Goal: Check status: Check status

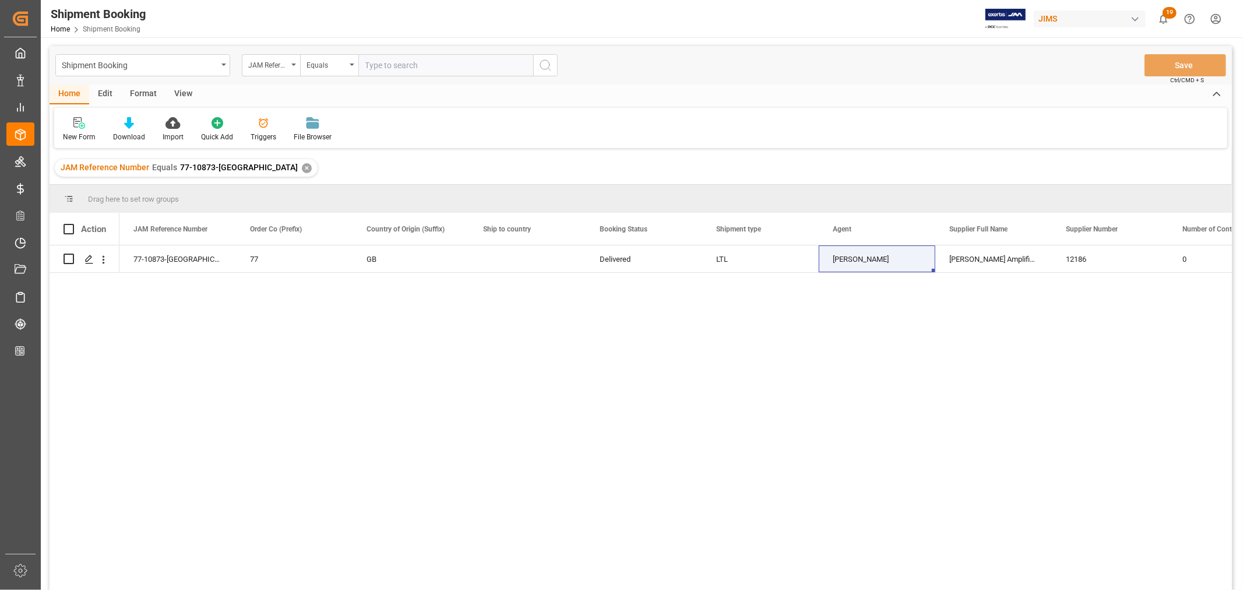
click at [302, 167] on div "✕" at bounding box center [307, 168] width 10 height 10
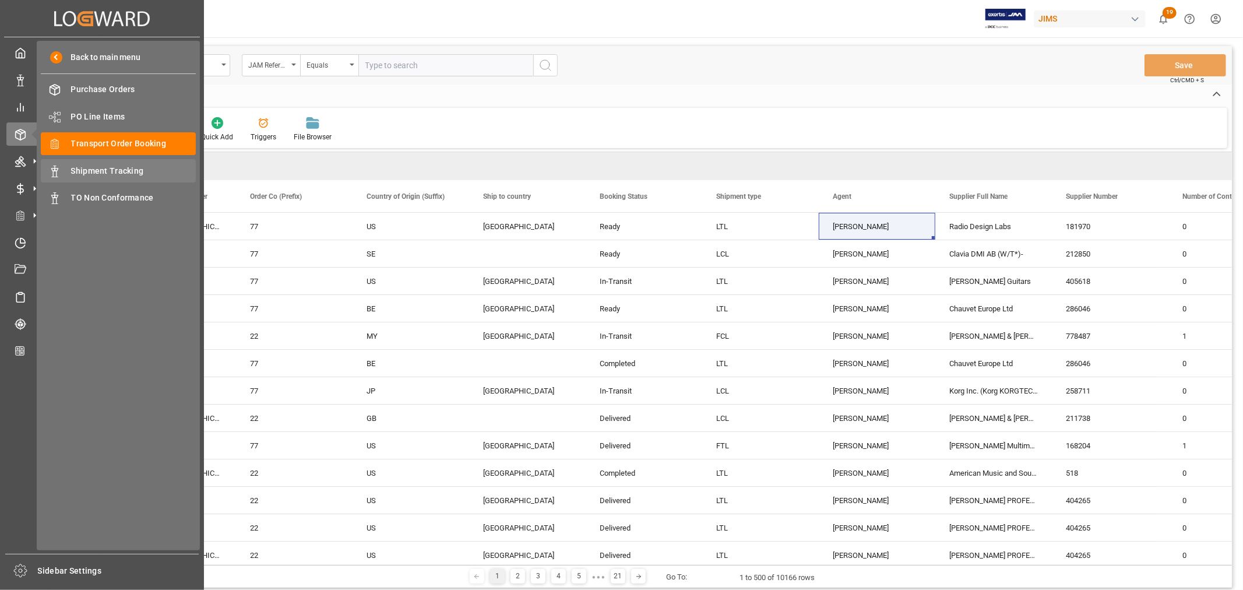
click at [108, 173] on span "Shipment Tracking" at bounding box center [133, 171] width 125 height 12
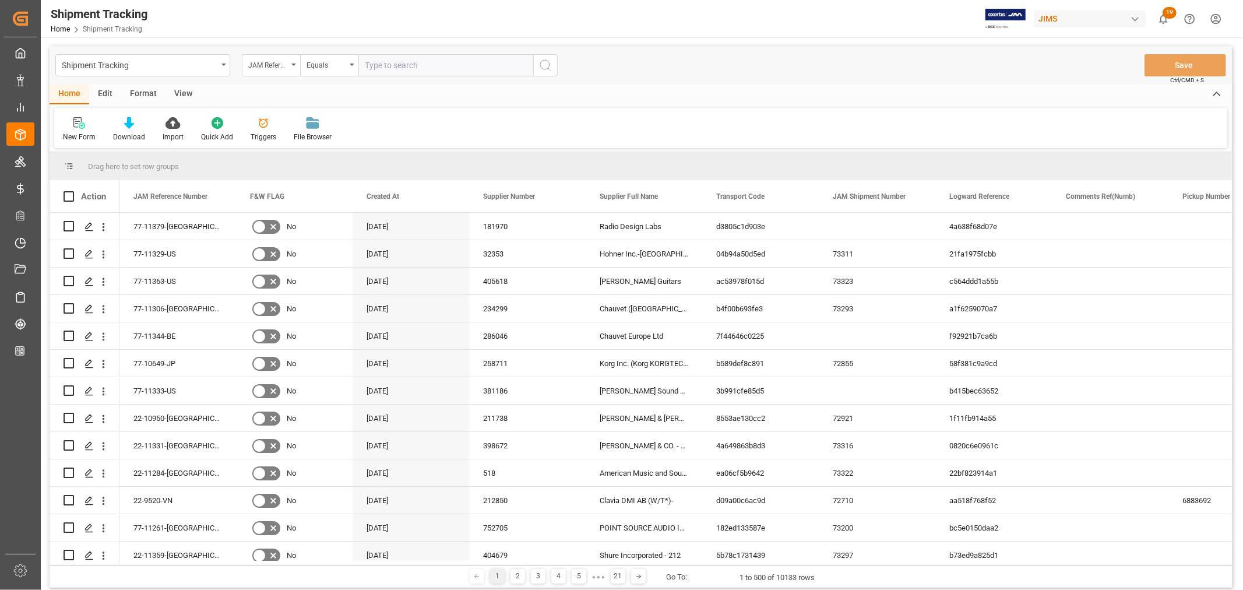
click at [179, 89] on div "View" at bounding box center [184, 95] width 36 height 20
click at [130, 134] on div "Standard Templates" at bounding box center [132, 137] width 58 height 10
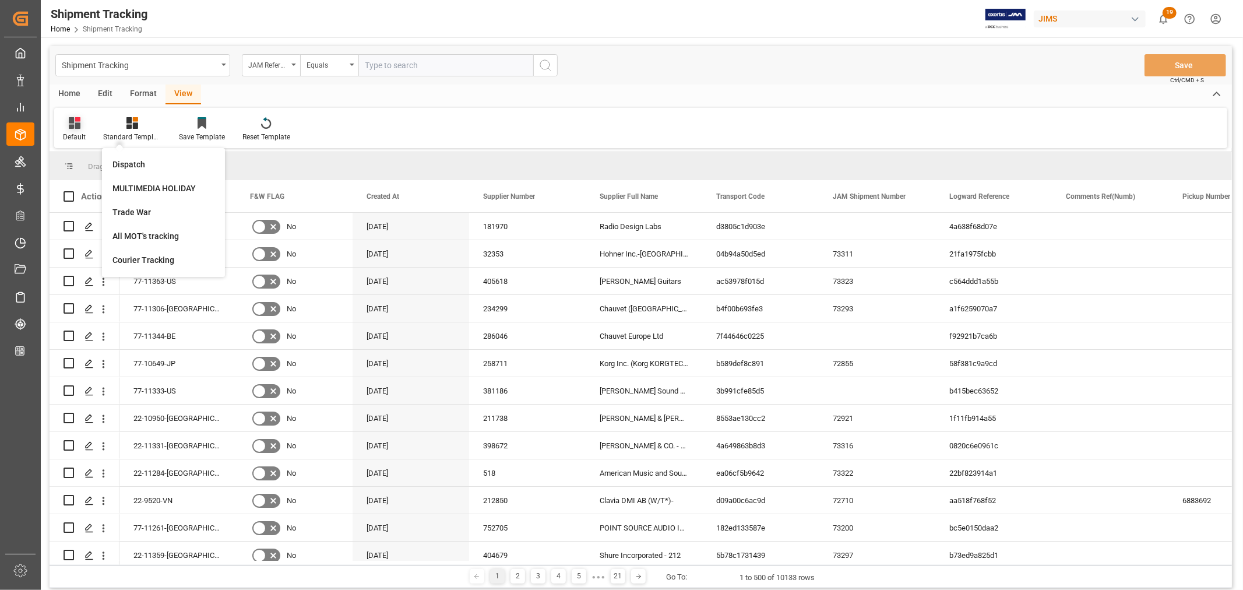
click at [82, 136] on div "Default" at bounding box center [74, 137] width 23 height 10
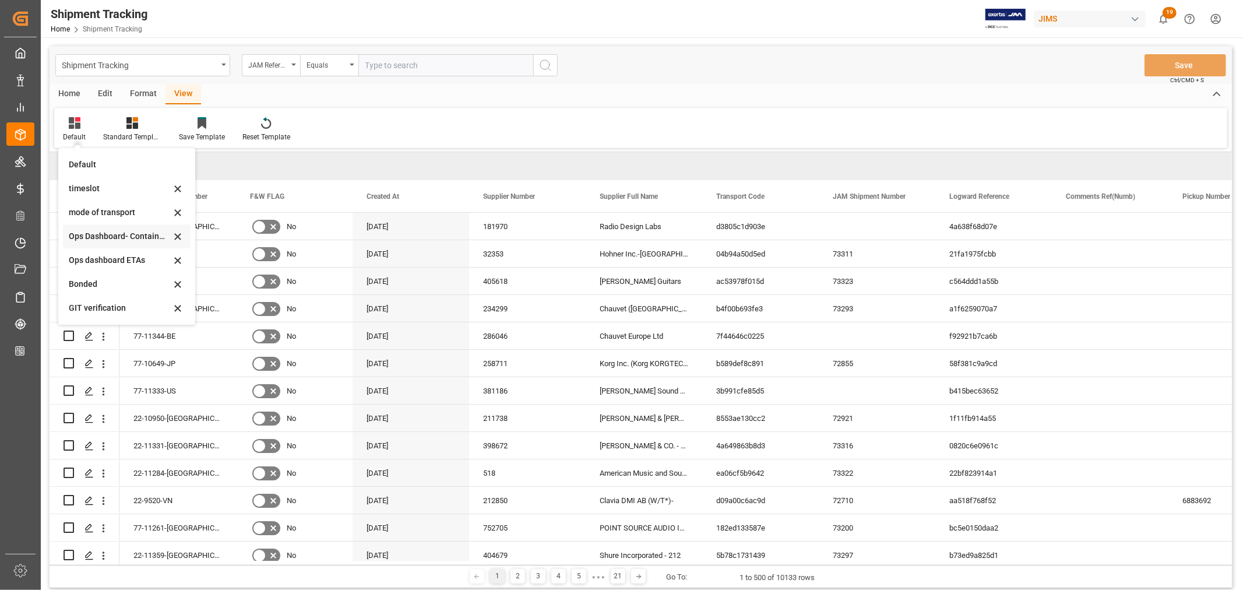
click at [119, 234] on div "Ops Dashboard- Container type" at bounding box center [120, 236] width 102 height 12
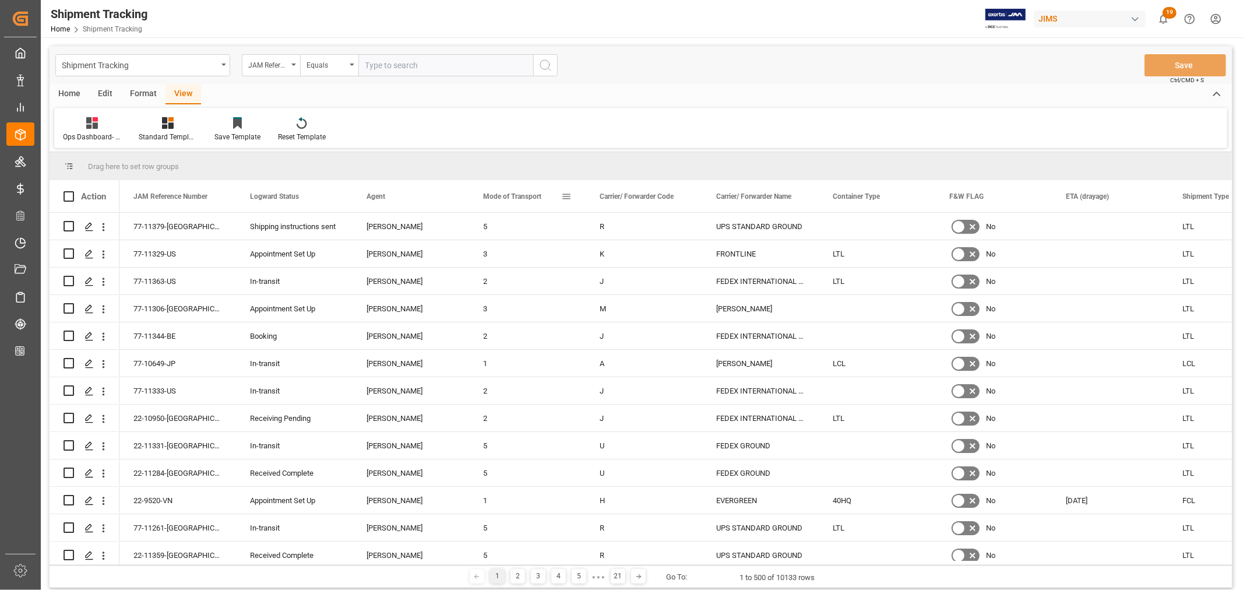
click at [568, 193] on span at bounding box center [566, 196] width 10 height 10
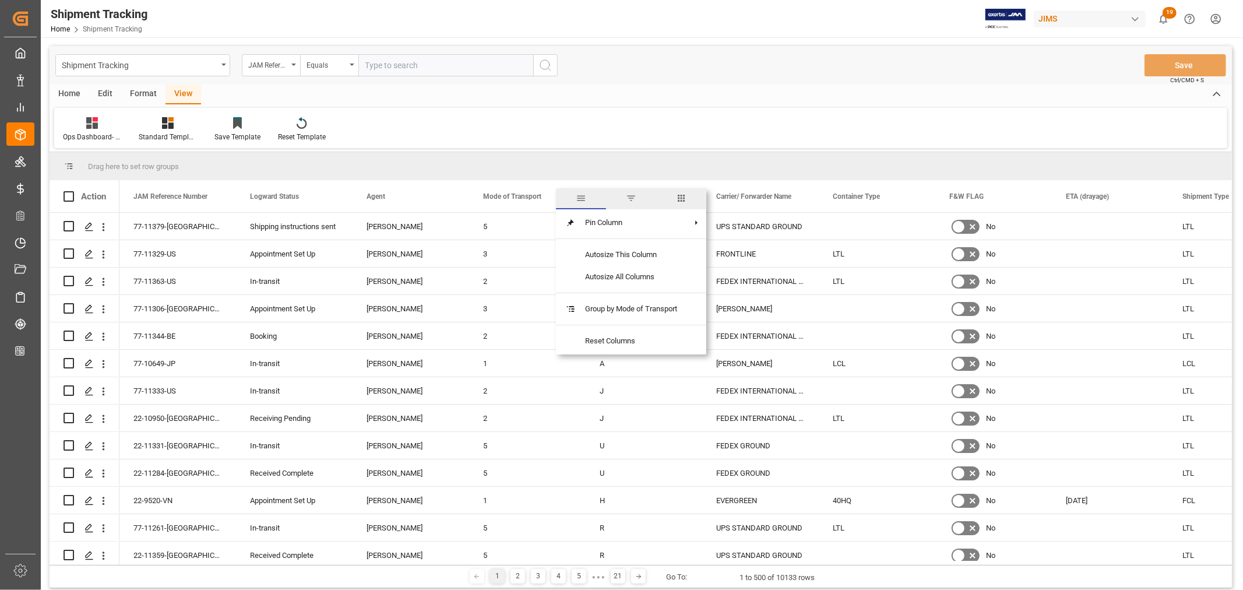
click at [634, 199] on span "filter" at bounding box center [631, 198] width 10 height 10
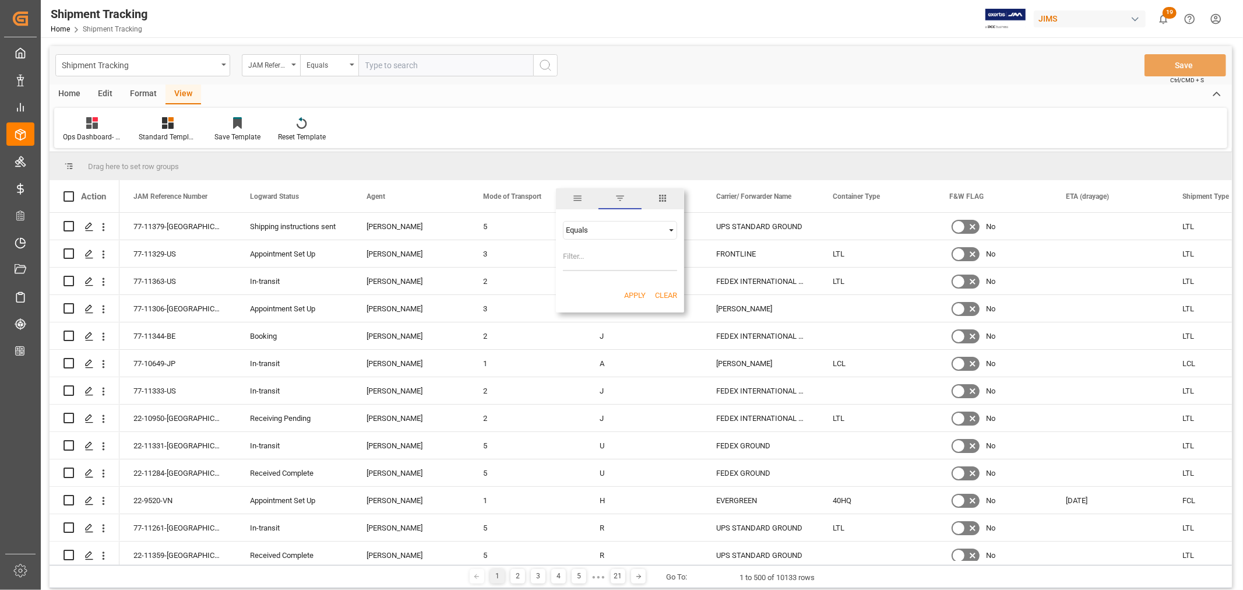
type input "5"
click at [636, 297] on button "Apply" at bounding box center [635, 296] width 22 height 12
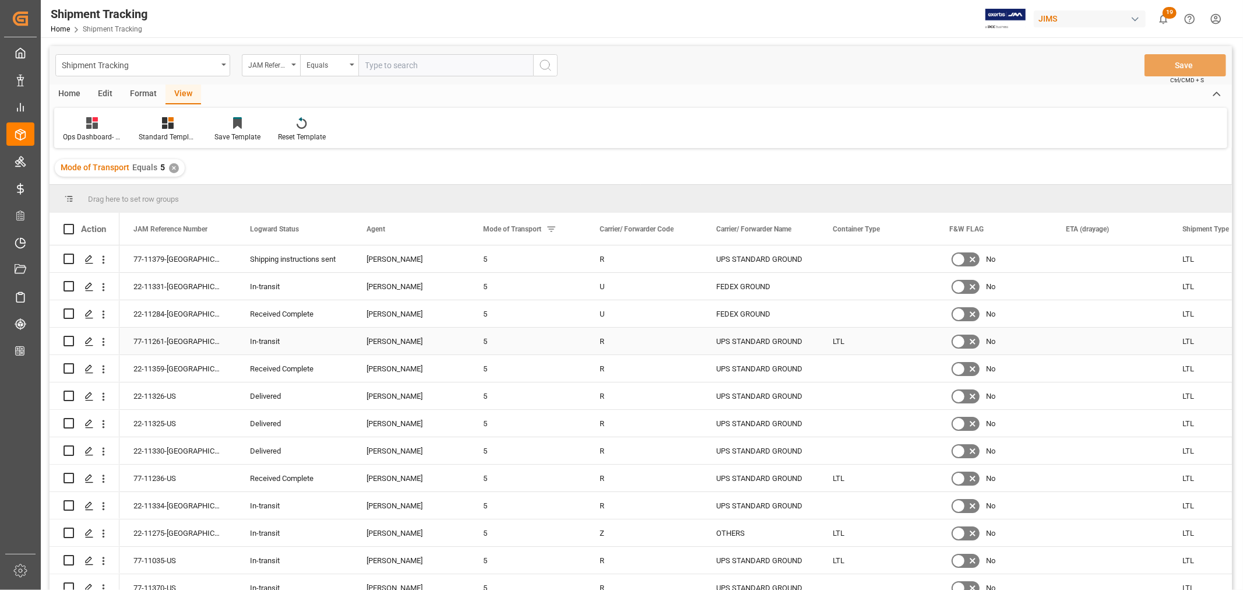
click at [840, 338] on div "LTL" at bounding box center [877, 341] width 117 height 27
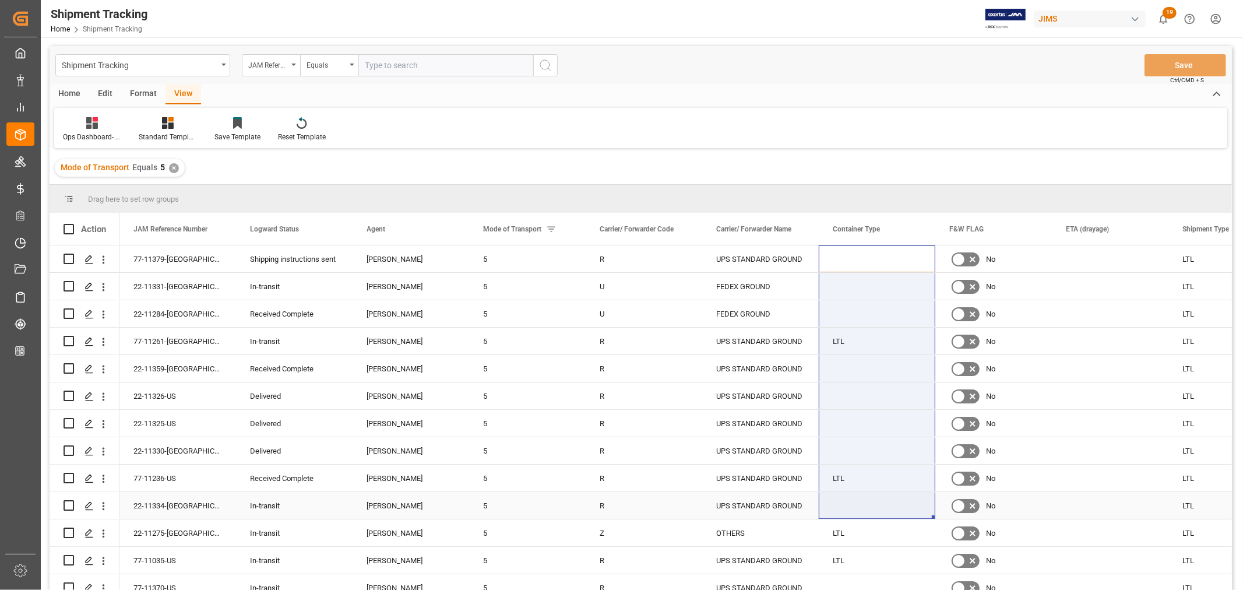
drag, startPoint x: 866, startPoint y: 258, endPoint x: 867, endPoint y: 508, distance: 250.6
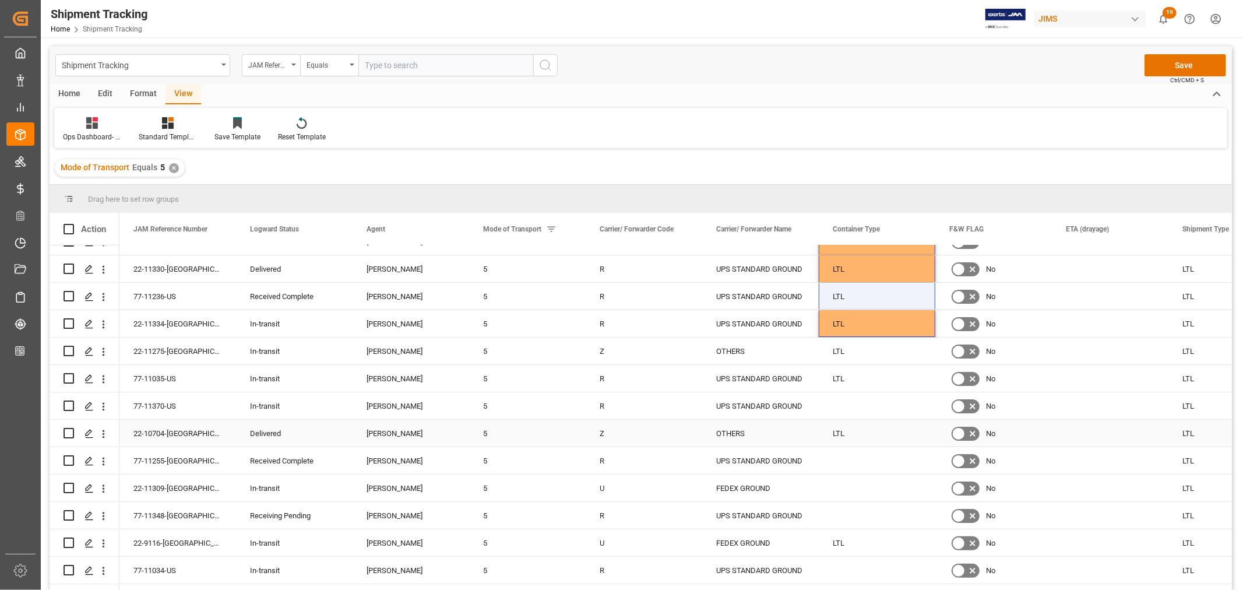
scroll to position [194, 0]
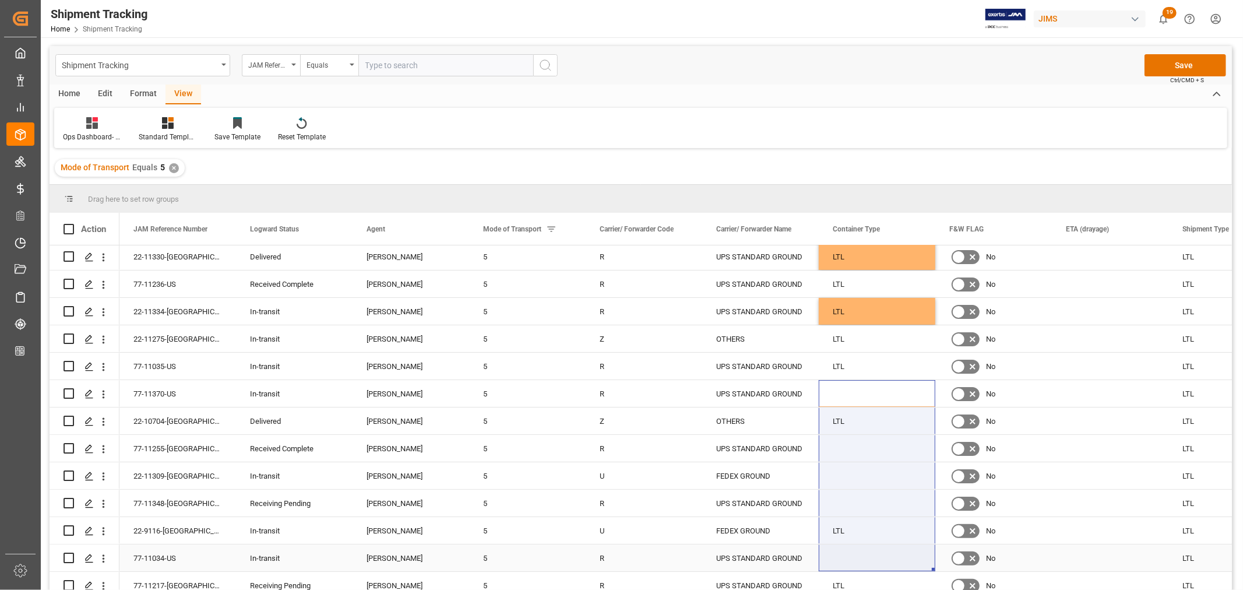
drag, startPoint x: 864, startPoint y: 391, endPoint x: 861, endPoint y: 555, distance: 163.8
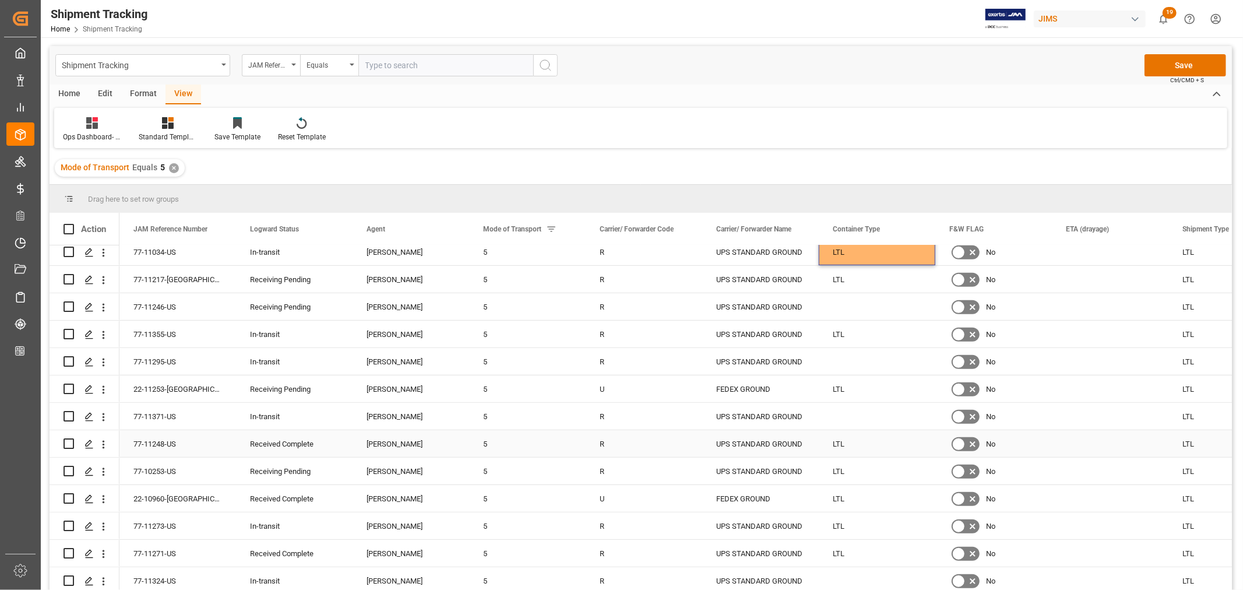
scroll to position [518, 0]
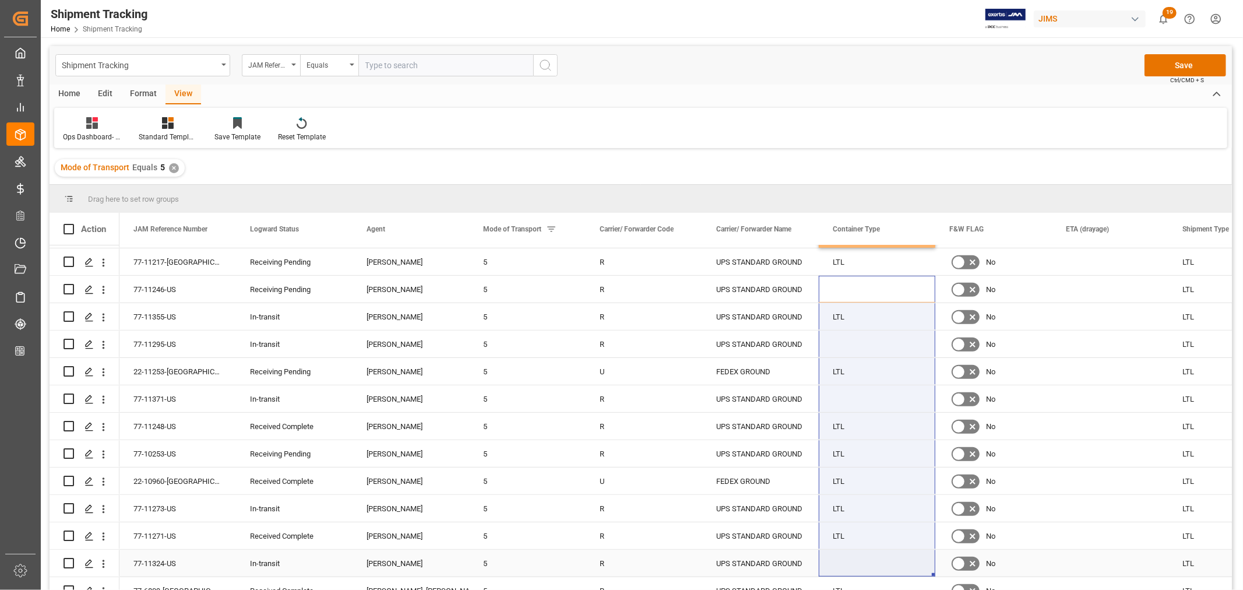
drag, startPoint x: 852, startPoint y: 391, endPoint x: 846, endPoint y: 544, distance: 153.4
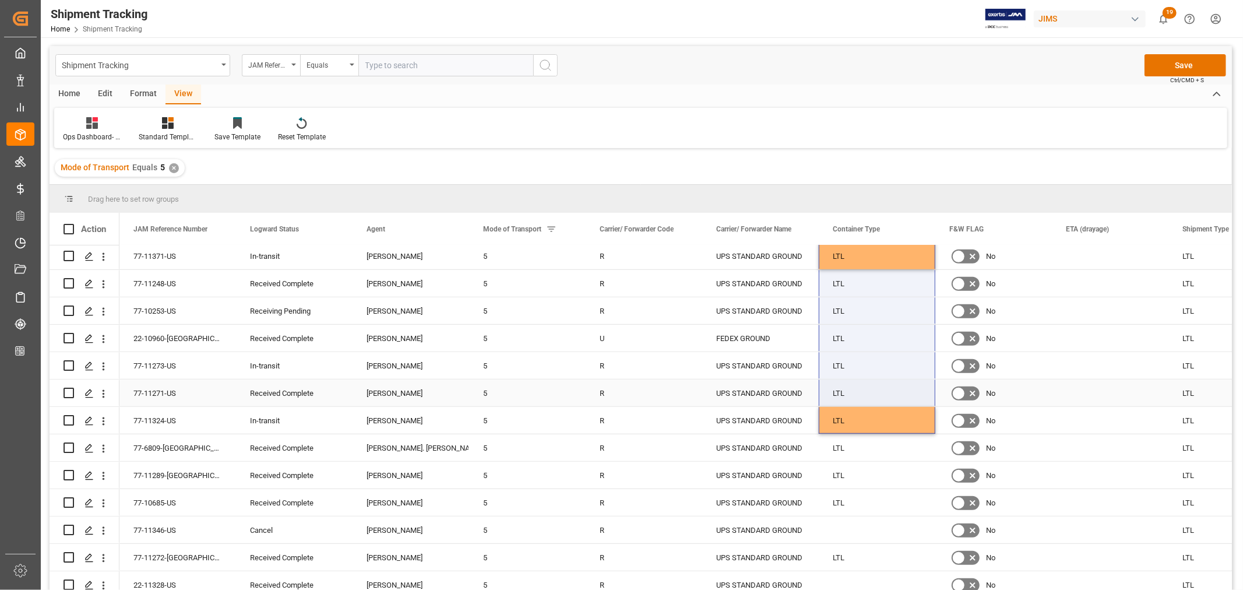
scroll to position [712, 0]
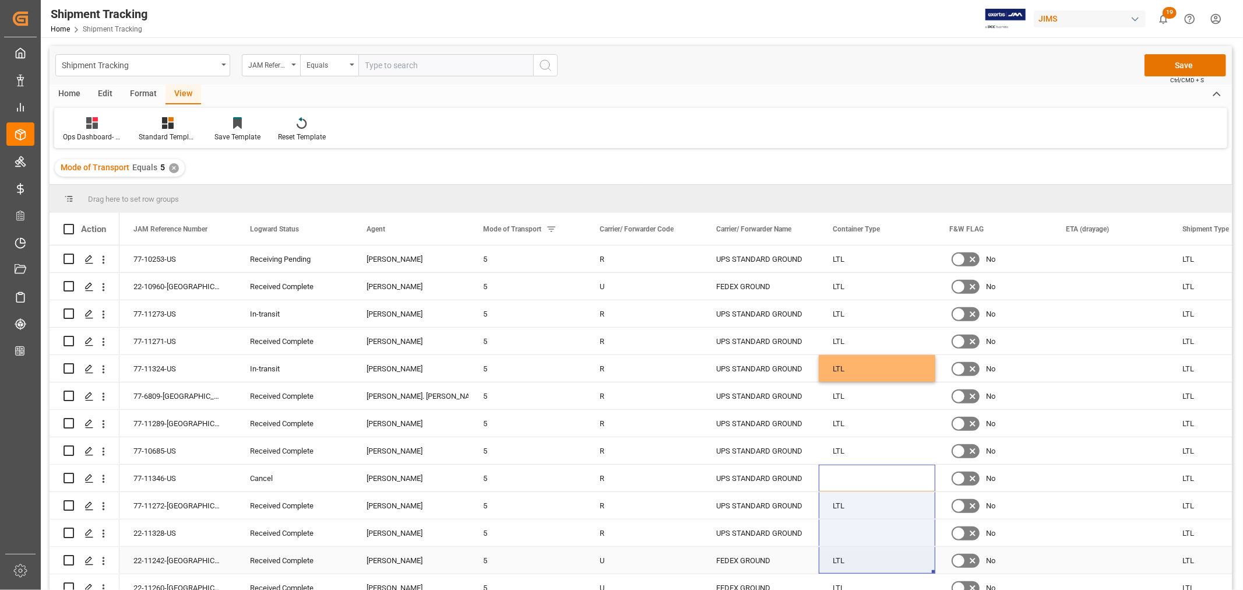
drag, startPoint x: 868, startPoint y: 468, endPoint x: 859, endPoint y: 556, distance: 88.5
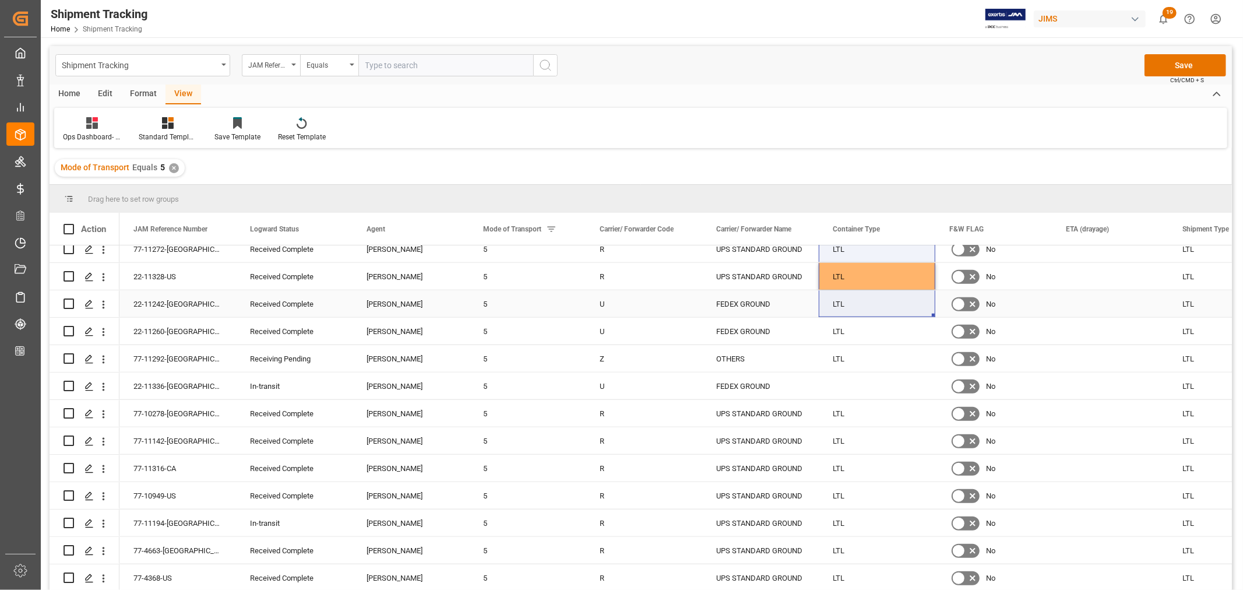
scroll to position [971, 0]
click at [867, 386] on div "Press SPACE to select this row." at bounding box center [877, 383] width 117 height 27
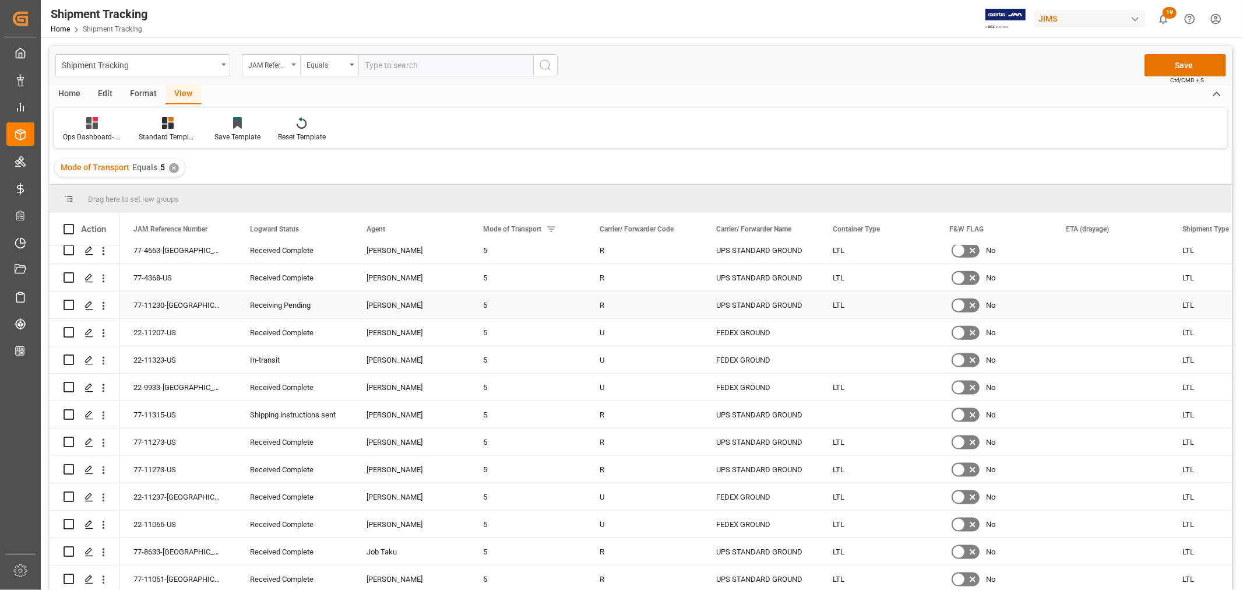
scroll to position [1295, 0]
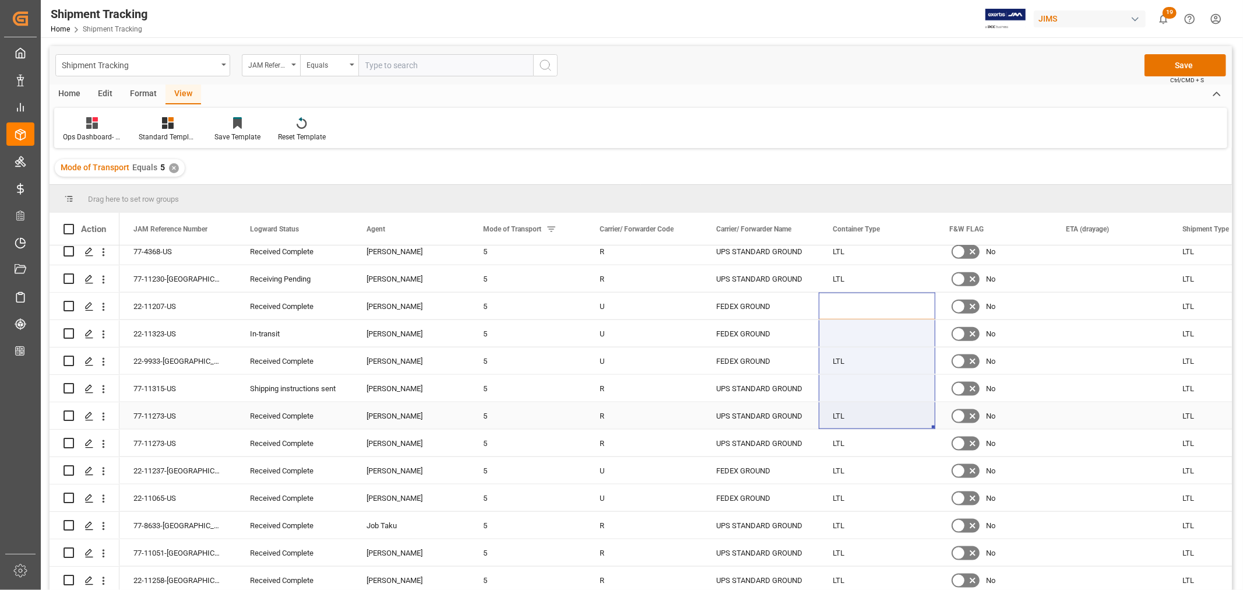
drag, startPoint x: 858, startPoint y: 379, endPoint x: 853, endPoint y: 432, distance: 53.3
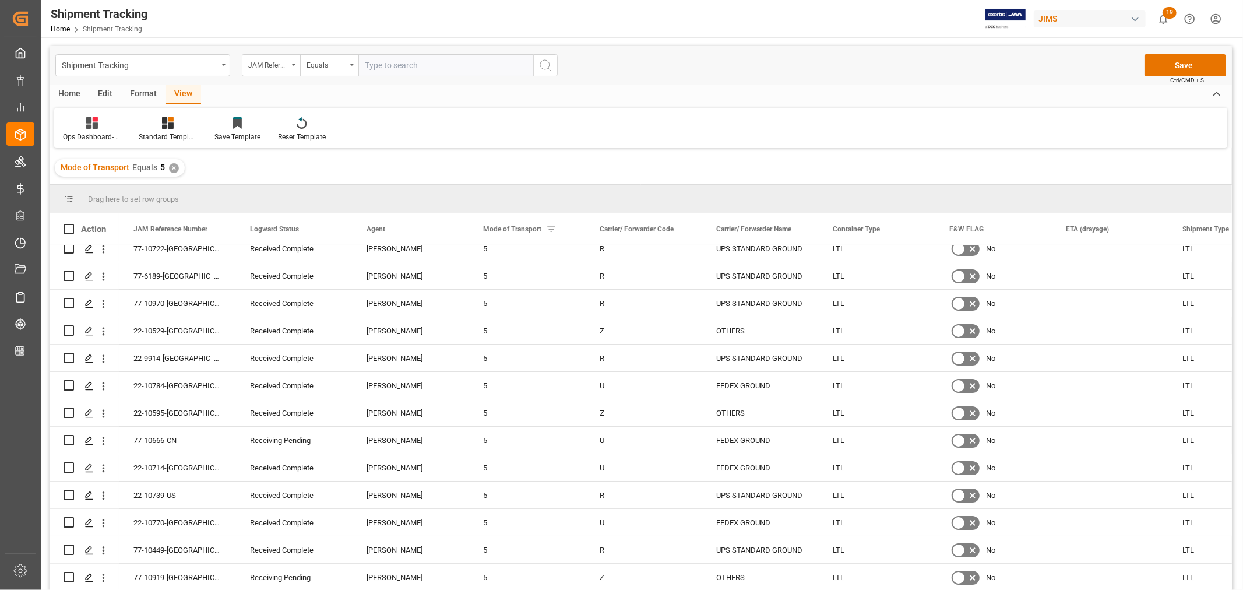
scroll to position [3885, 0]
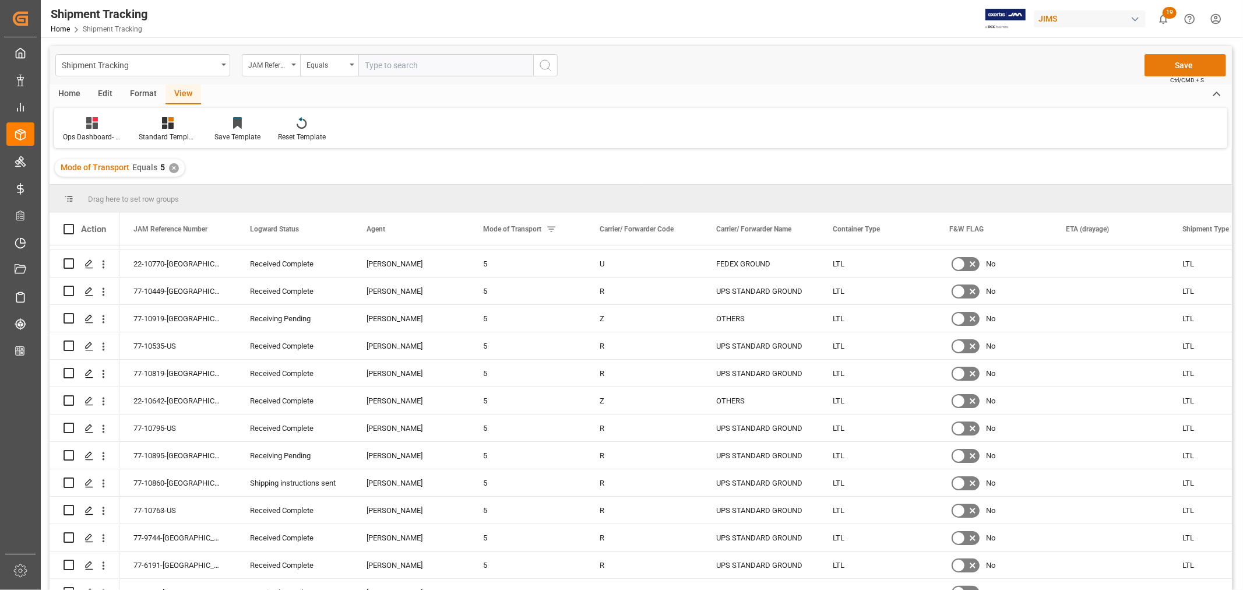
click at [1207, 72] on button "Save" at bounding box center [1186, 65] width 82 height 22
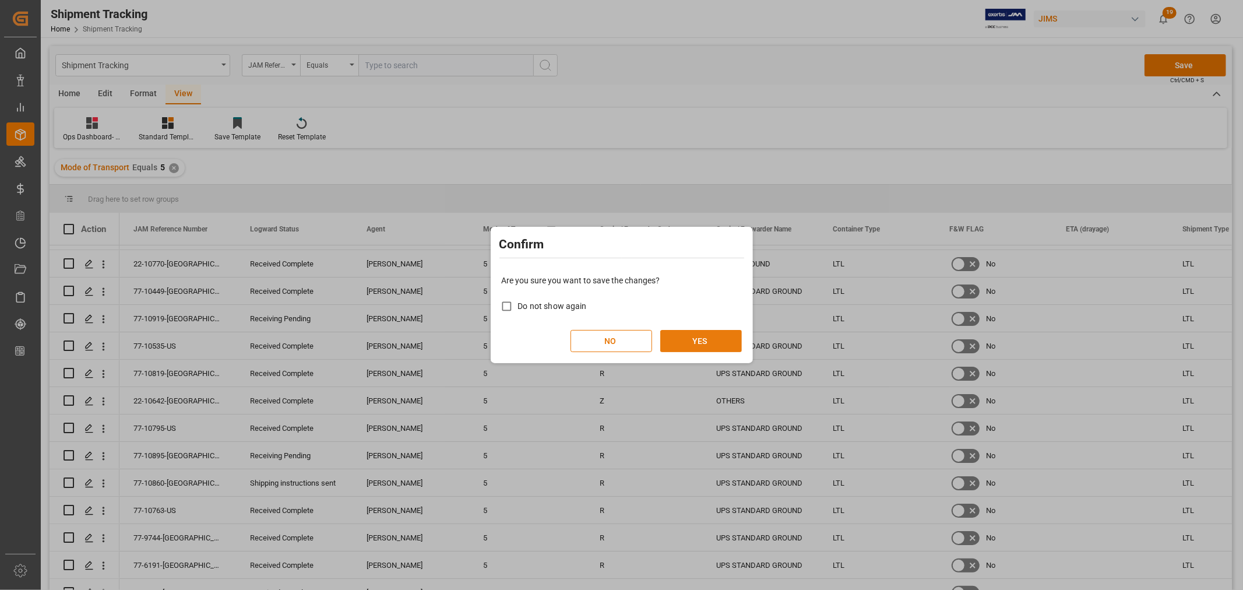
click at [710, 341] on button "YES" at bounding box center [701, 341] width 82 height 22
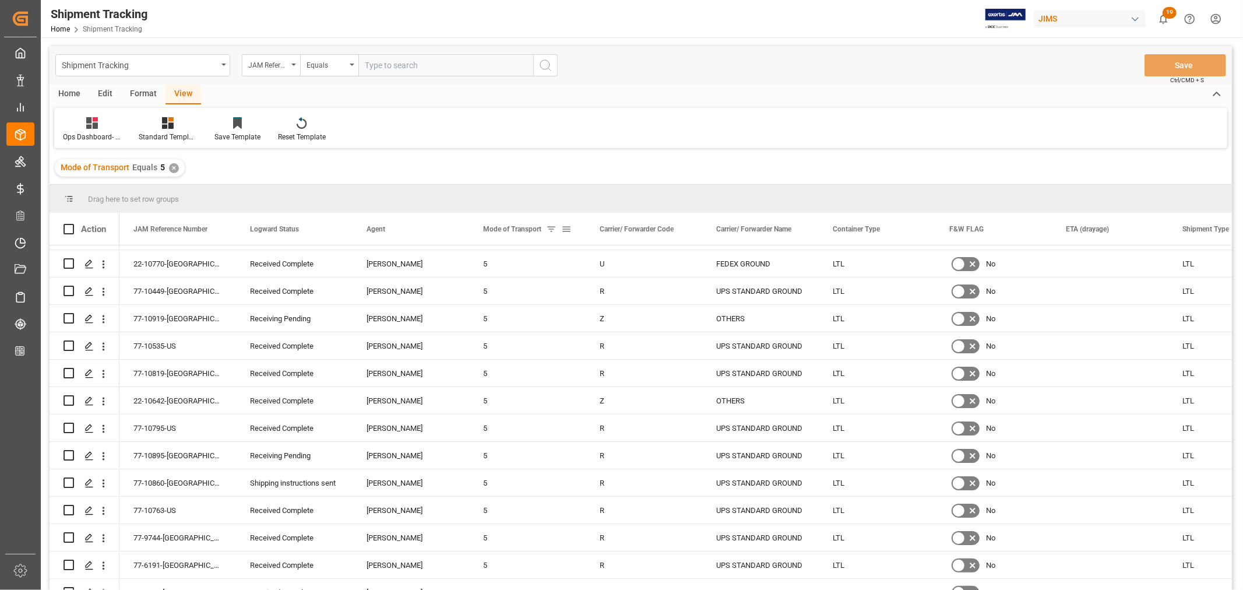
click at [566, 226] on span at bounding box center [566, 229] width 10 height 10
drag, startPoint x: 580, startPoint y: 287, endPoint x: 551, endPoint y: 286, distance: 29.2
click at [551, 286] on div "Drag here to set row groups Drag here to set column labels Action JAM Reference…" at bounding box center [641, 391] width 1183 height 413
type input "2"
click at [639, 323] on button "Apply" at bounding box center [635, 328] width 22 height 12
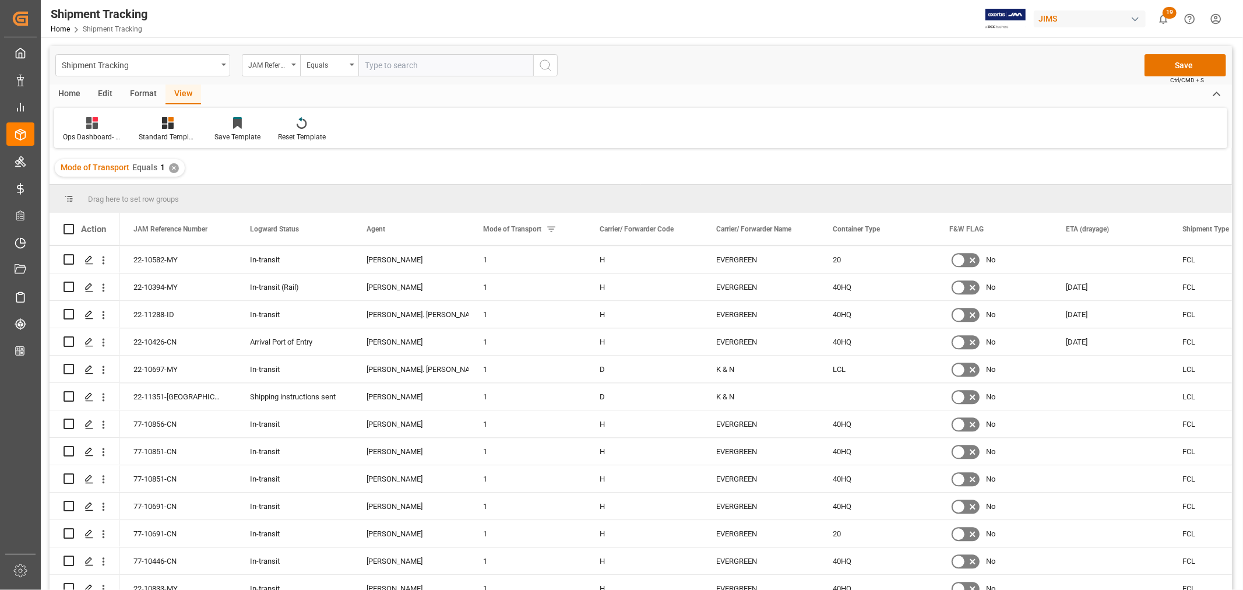
scroll to position [2396, 0]
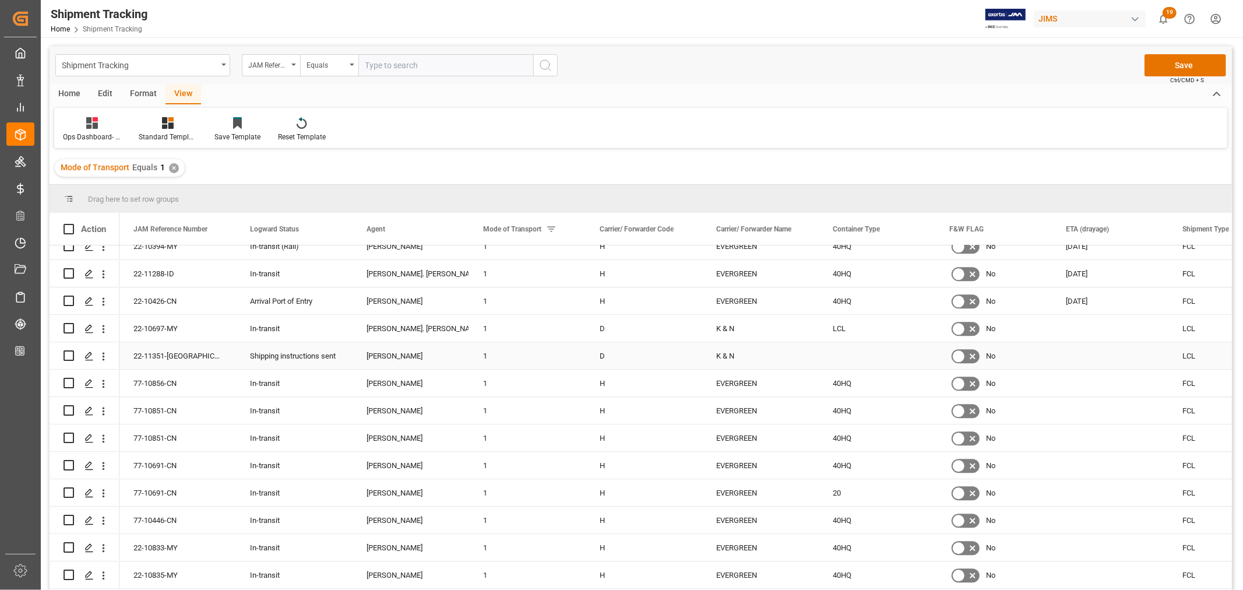
click at [858, 356] on div "Press SPACE to select this row." at bounding box center [877, 355] width 117 height 27
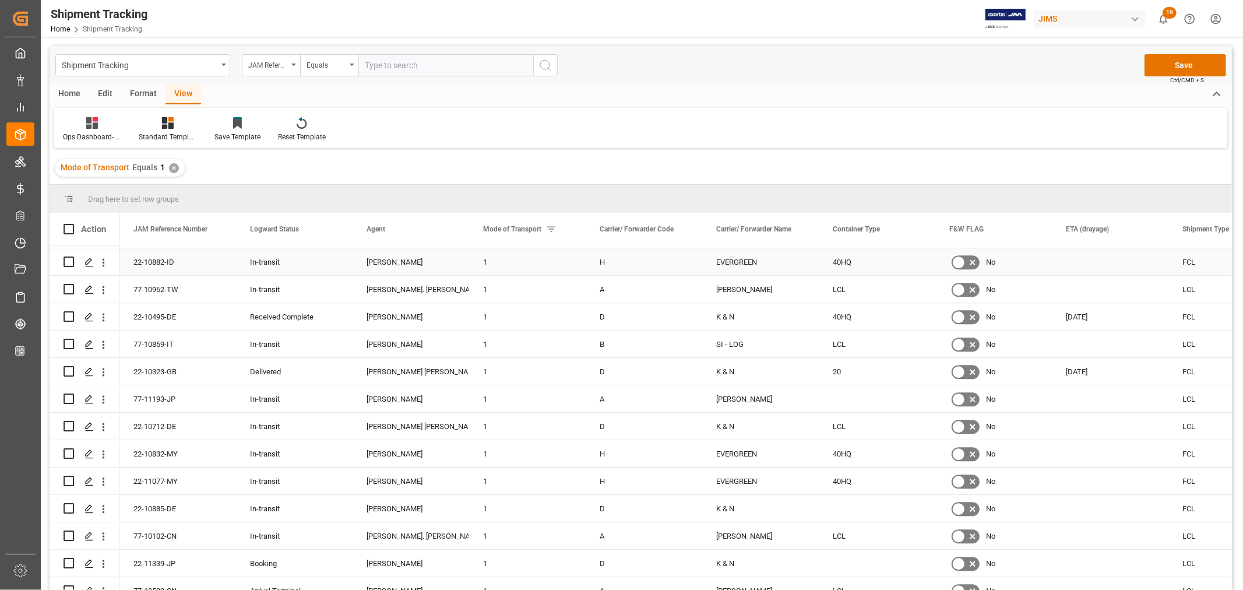
scroll to position [2784, 0]
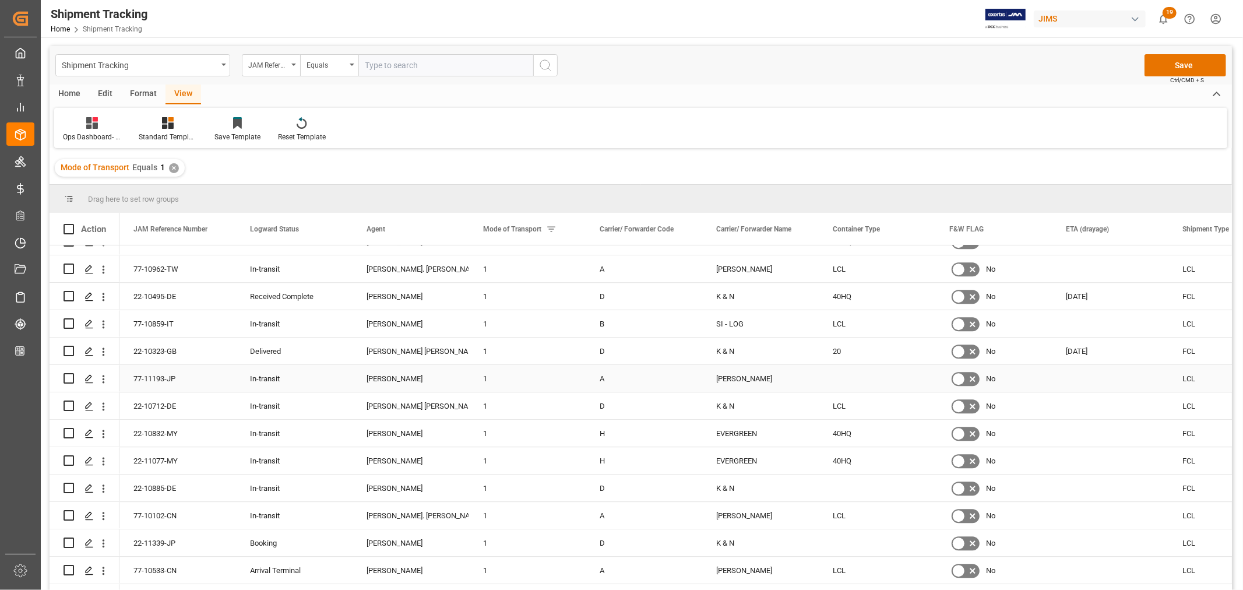
click at [851, 378] on div "Press SPACE to select this row." at bounding box center [877, 378] width 117 height 27
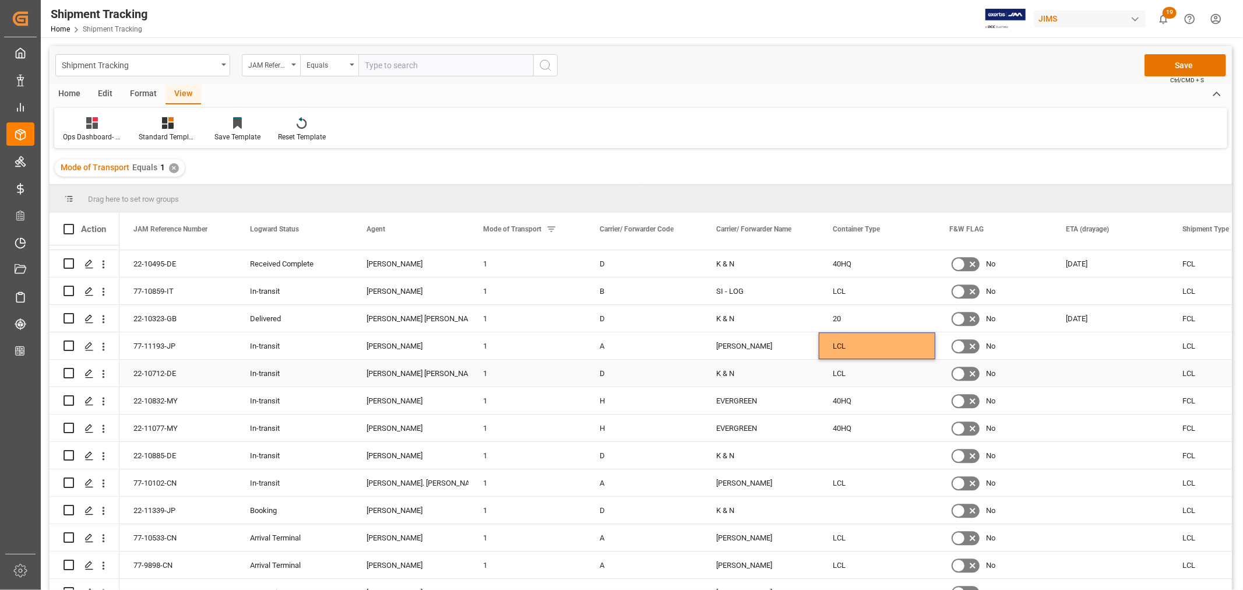
scroll to position [2849, 0]
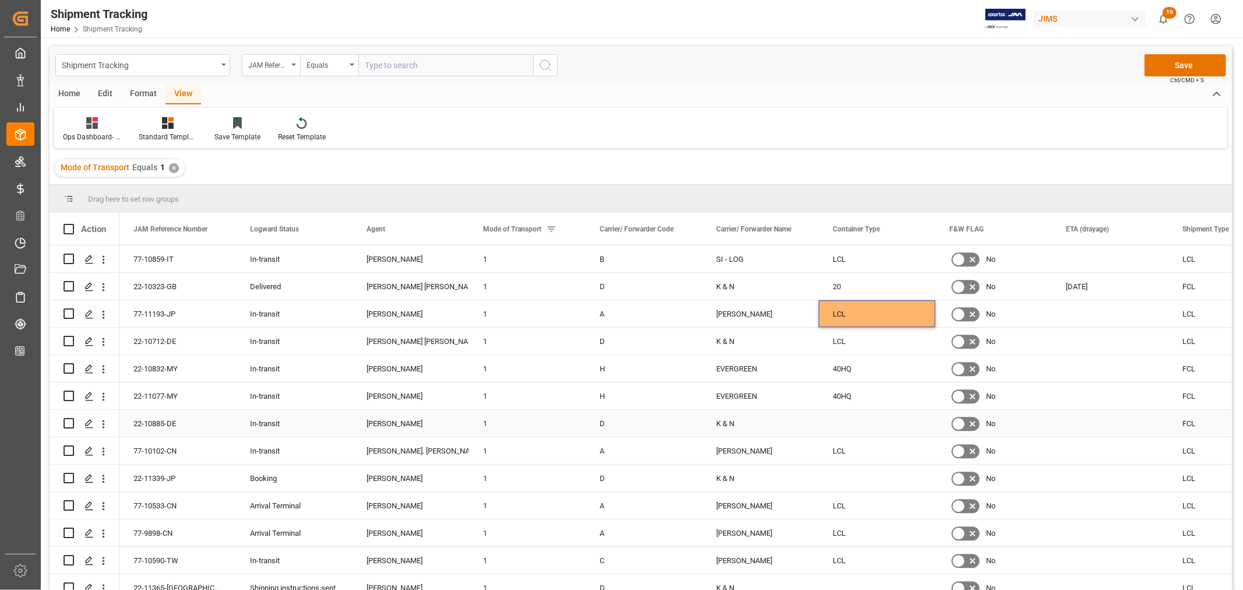
click at [850, 425] on div "Press SPACE to select this row." at bounding box center [877, 423] width 117 height 27
click at [842, 481] on div "Press SPACE to select this row." at bounding box center [877, 478] width 117 height 27
click at [1182, 64] on button "Save" at bounding box center [1186, 65] width 82 height 22
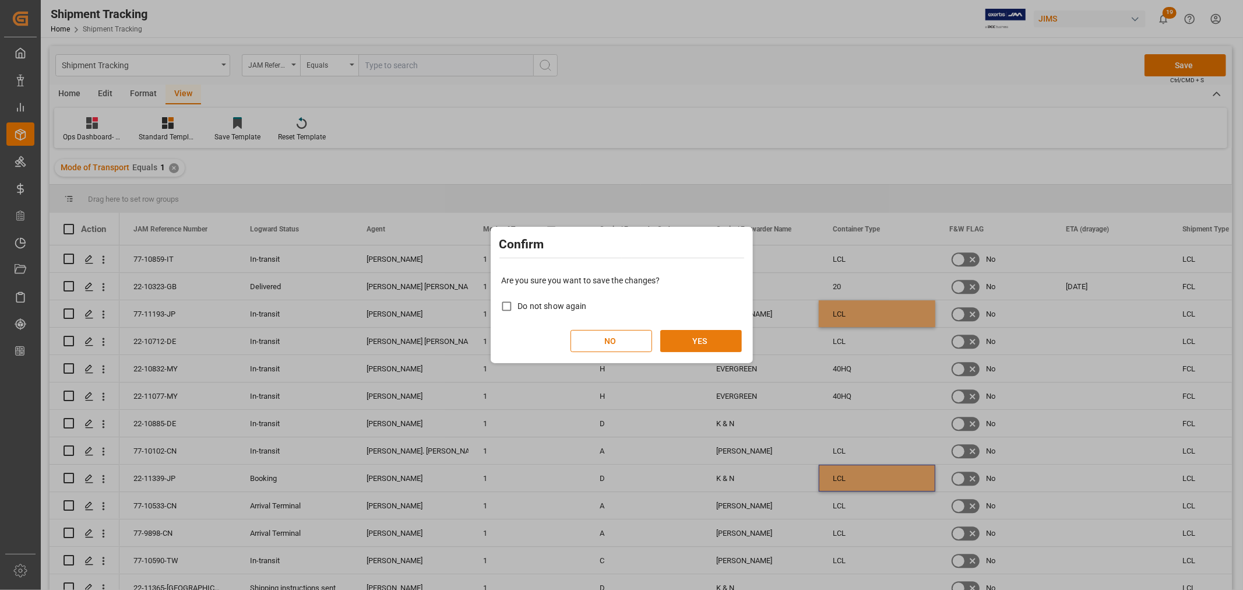
click at [692, 336] on button "YES" at bounding box center [701, 341] width 82 height 22
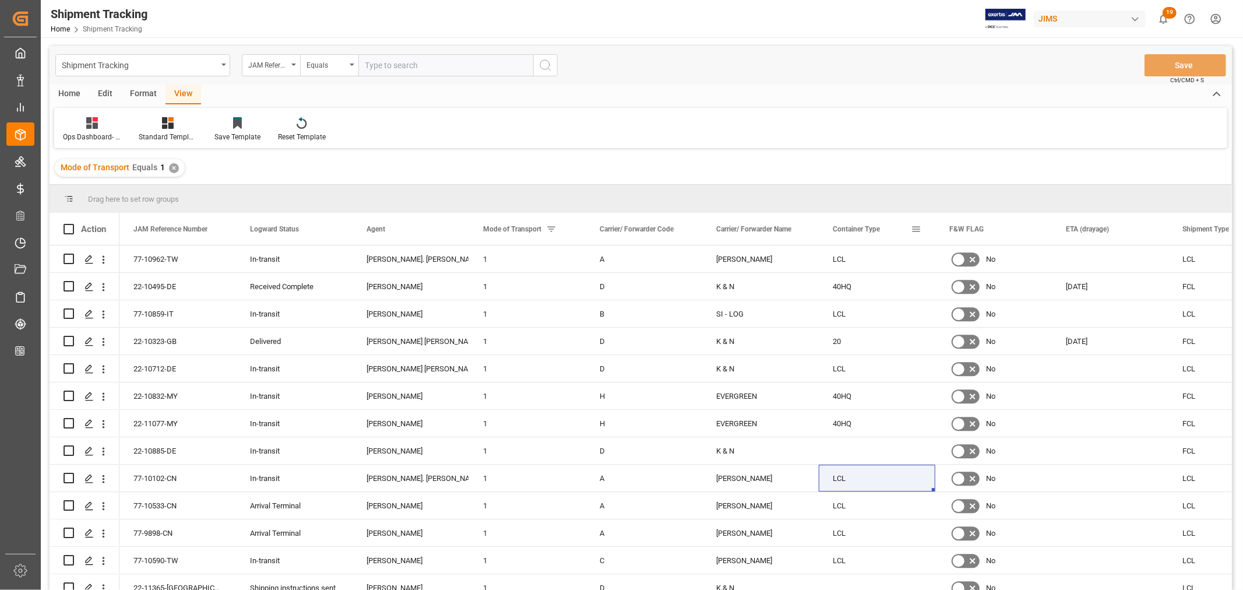
click at [920, 223] on div "Container Type" at bounding box center [877, 229] width 89 height 32
click at [917, 228] on span at bounding box center [916, 229] width 10 height 10
click at [1013, 228] on span "columns" at bounding box center [1012, 231] width 10 height 10
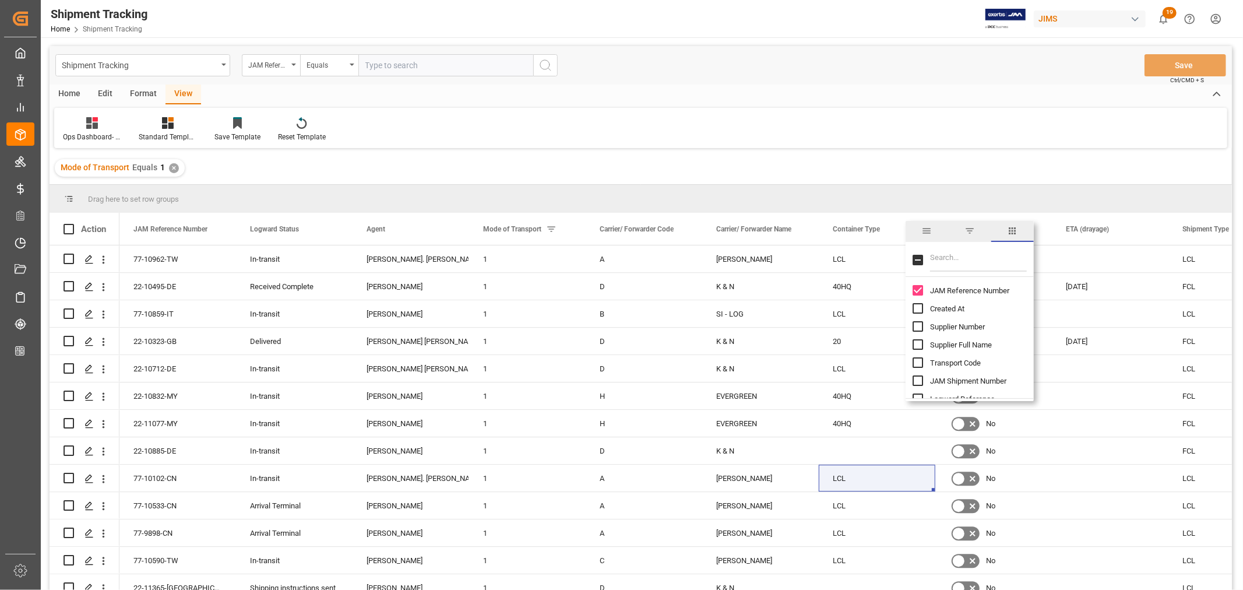
click at [957, 261] on input "Filter Columns Input" at bounding box center [978, 259] width 97 height 23
type input "bookin"
click at [914, 289] on input "Booking Number column toggle visibility (hidden)" at bounding box center [918, 290] width 10 height 10
checkbox input "true"
checkbox input "false"
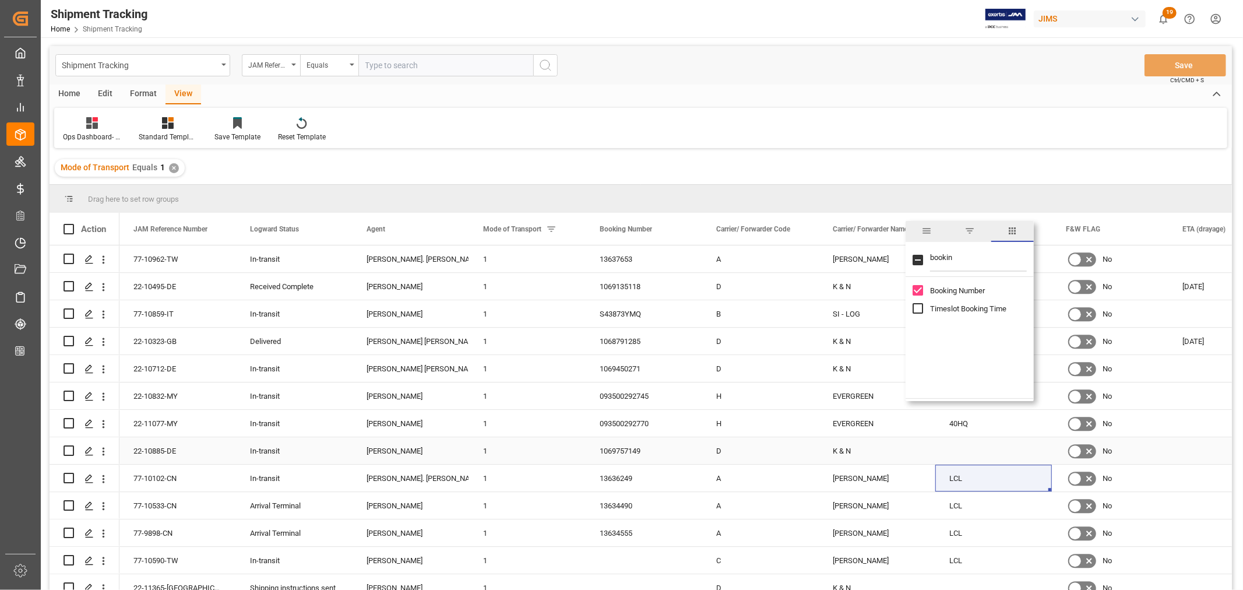
click at [620, 450] on div "1069757149" at bounding box center [644, 450] width 117 height 27
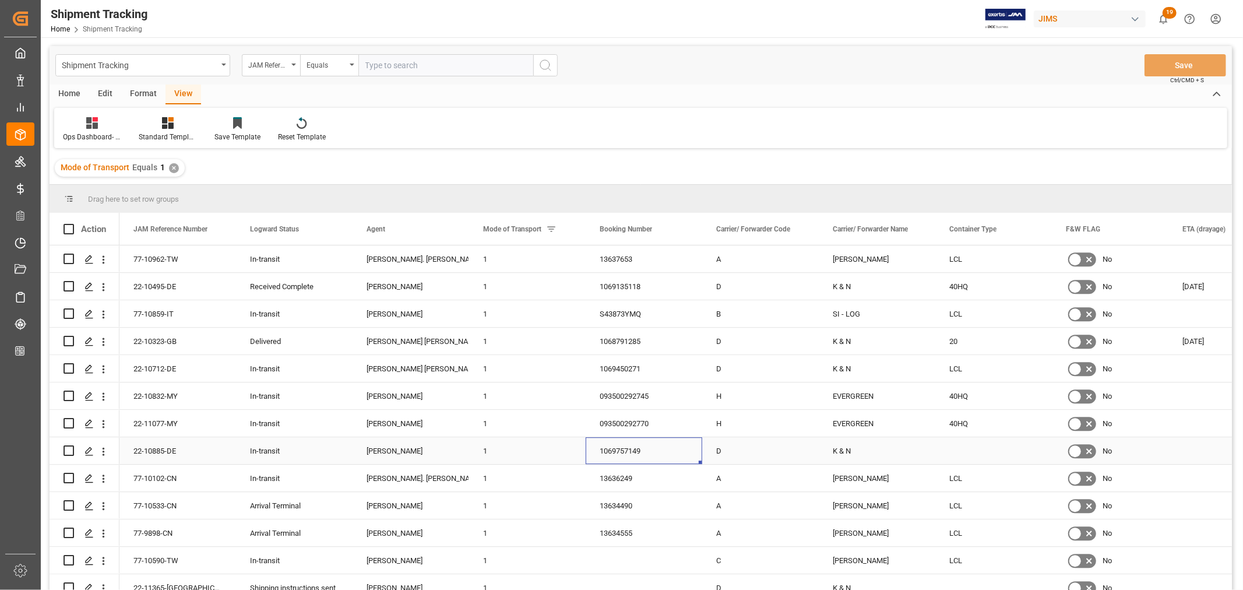
click at [963, 453] on div "Press SPACE to select this row." at bounding box center [994, 450] width 117 height 27
click at [1033, 455] on button "Select" at bounding box center [994, 457] width 98 height 22
click at [958, 523] on div "40" at bounding box center [994, 523] width 85 height 12
click at [866, 421] on div "EVERGREEN" at bounding box center [877, 423] width 117 height 27
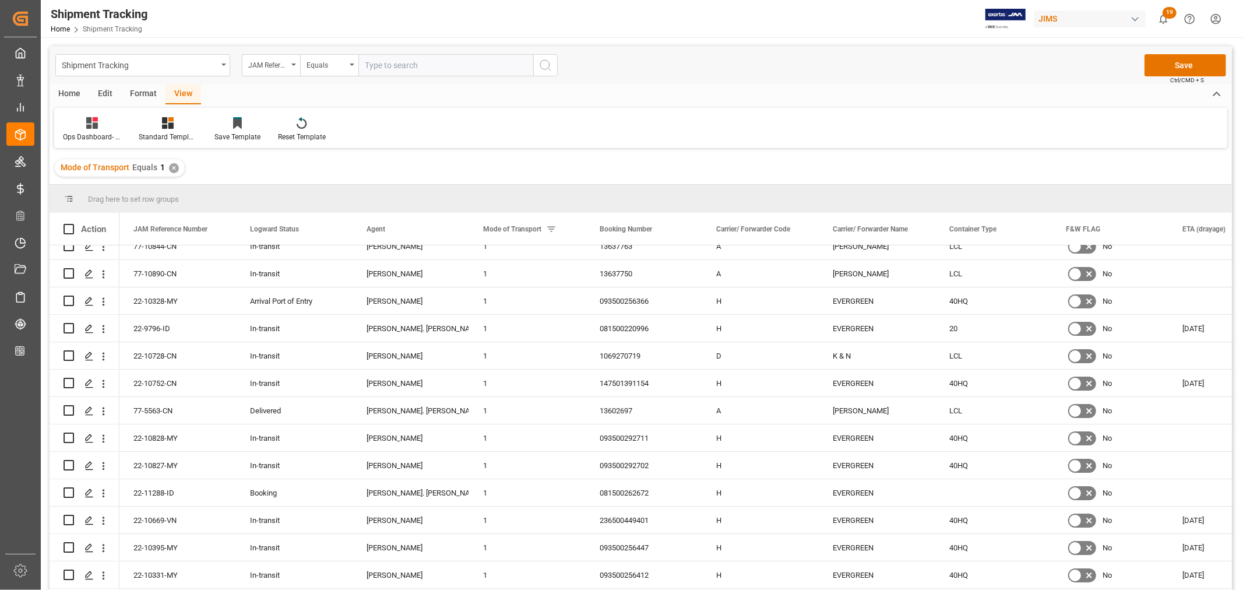
scroll to position [3950, 0]
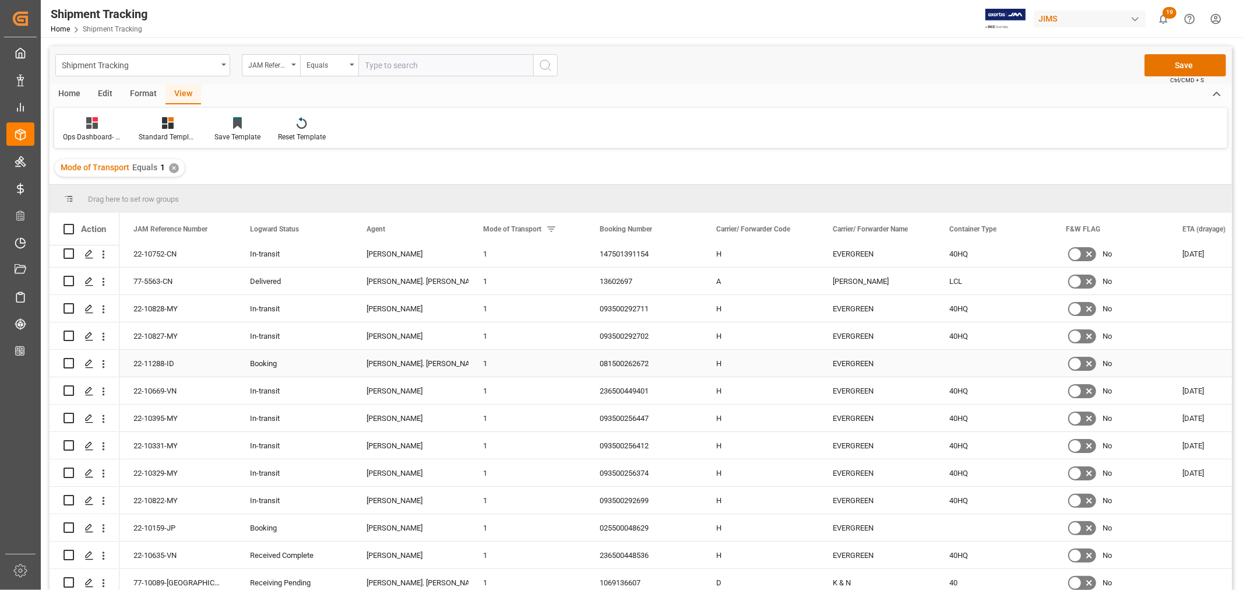
click at [957, 369] on div "Press SPACE to select this row." at bounding box center [994, 363] width 117 height 27
click at [965, 525] on div "Press SPACE to select this row." at bounding box center [994, 527] width 117 height 27
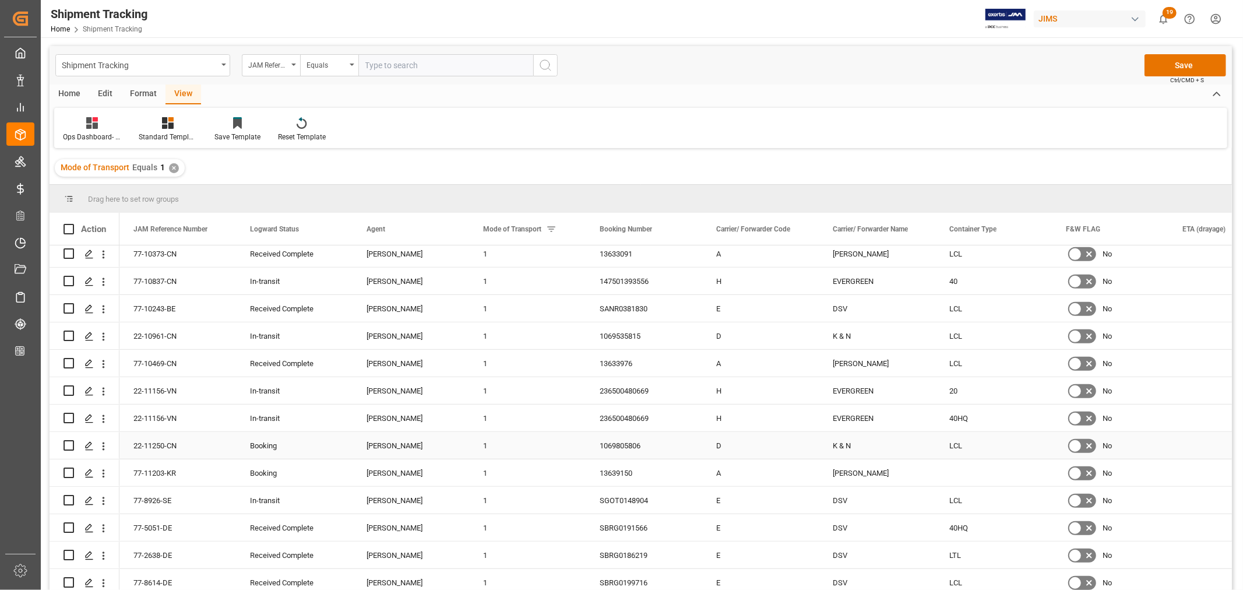
scroll to position [4404, 0]
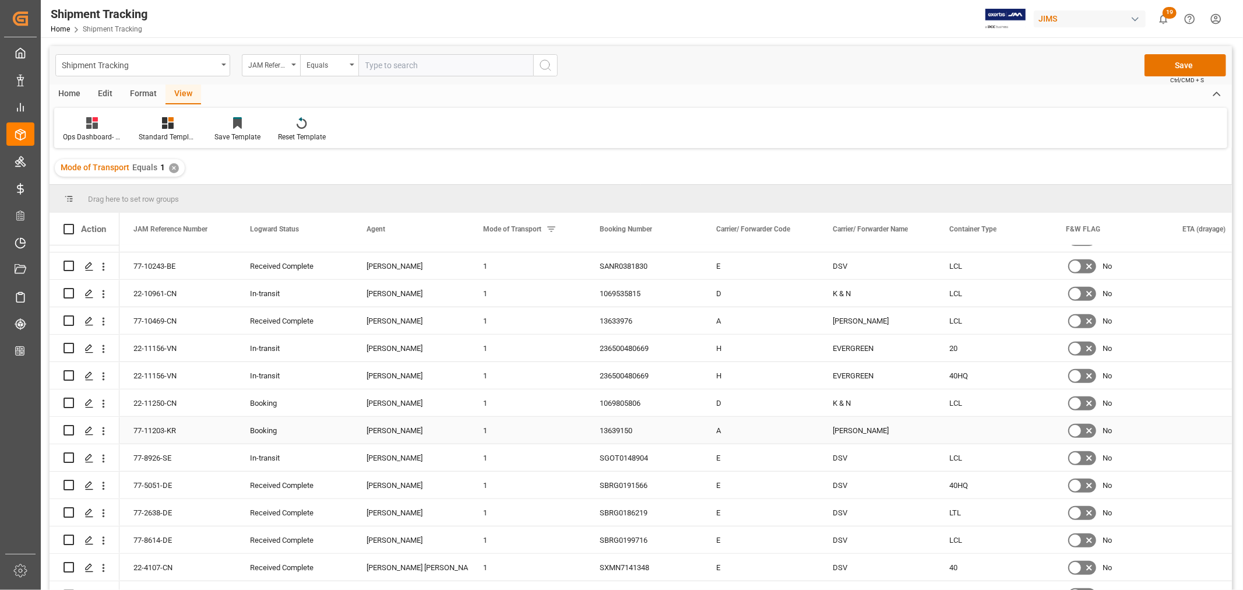
click at [961, 438] on div "Press SPACE to select this row." at bounding box center [994, 430] width 117 height 27
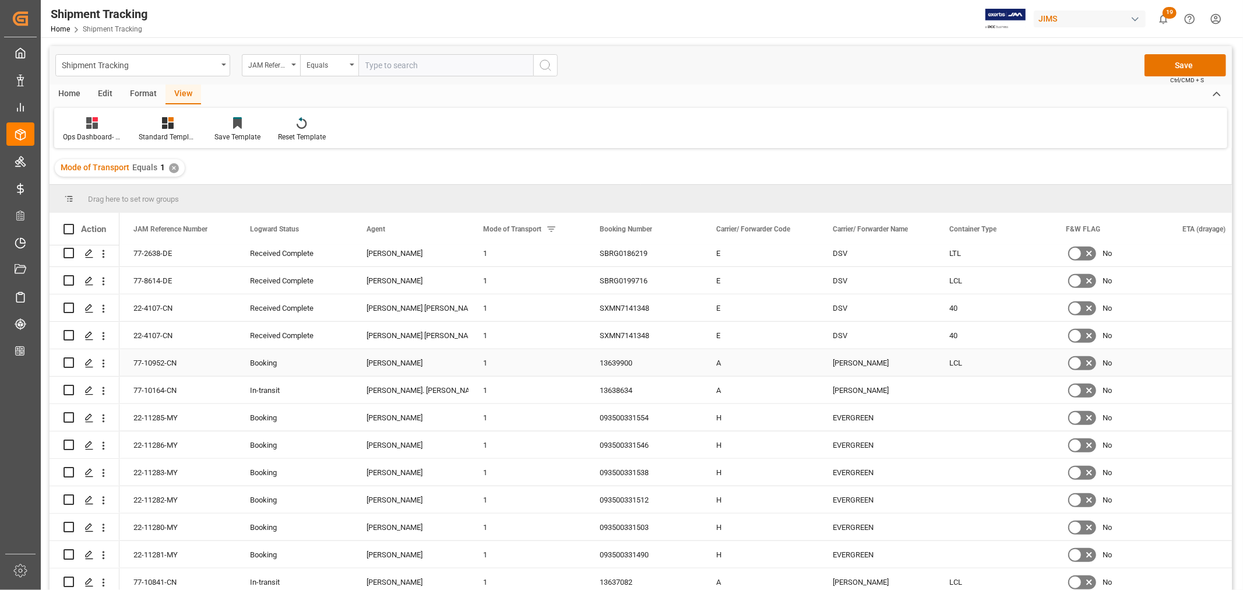
scroll to position [4728, 0]
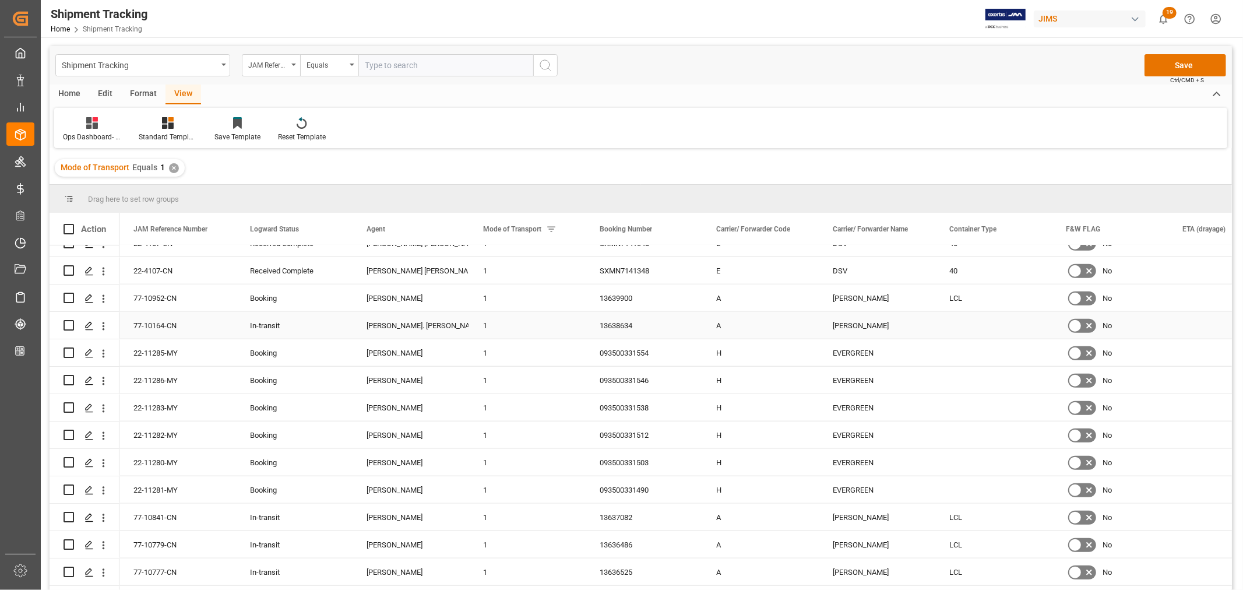
click at [849, 326] on div "[PERSON_NAME]" at bounding box center [877, 325] width 117 height 27
click at [958, 322] on div "Press SPACE to select this row." at bounding box center [994, 325] width 117 height 27
click at [1032, 330] on button "Select" at bounding box center [994, 332] width 98 height 22
drag, startPoint x: 955, startPoint y: 539, endPoint x: 901, endPoint y: 376, distance: 171.2
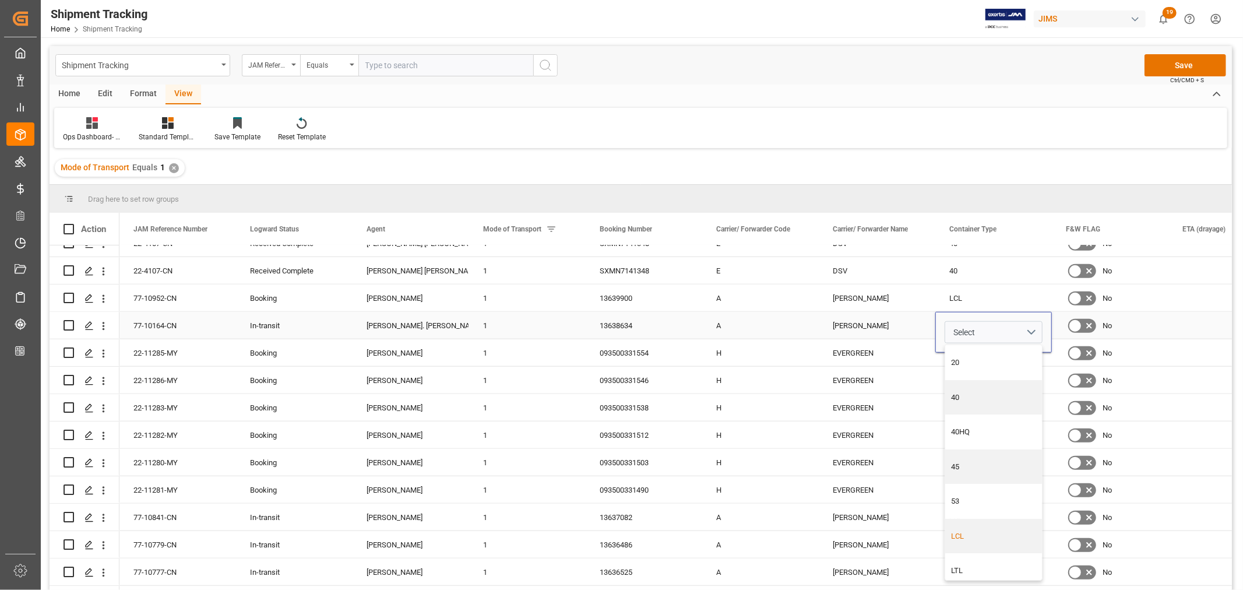
click at [955, 538] on div "LCL" at bounding box center [994, 536] width 85 height 12
click at [871, 329] on div "[PERSON_NAME]" at bounding box center [877, 325] width 117 height 27
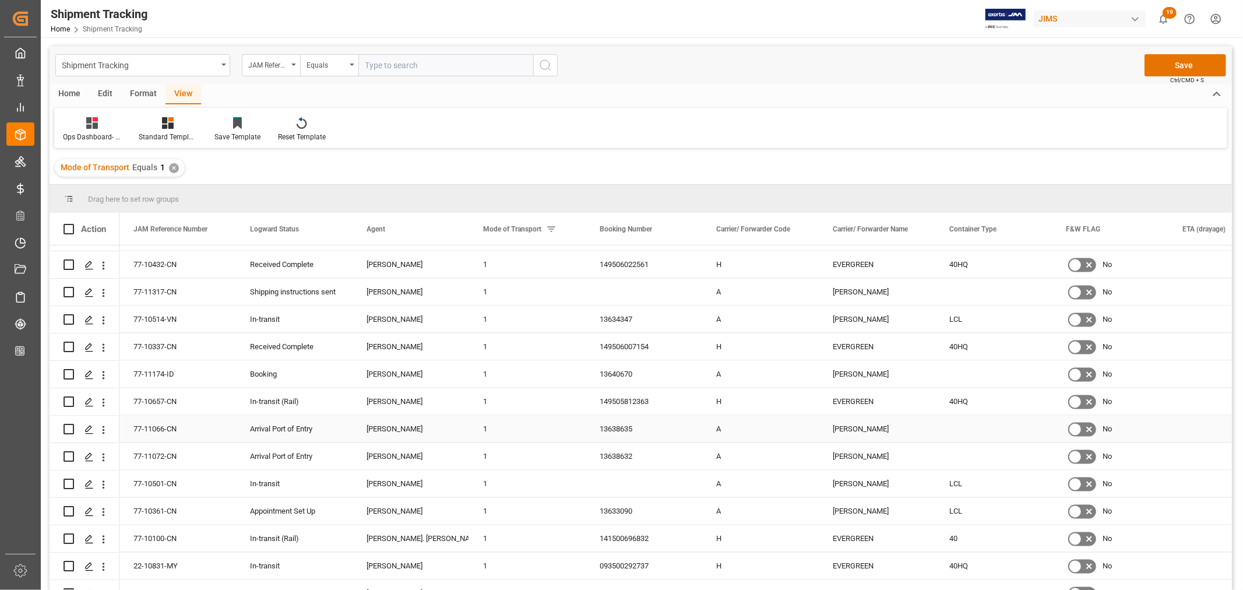
scroll to position [5699, 0]
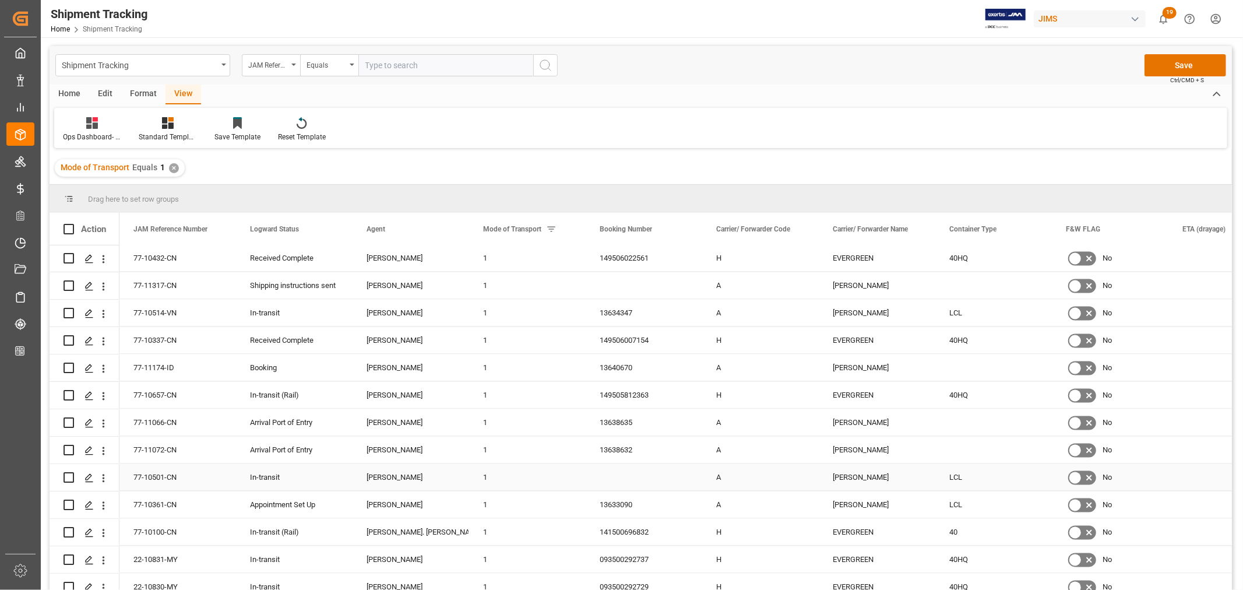
click at [957, 482] on div "LCL" at bounding box center [994, 477] width 117 height 27
drag, startPoint x: 953, startPoint y: 440, endPoint x: 950, endPoint y: 451, distance: 11.5
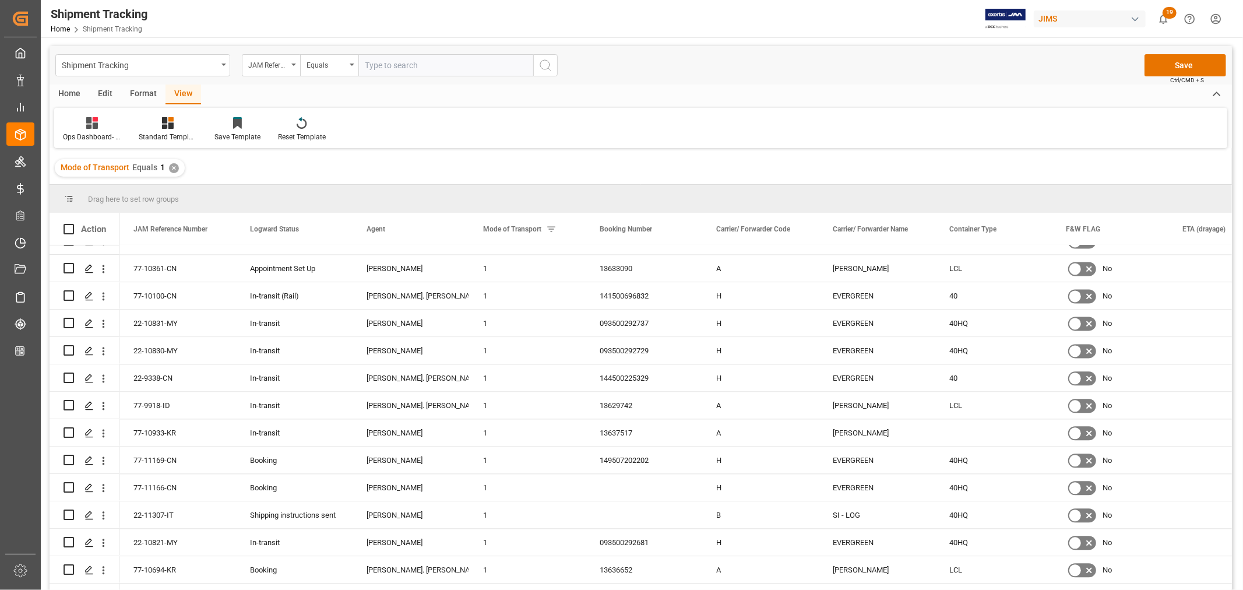
scroll to position [5958, 0]
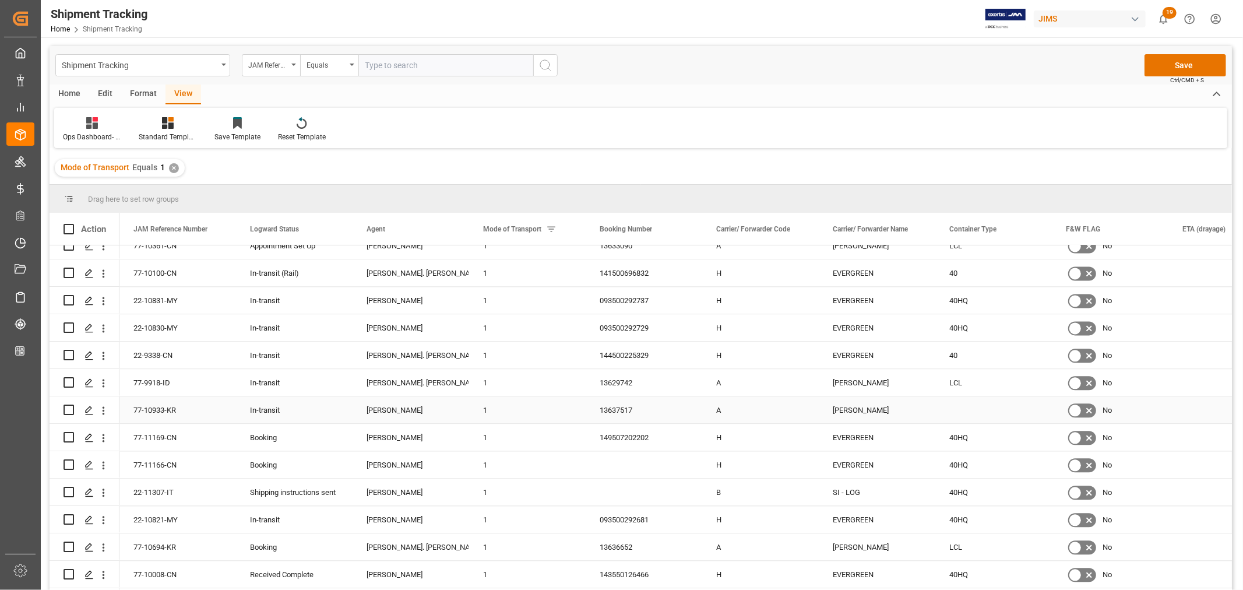
click at [986, 406] on div "Press SPACE to select this row." at bounding box center [994, 409] width 117 height 27
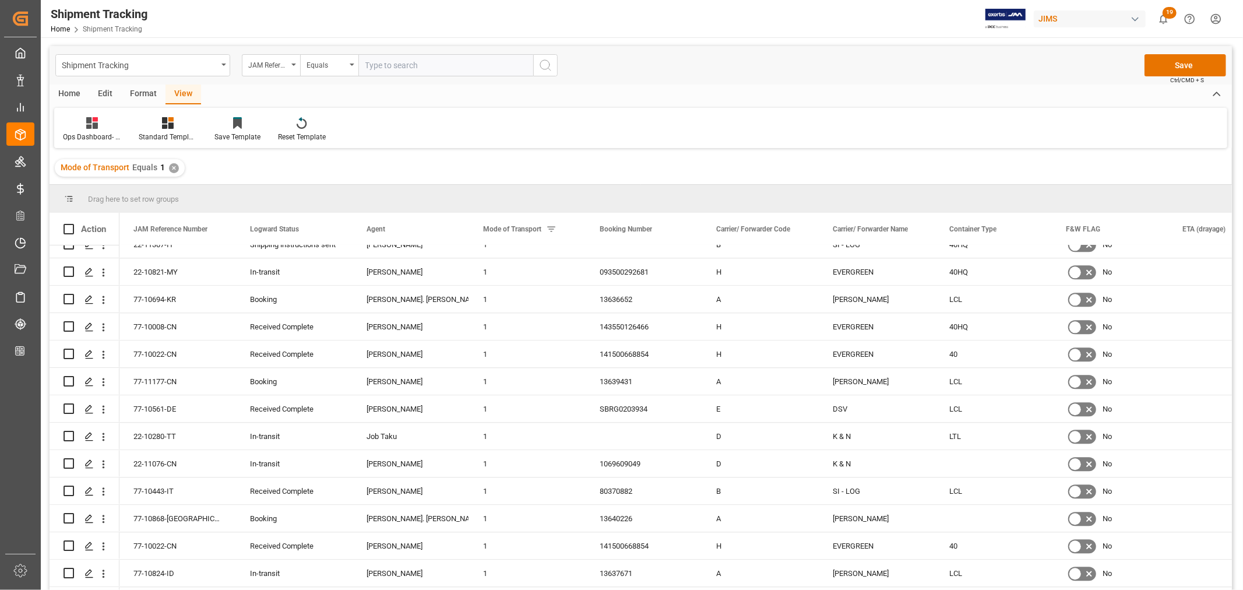
scroll to position [6217, 0]
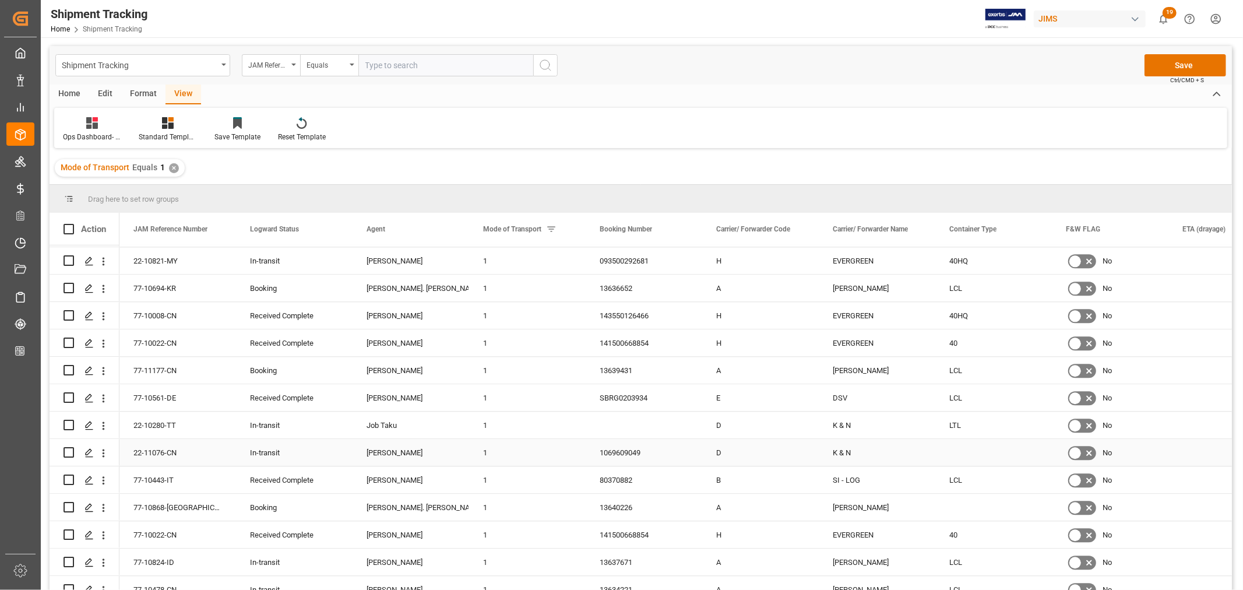
click at [630, 455] on div "1069609049" at bounding box center [644, 452] width 117 height 27
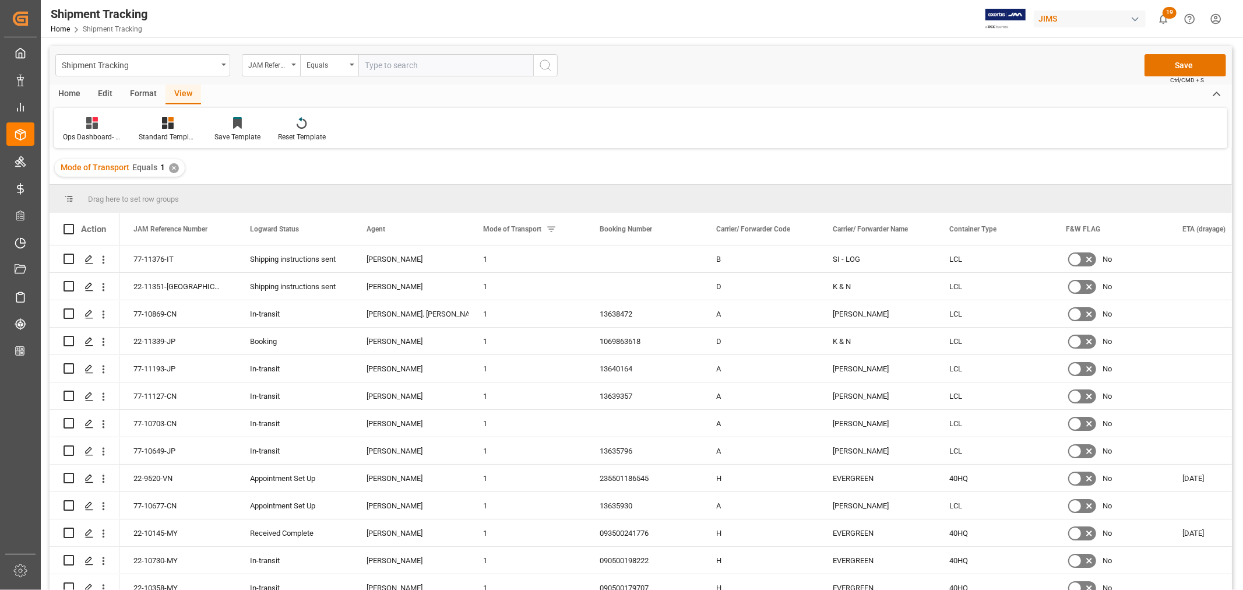
scroll to position [6217, 0]
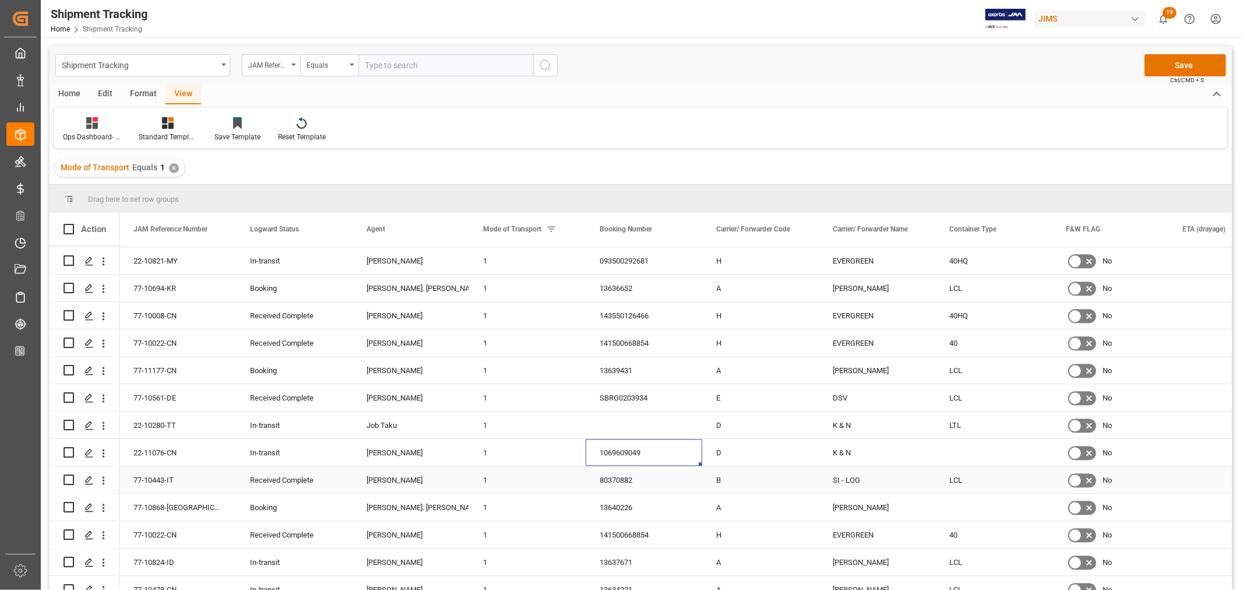
click at [966, 481] on div "LCL" at bounding box center [994, 479] width 117 height 27
click at [964, 452] on div "Press SPACE to select this row." at bounding box center [994, 452] width 117 height 27
click at [961, 421] on div "LTL" at bounding box center [994, 425] width 117 height 27
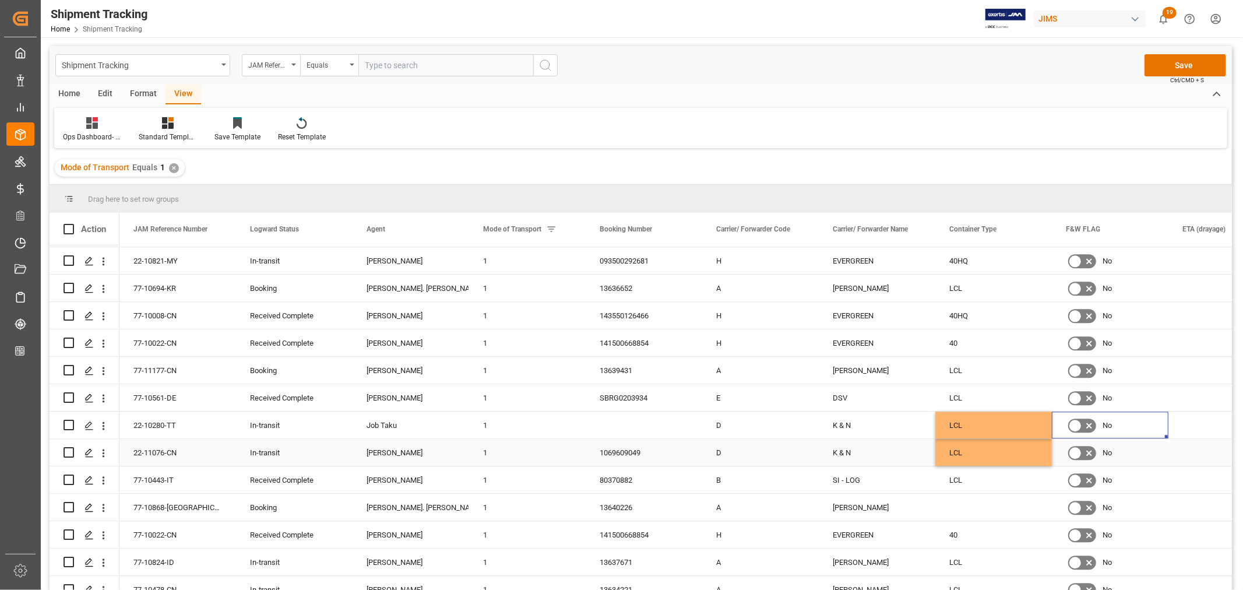
scroll to position [6282, 0]
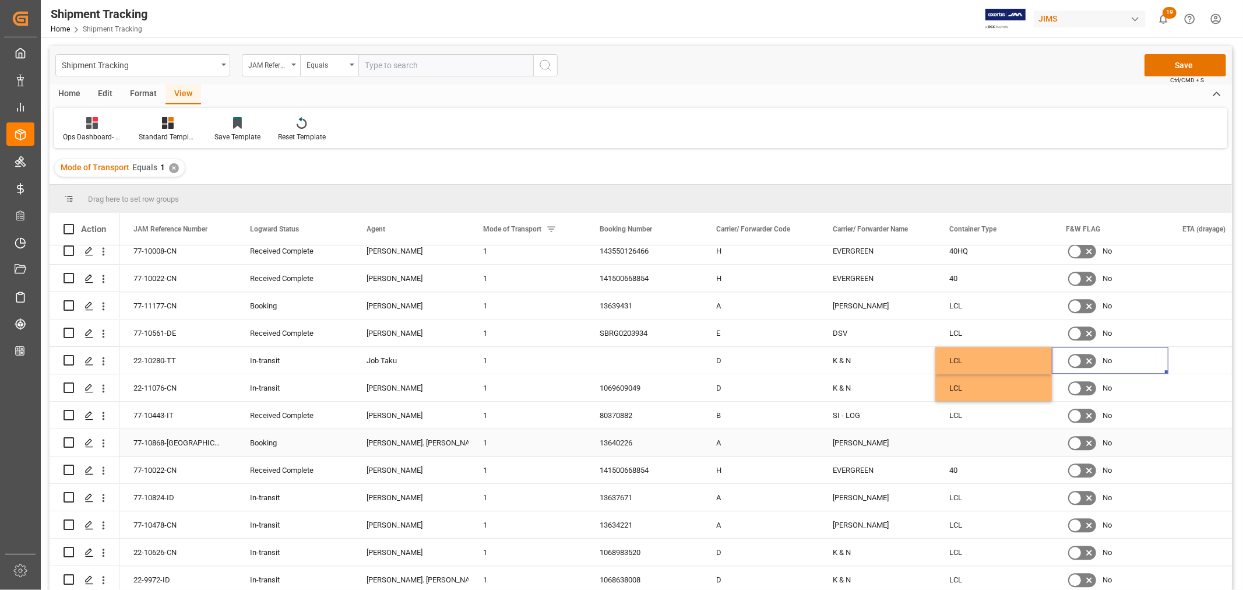
click at [936, 447] on div "Press SPACE to select this row." at bounding box center [994, 442] width 117 height 27
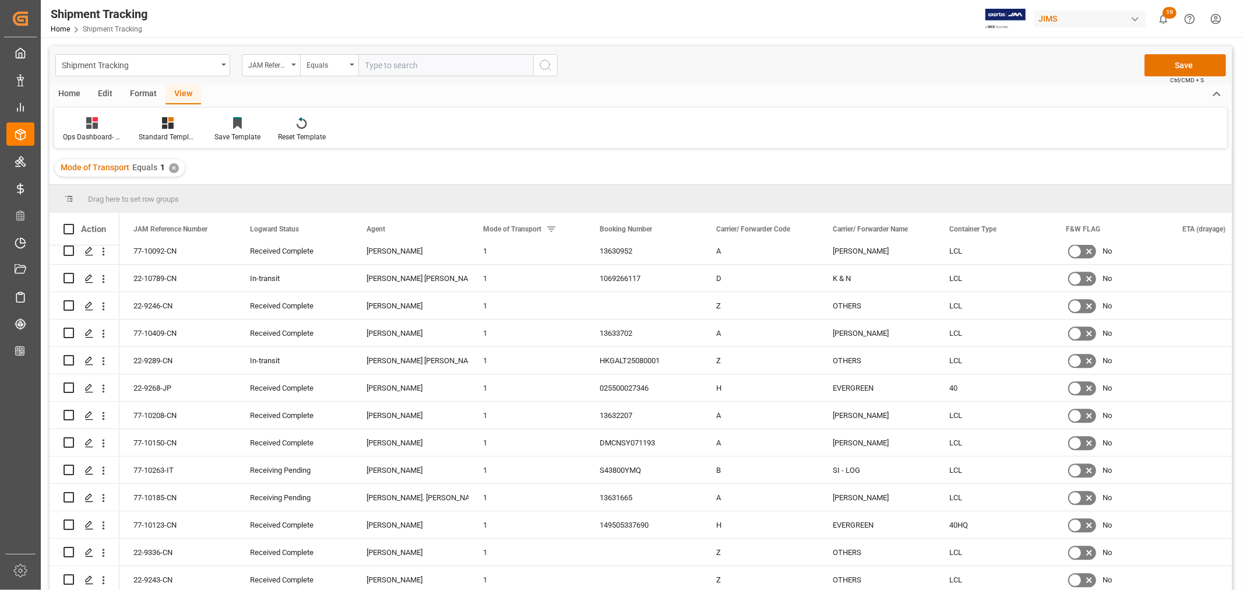
scroll to position [10362, 0]
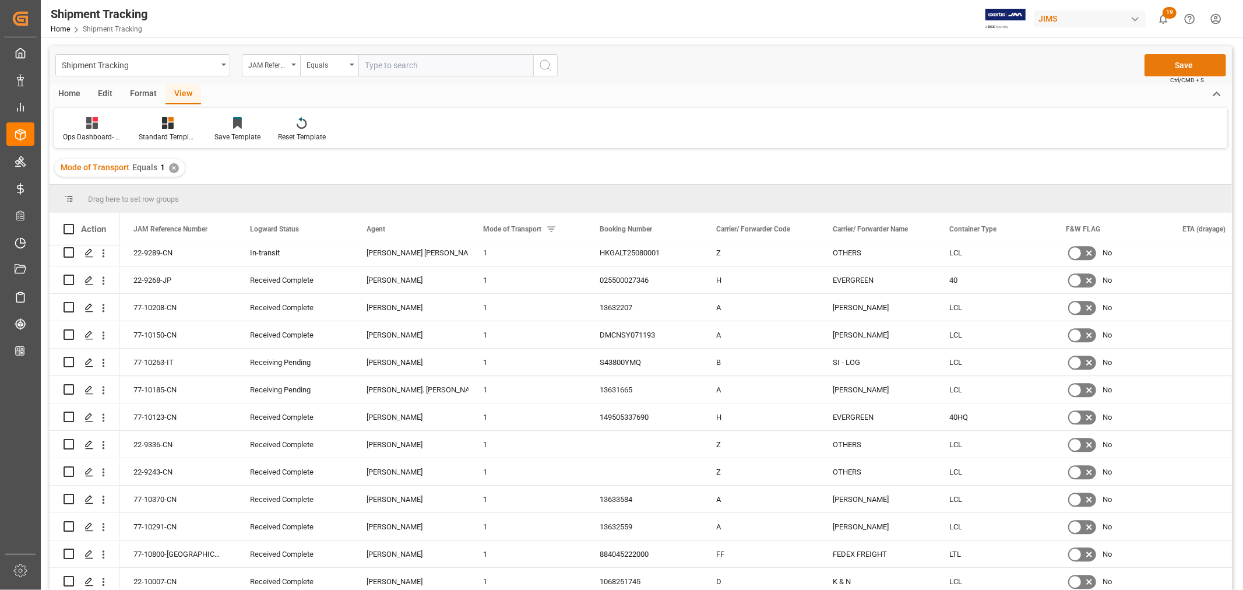
click at [1185, 66] on button "Save" at bounding box center [1186, 65] width 82 height 22
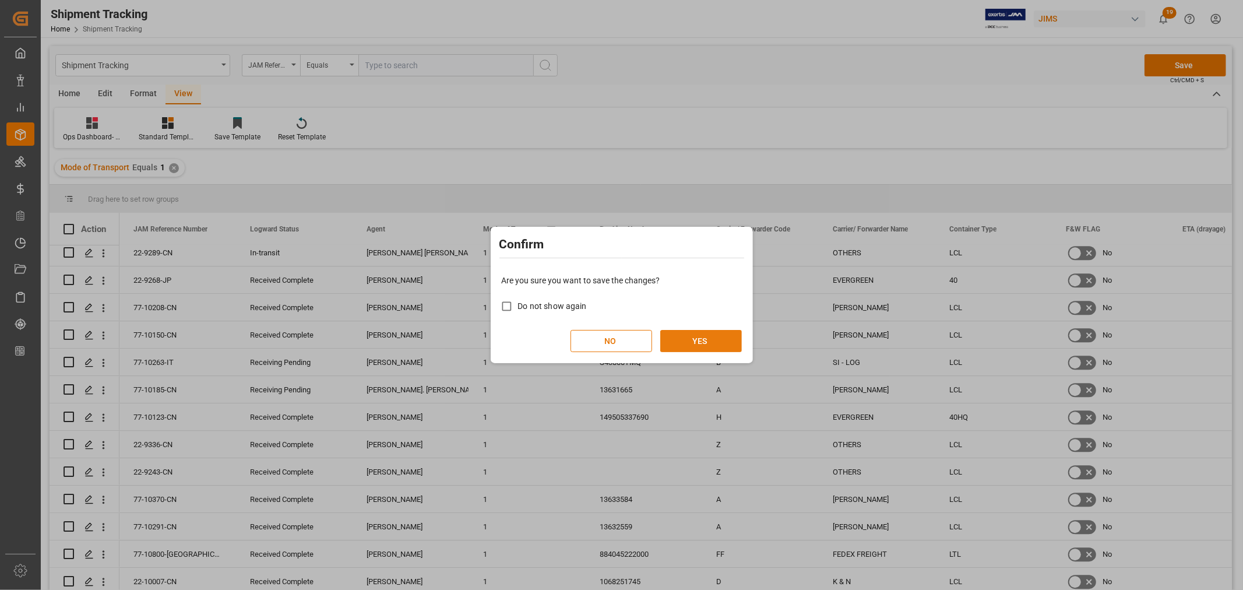
click at [707, 347] on button "YES" at bounding box center [701, 341] width 82 height 22
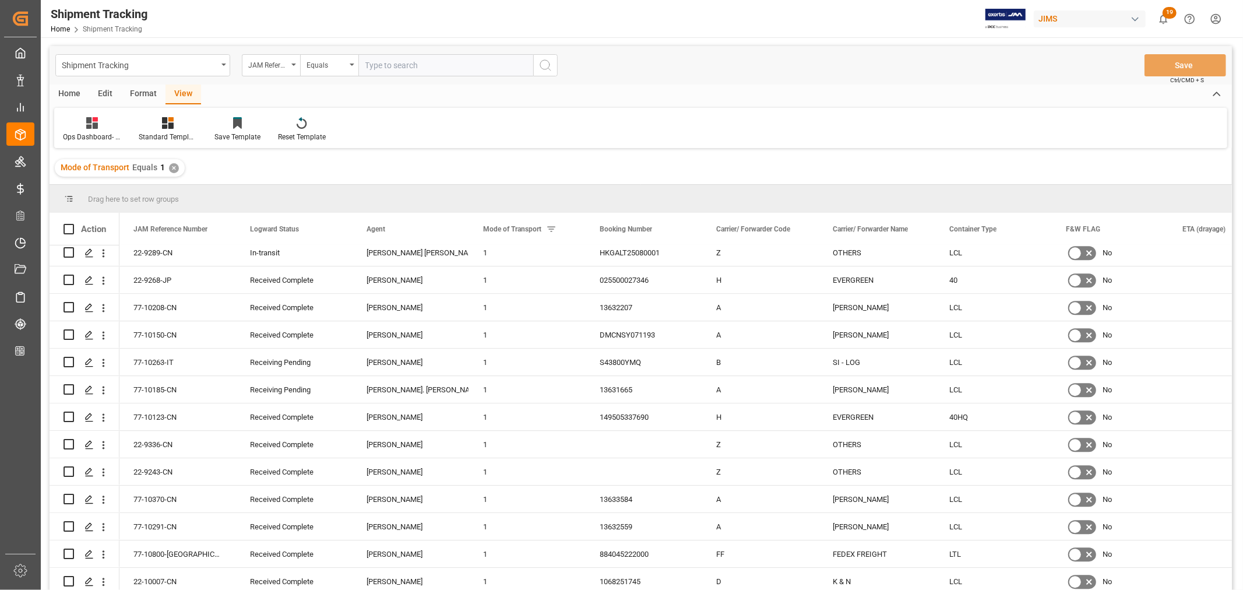
click at [174, 170] on div "✕" at bounding box center [174, 168] width 10 height 10
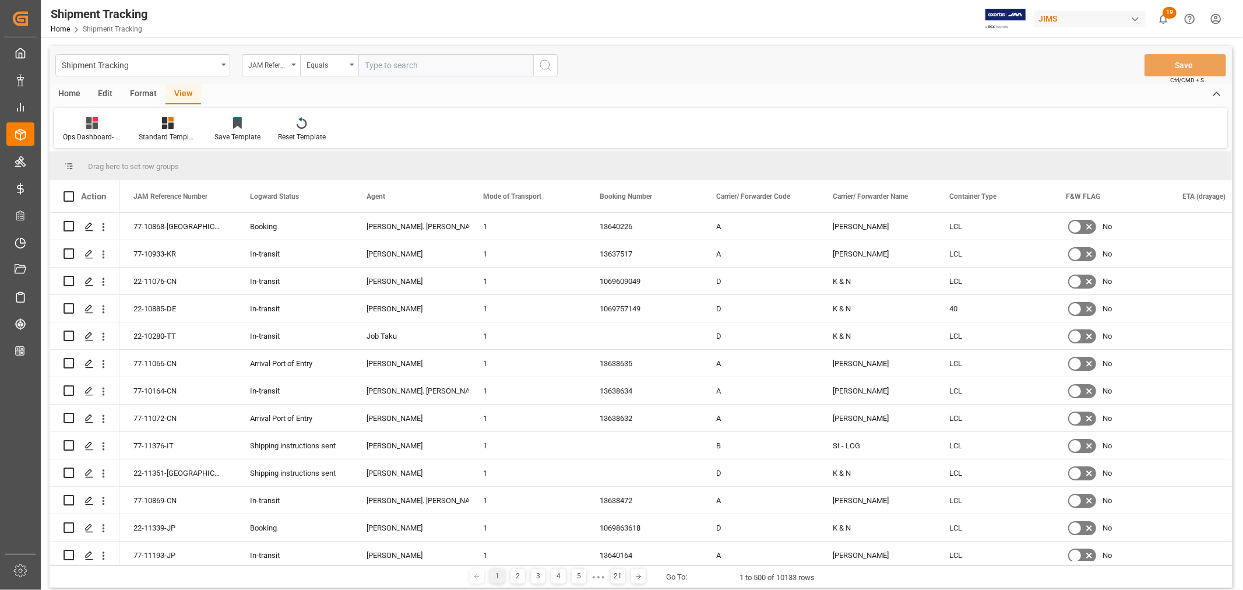
click at [86, 128] on icon at bounding box center [92, 123] width 12 height 12
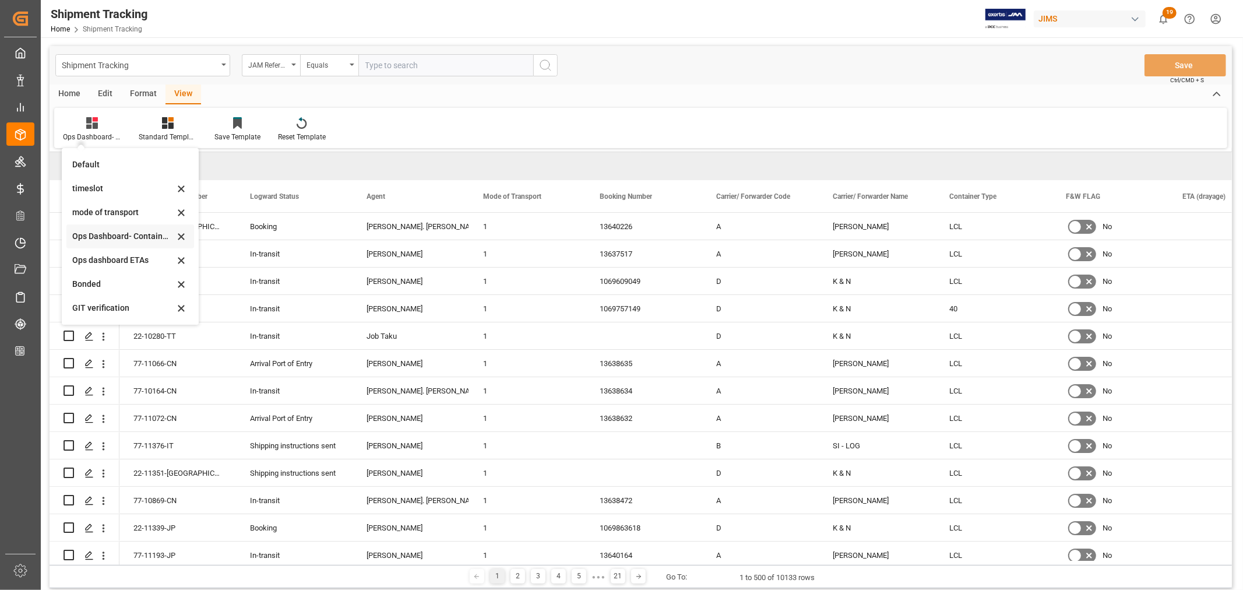
click at [101, 237] on div "Ops Dashboard- Container type" at bounding box center [123, 236] width 102 height 12
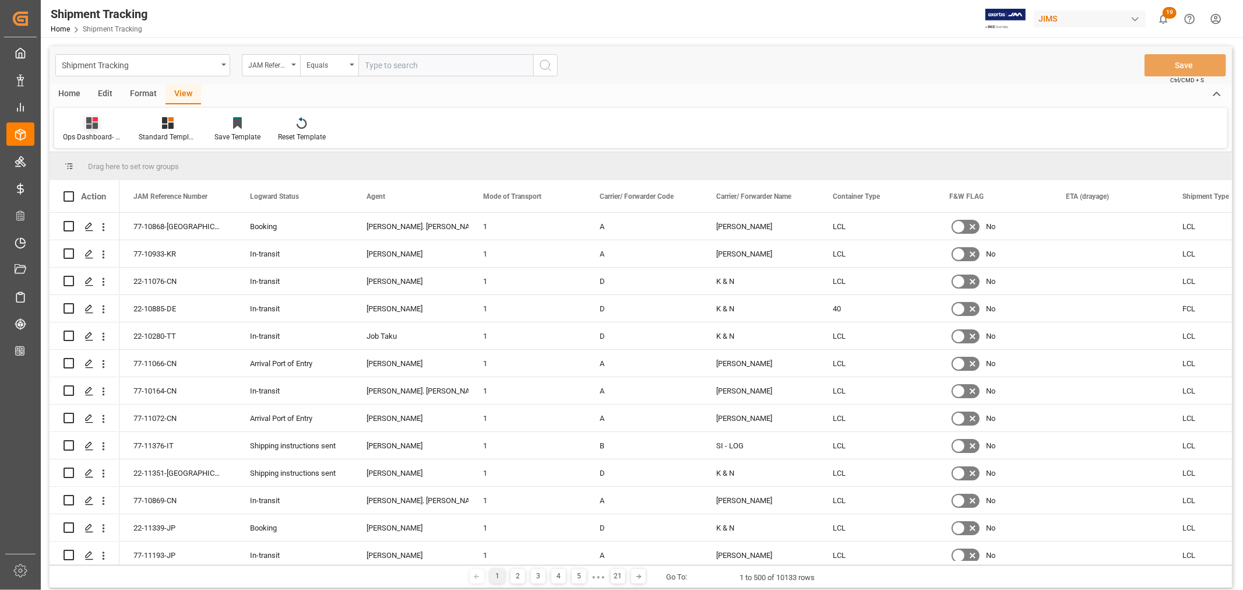
click at [100, 129] on div "Ops Dashboard- Container type" at bounding box center [92, 130] width 76 height 26
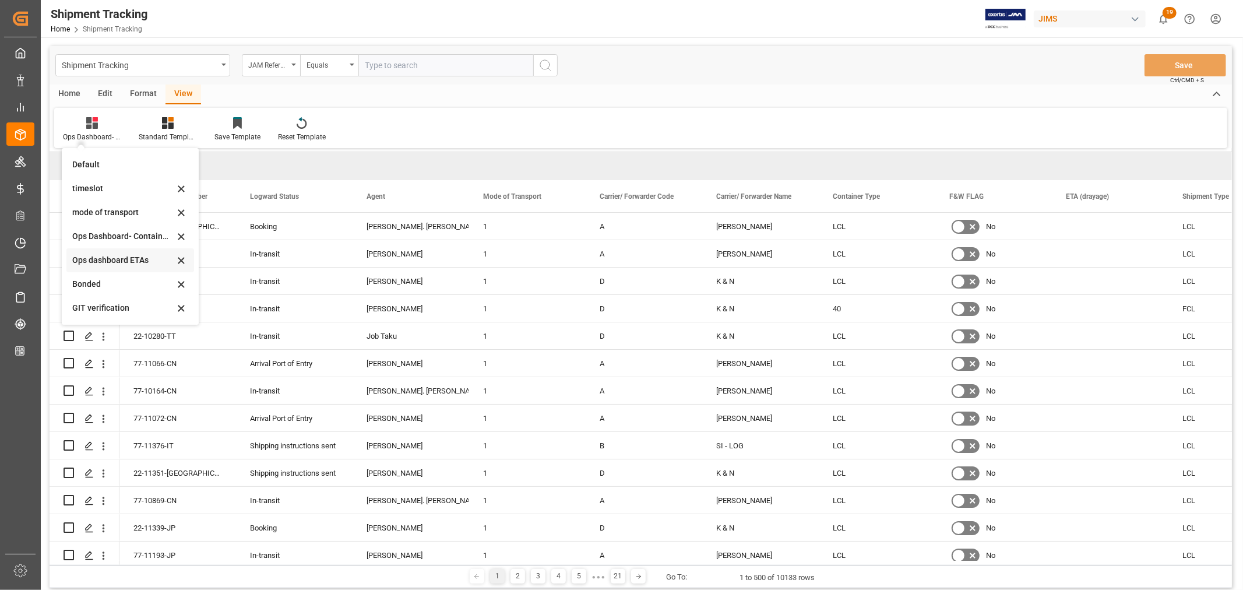
click at [112, 259] on div "Ops dashboard ETAs" at bounding box center [123, 260] width 102 height 12
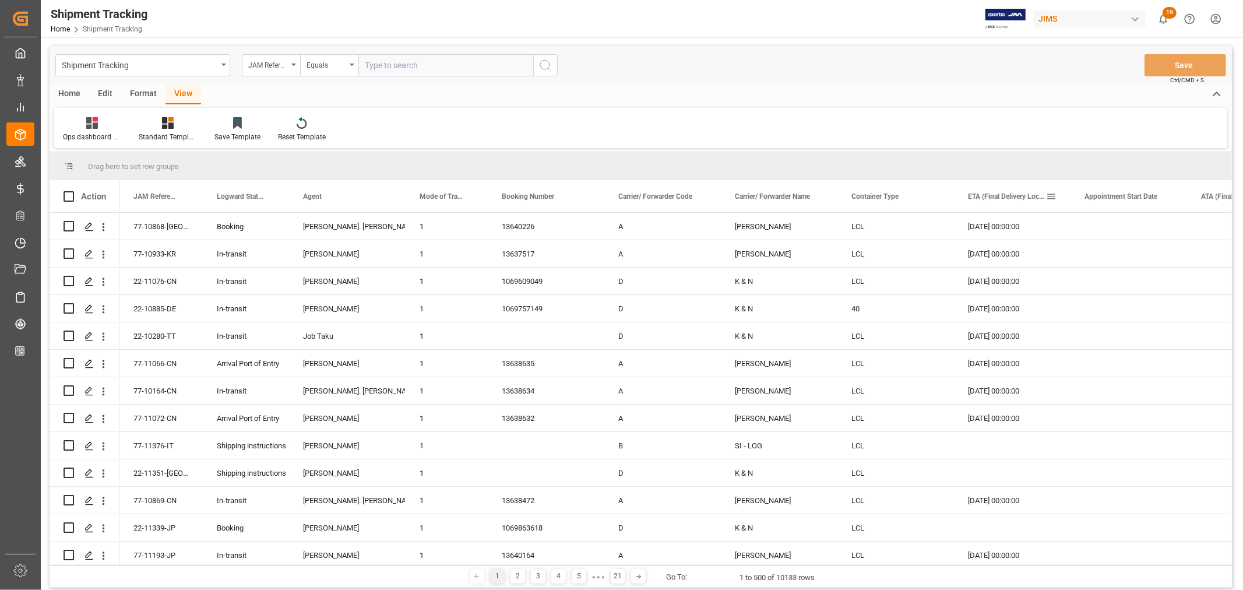
click at [1122, 197] on span "Appointment Start Date" at bounding box center [1121, 196] width 73 height 8
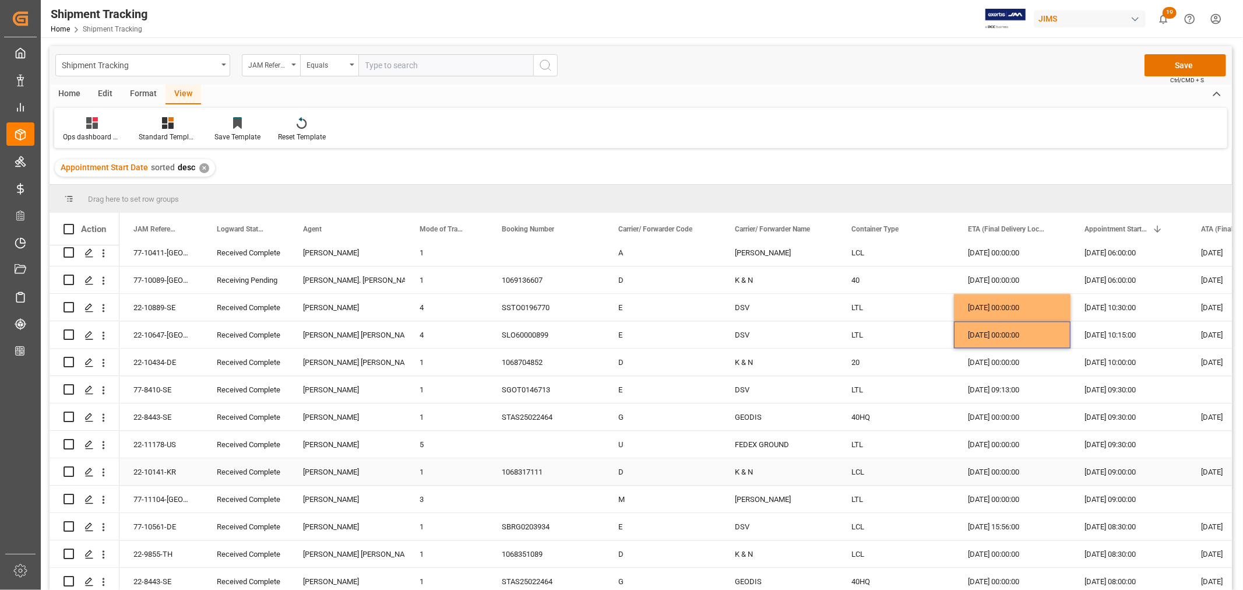
scroll to position [2266, 0]
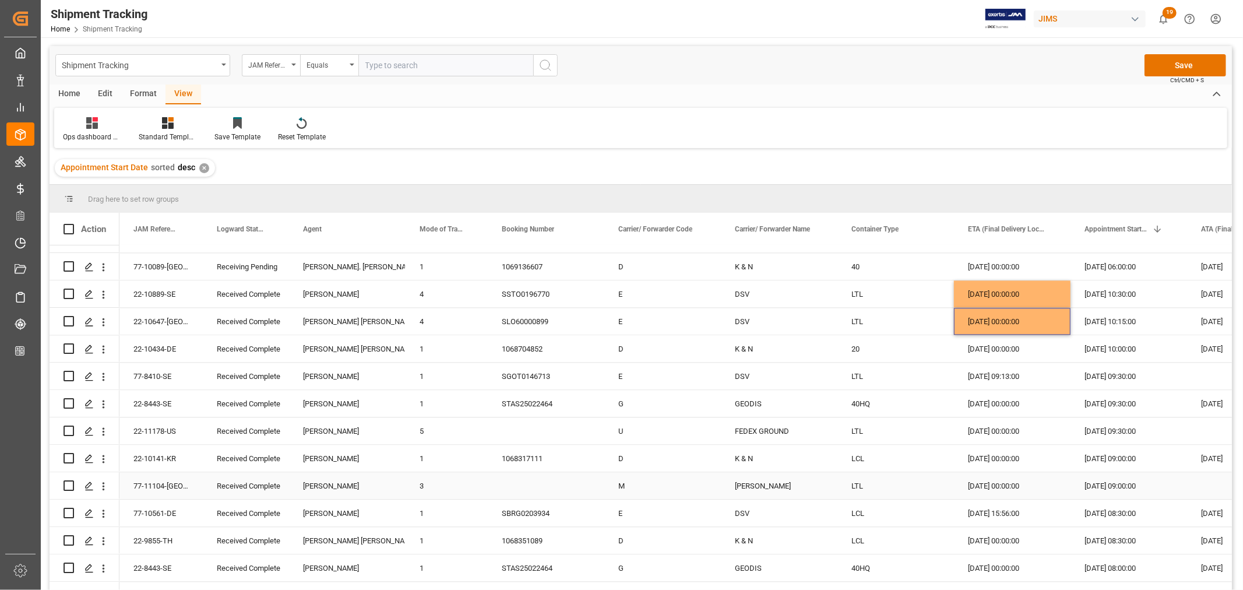
click at [1001, 488] on div "25-09-2025 00:00:00" at bounding box center [1012, 485] width 117 height 27
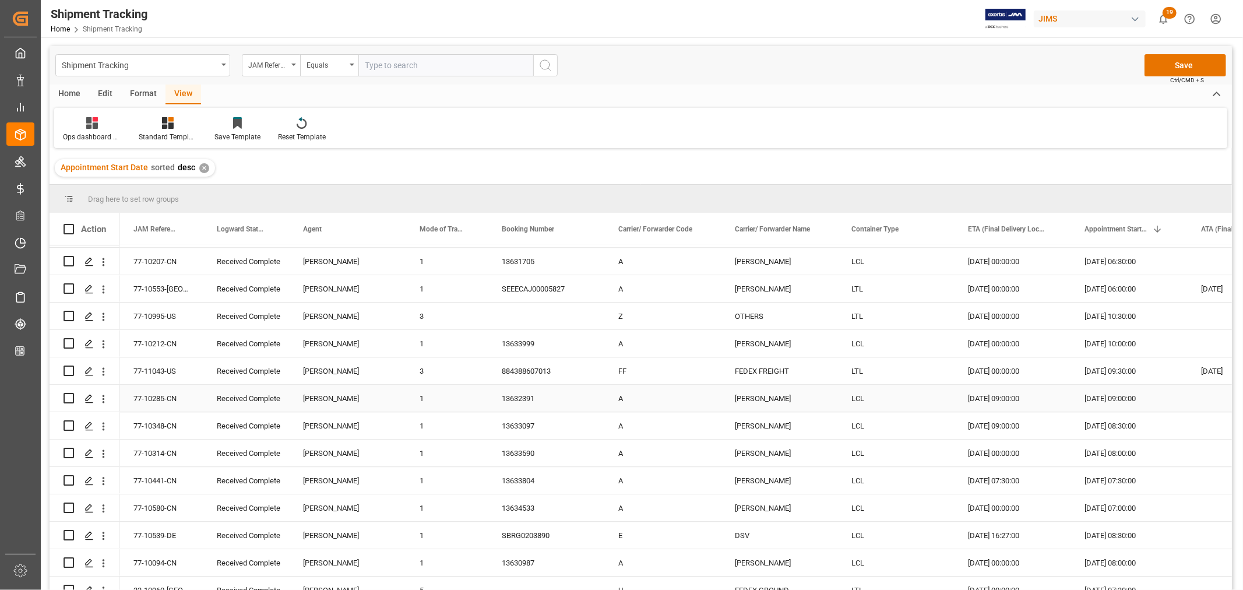
scroll to position [2720, 0]
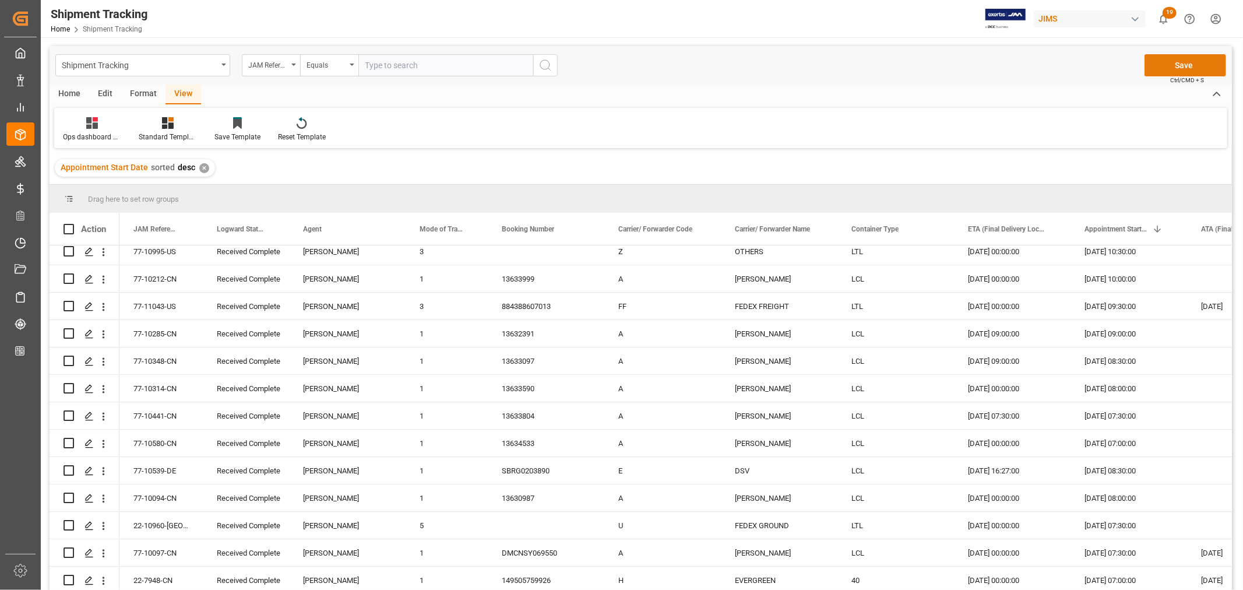
click at [1196, 59] on button "Save" at bounding box center [1186, 65] width 82 height 22
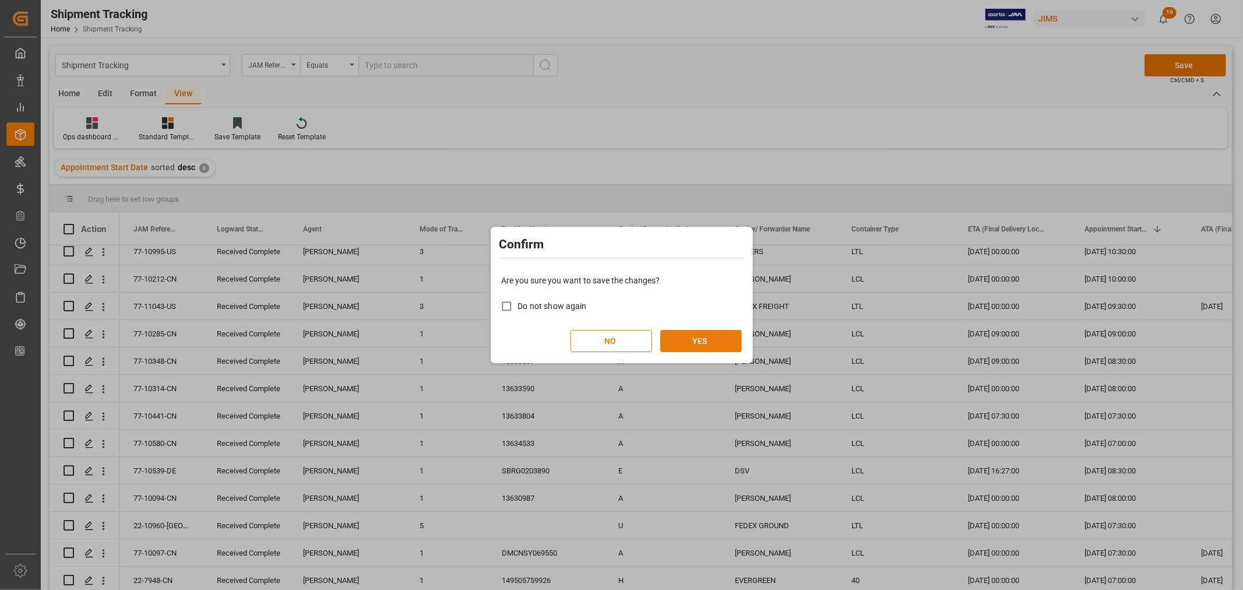
click at [700, 344] on button "YES" at bounding box center [701, 341] width 82 height 22
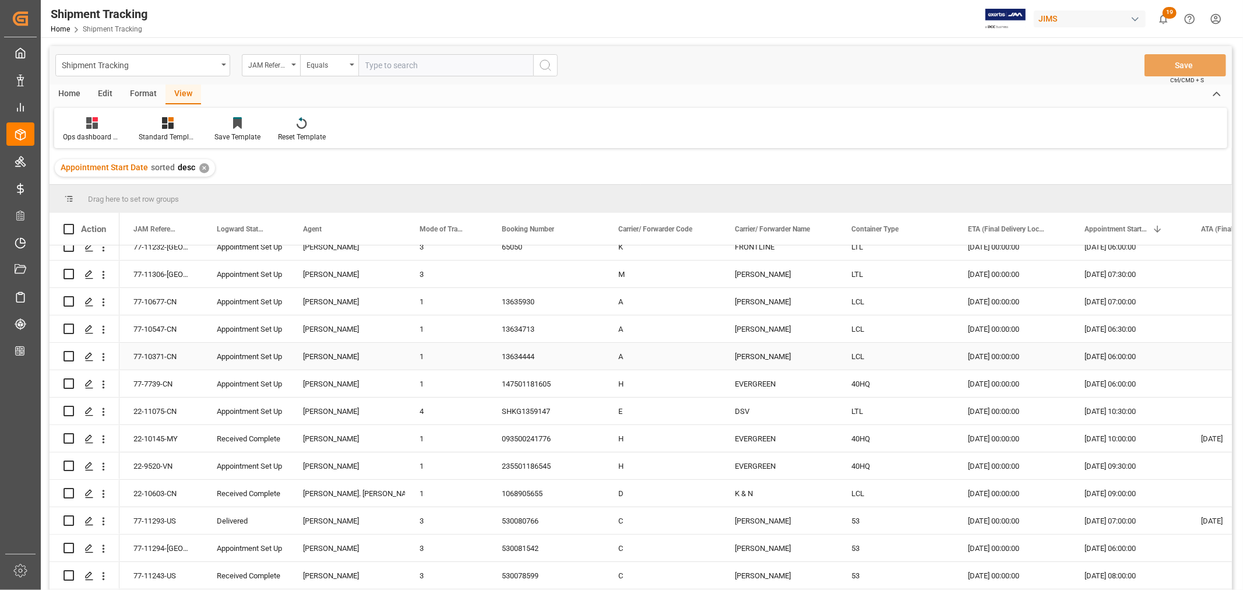
scroll to position [0, 0]
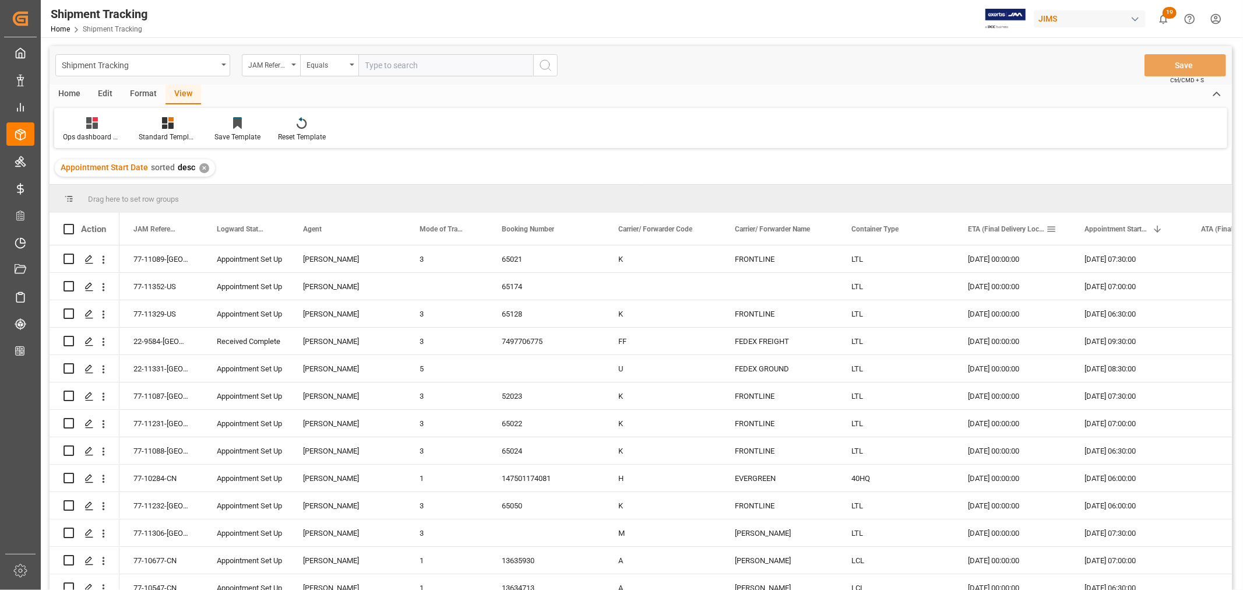
click at [1049, 226] on span at bounding box center [1051, 229] width 10 height 10
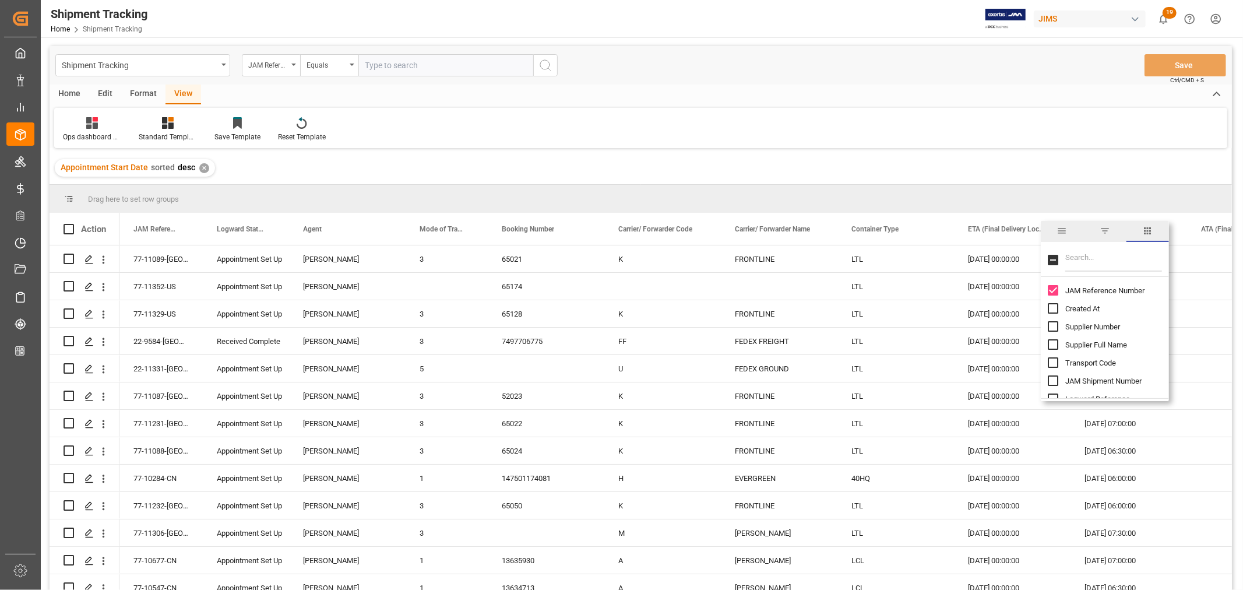
click at [1109, 230] on span "filter" at bounding box center [1105, 231] width 10 height 10
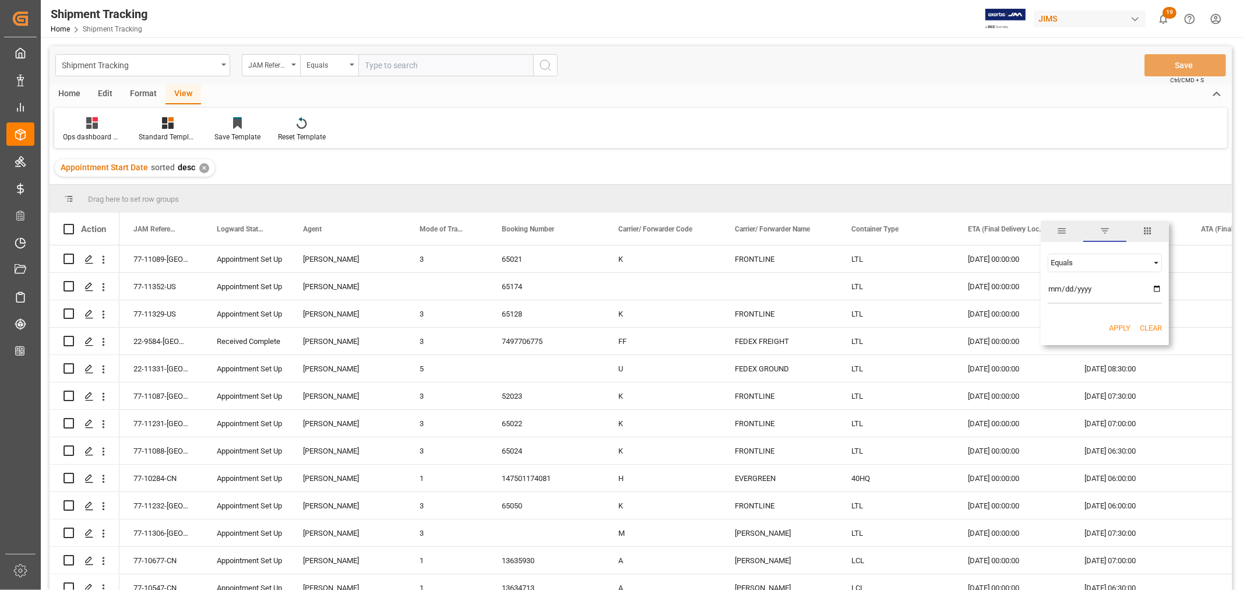
click at [1065, 261] on div "Equals" at bounding box center [1100, 262] width 98 height 9
click at [1065, 324] on div "Greater than" at bounding box center [1105, 319] width 114 height 19
click at [1156, 289] on input "date" at bounding box center [1105, 291] width 114 height 23
type input "2025-10-06"
click at [1116, 323] on button "Apply" at bounding box center [1120, 328] width 22 height 12
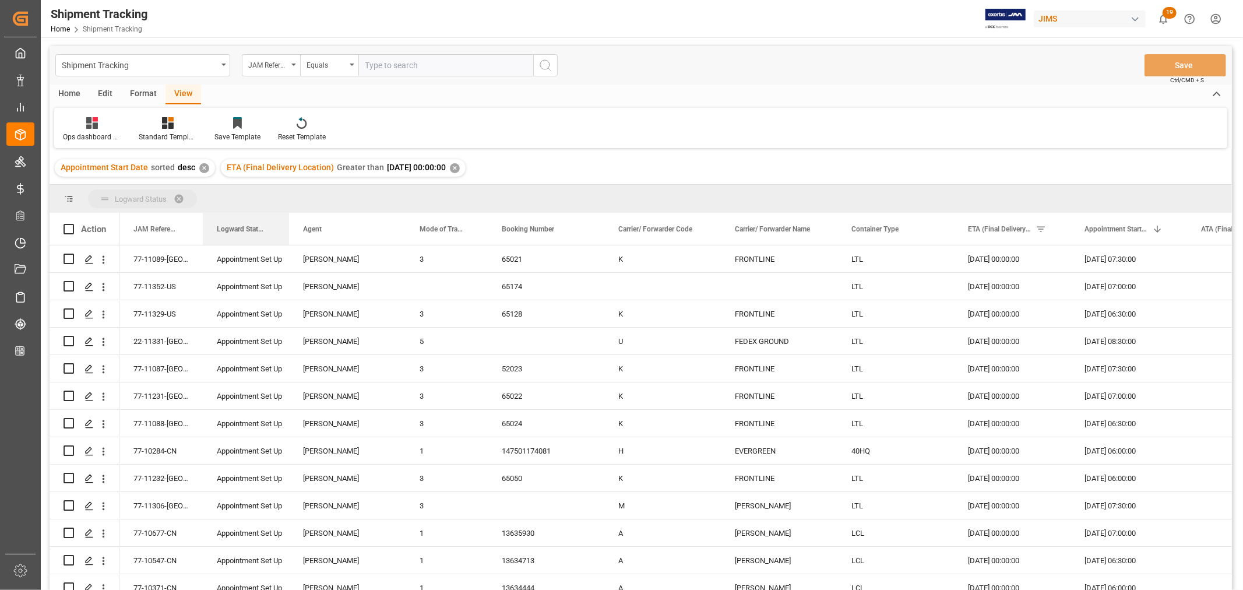
drag, startPoint x: 249, startPoint y: 226, endPoint x: 241, endPoint y: 199, distance: 28.4
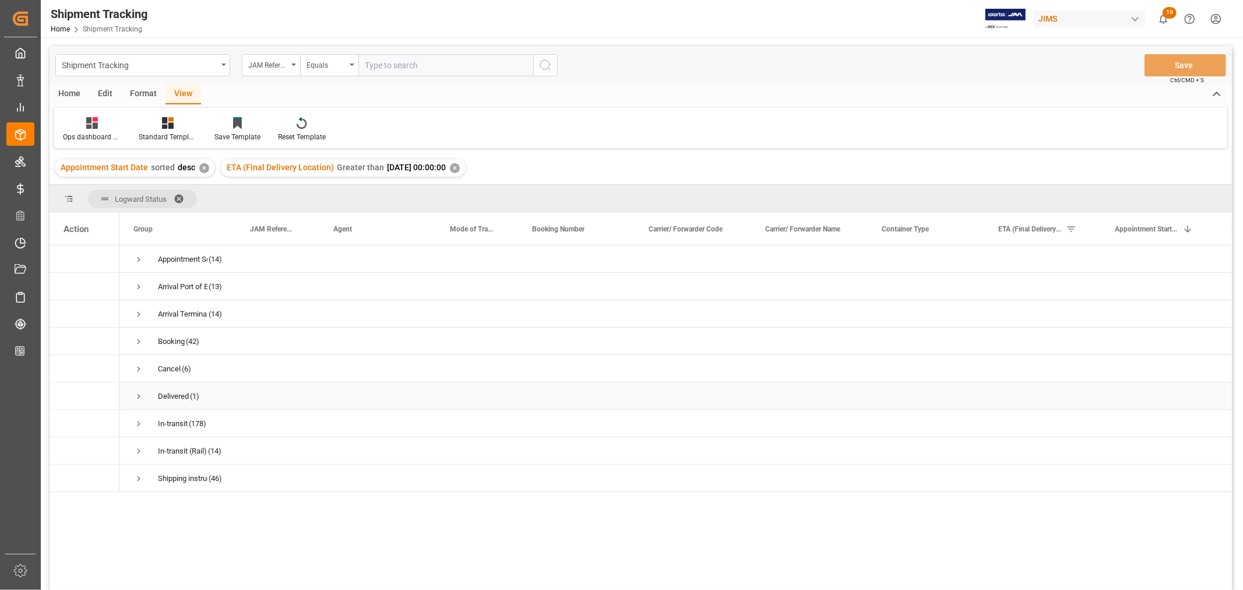
click at [137, 398] on span "Press SPACE to select this row." at bounding box center [138, 396] width 10 height 10
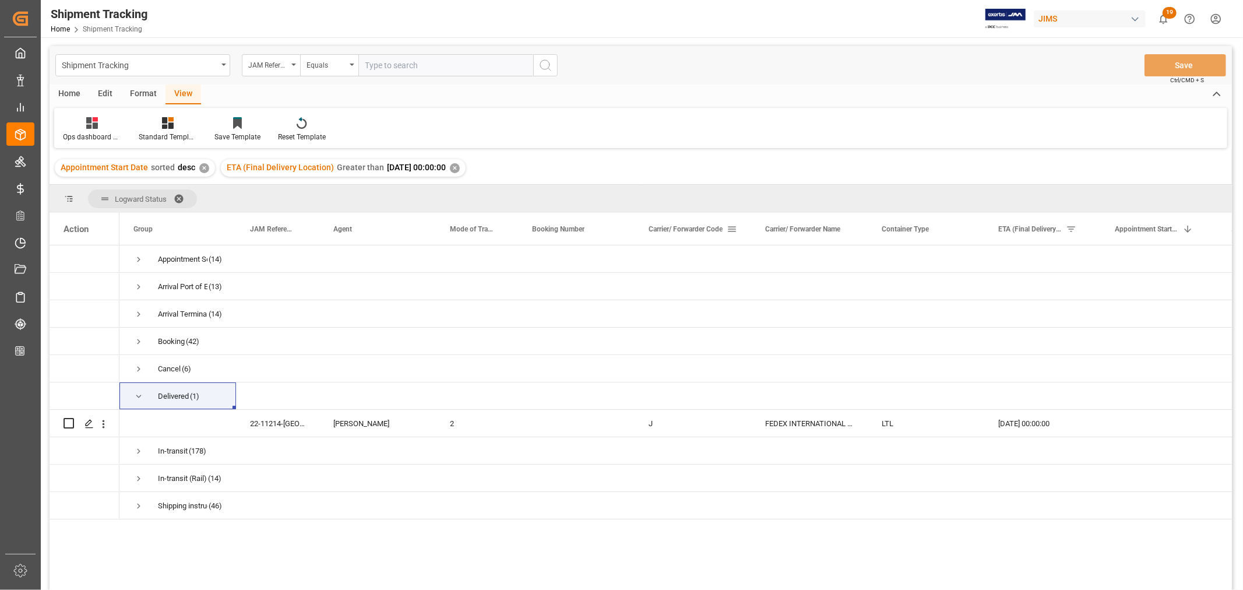
click at [732, 226] on span at bounding box center [732, 229] width 10 height 10
click at [829, 229] on span "columns" at bounding box center [828, 231] width 10 height 10
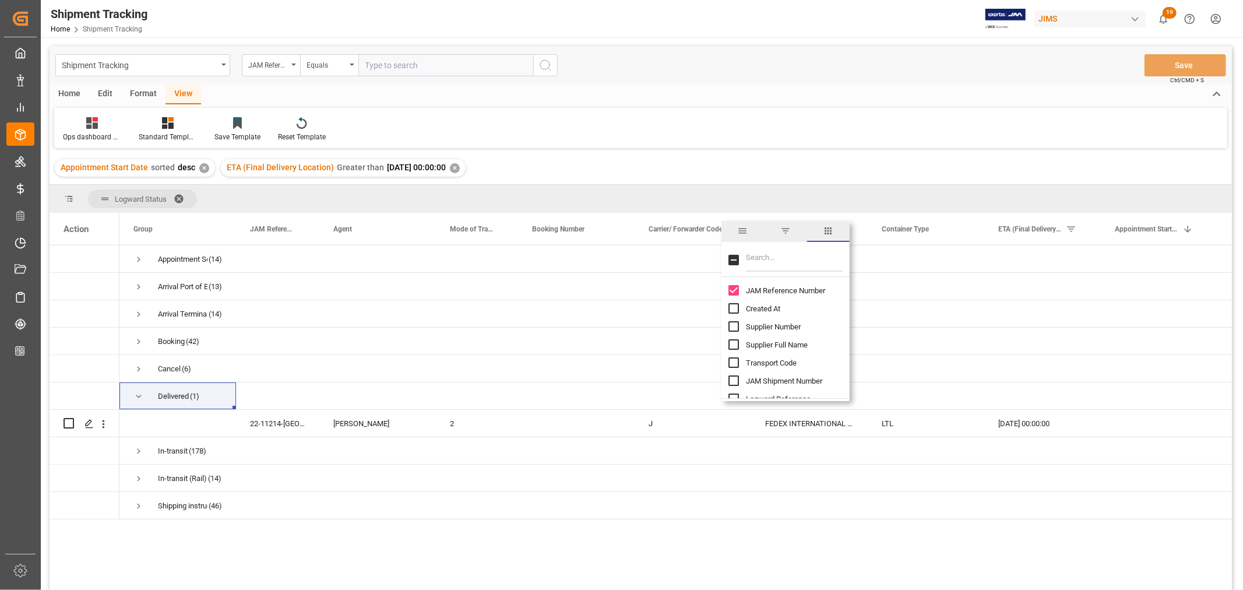
click at [791, 258] on input "Filter Columns Input" at bounding box center [794, 259] width 97 height 23
type input "tracking"
click at [731, 290] on input "Tracking Number column toggle visibility (hidden)" at bounding box center [734, 290] width 10 height 10
checkbox input "true"
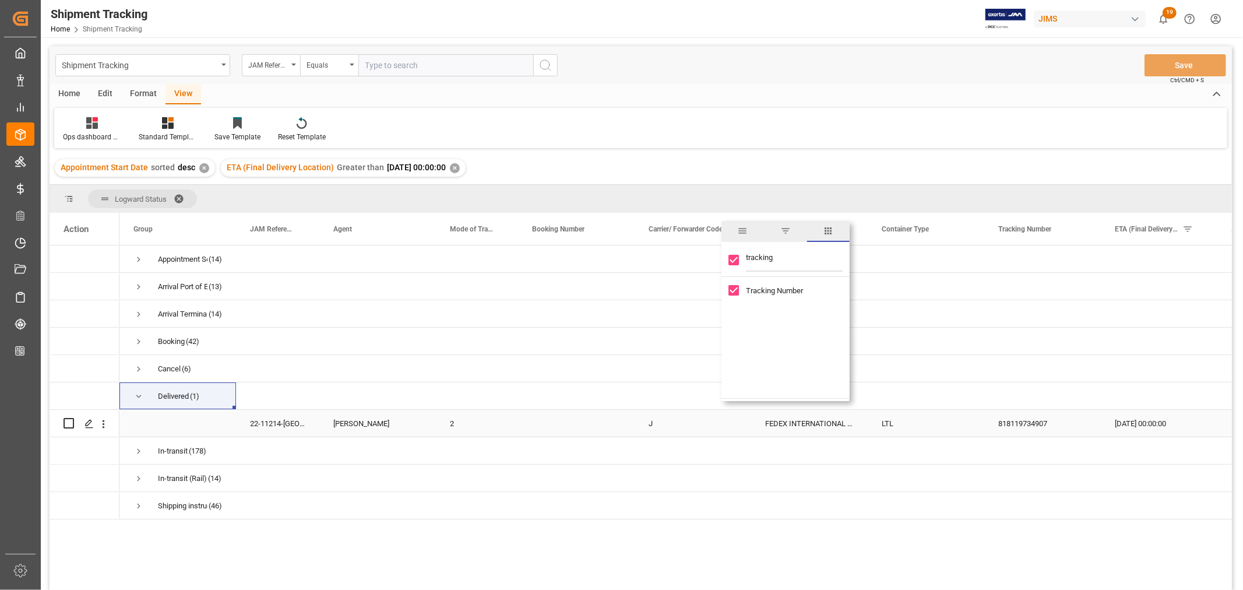
click at [1007, 425] on div "818119734907" at bounding box center [1042, 423] width 117 height 27
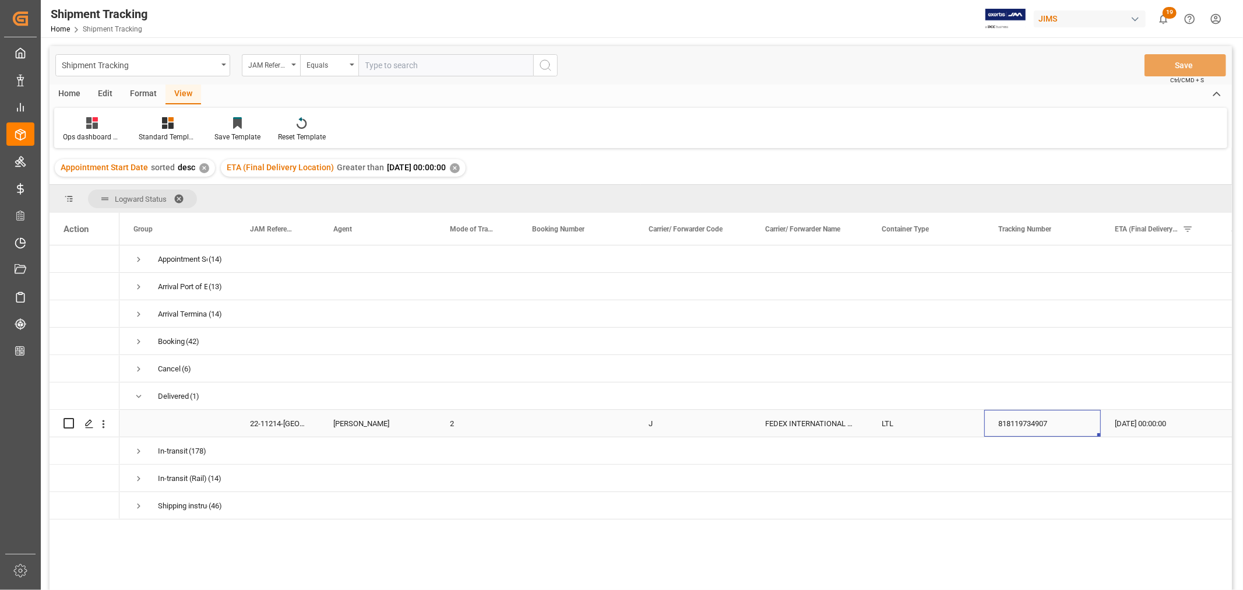
click at [1149, 429] on div "25-10-2025 00:00:00" at bounding box center [1159, 423] width 117 height 27
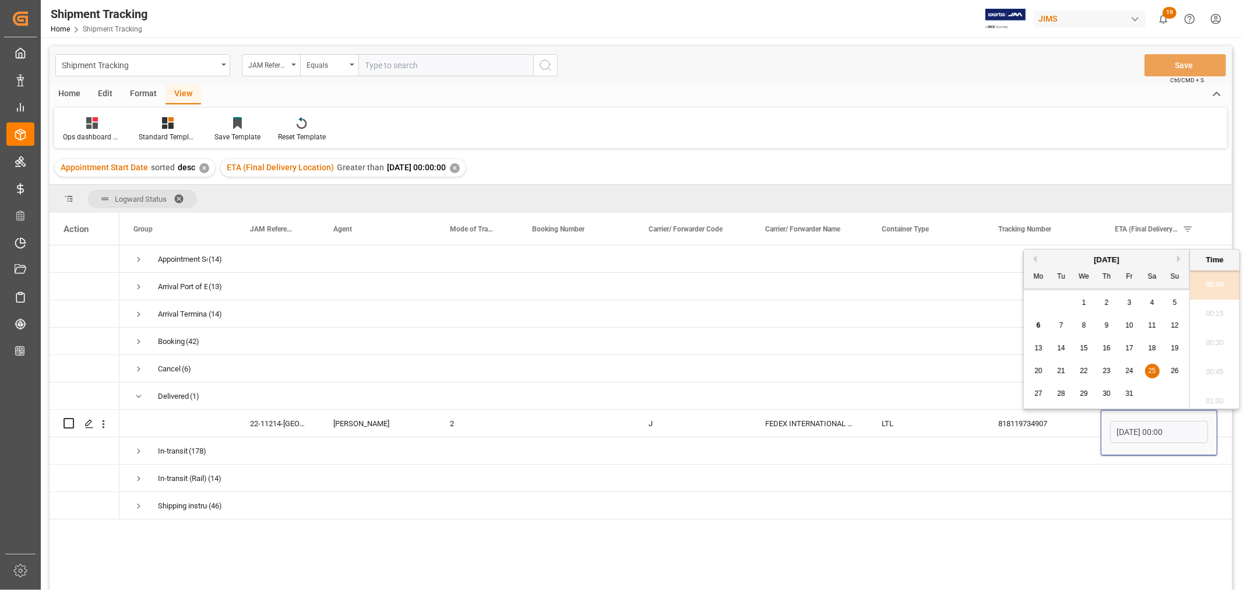
click at [1081, 301] on div "1" at bounding box center [1084, 303] width 15 height 14
type input "01-10-2025 00:00"
click at [1017, 427] on div "818119734907" at bounding box center [1042, 423] width 117 height 27
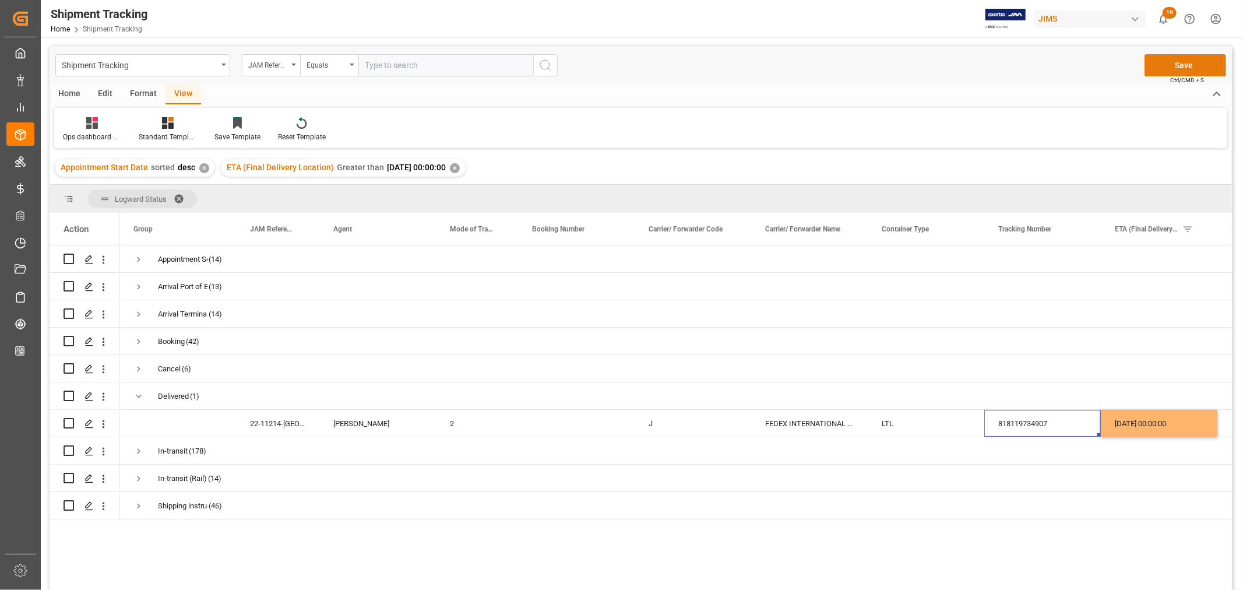
click at [1185, 64] on button "Save" at bounding box center [1186, 65] width 82 height 22
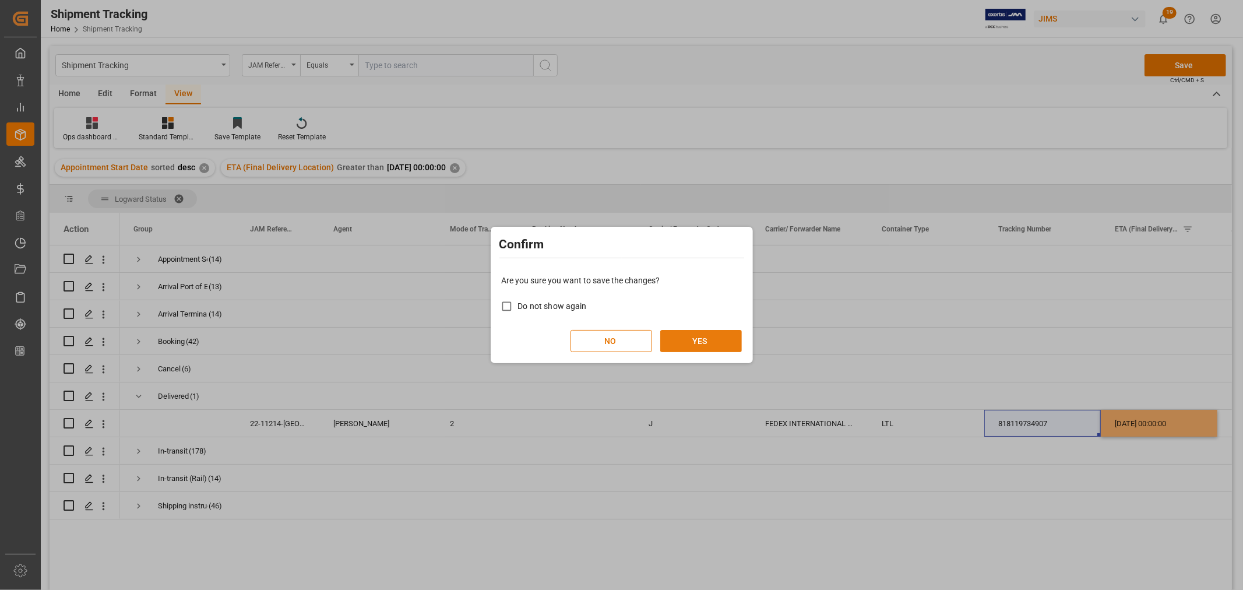
click at [697, 338] on button "YES" at bounding box center [701, 341] width 82 height 22
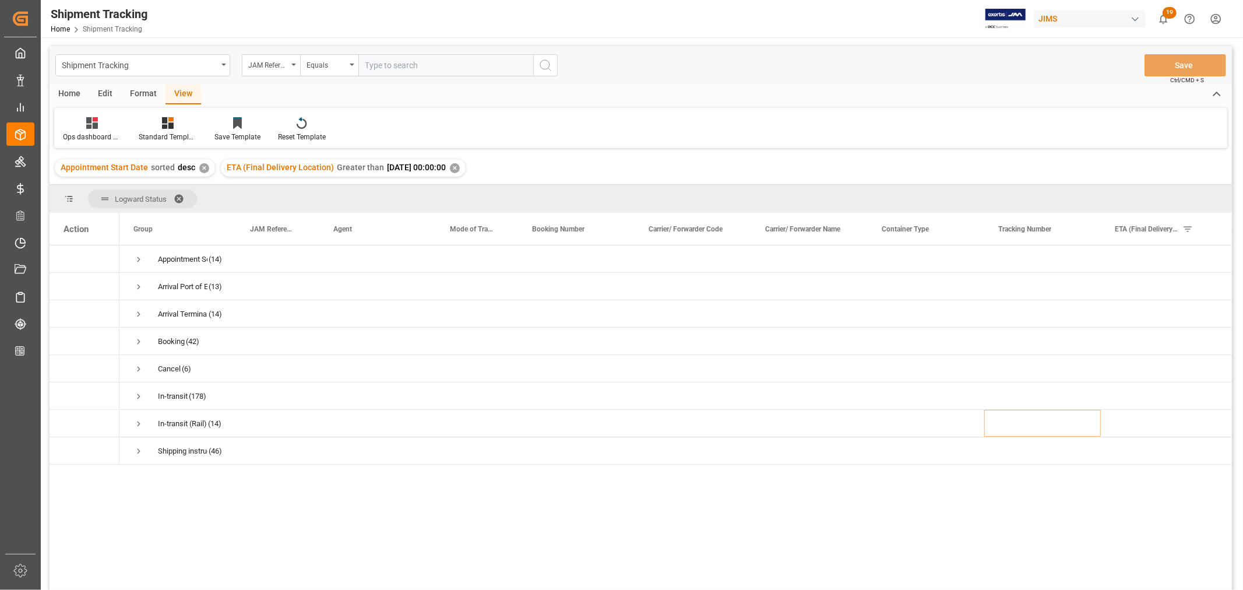
click at [460, 167] on div "✕" at bounding box center [455, 168] width 10 height 10
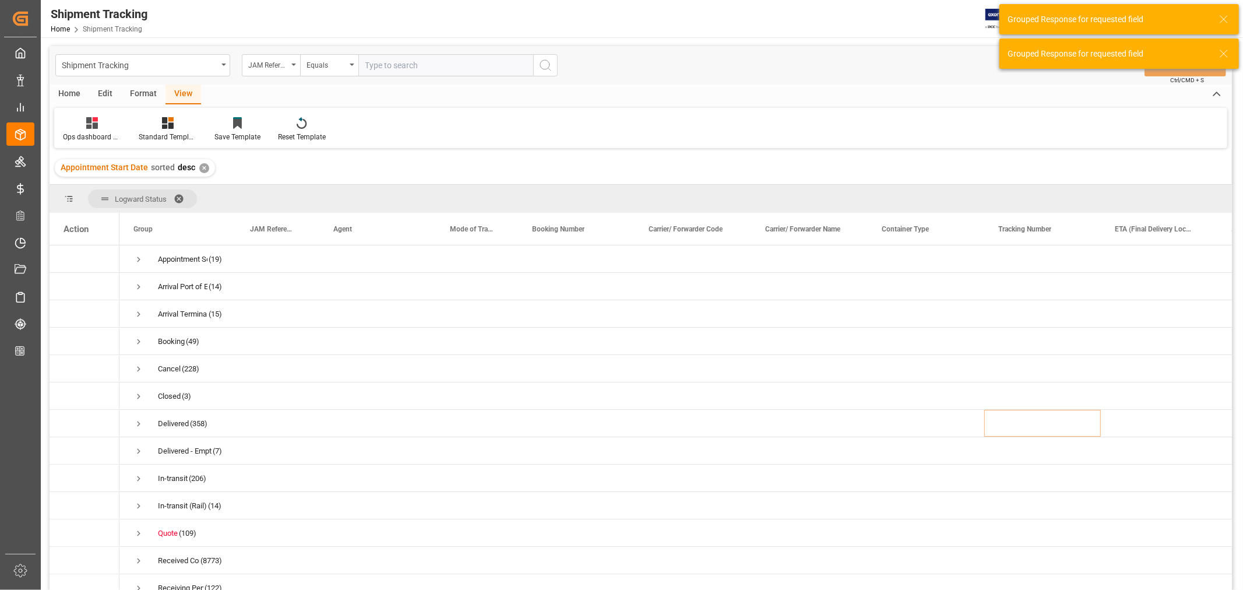
click at [181, 194] on span at bounding box center [183, 199] width 19 height 10
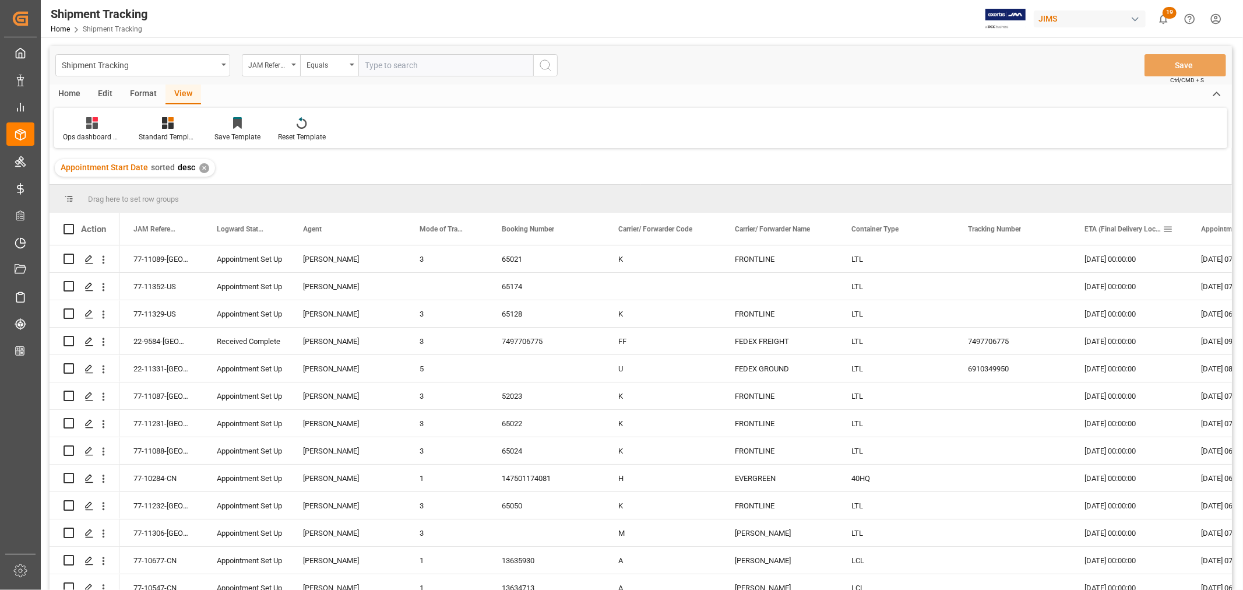
click at [1167, 230] on span at bounding box center [1168, 229] width 10 height 10
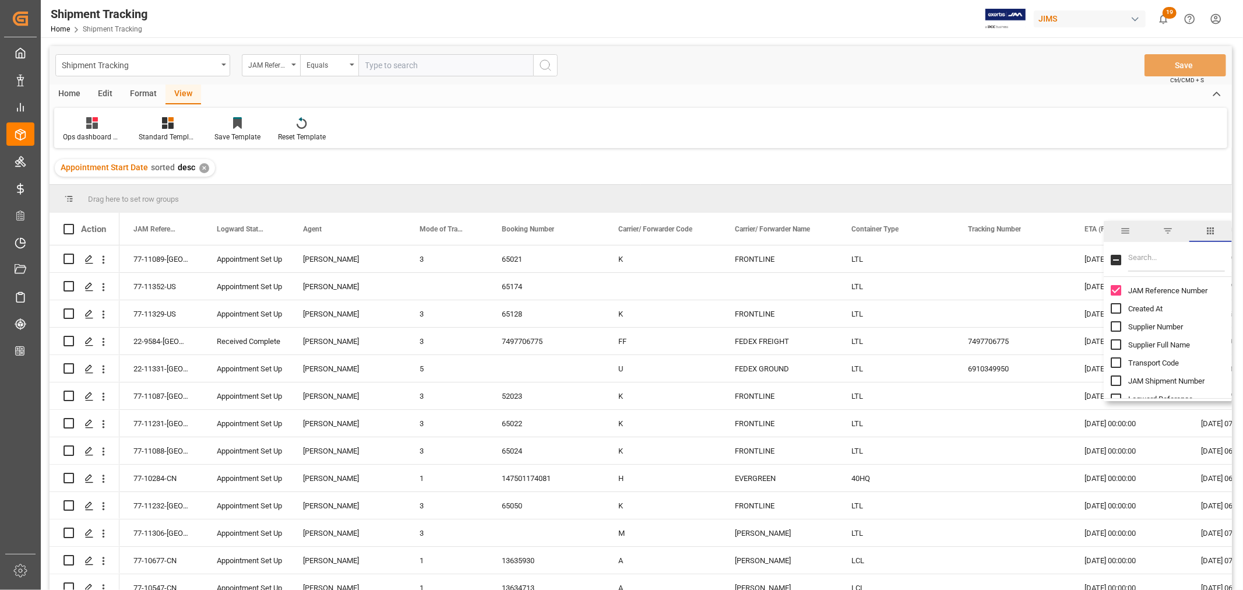
click at [1173, 224] on span "filter" at bounding box center [1168, 231] width 43 height 21
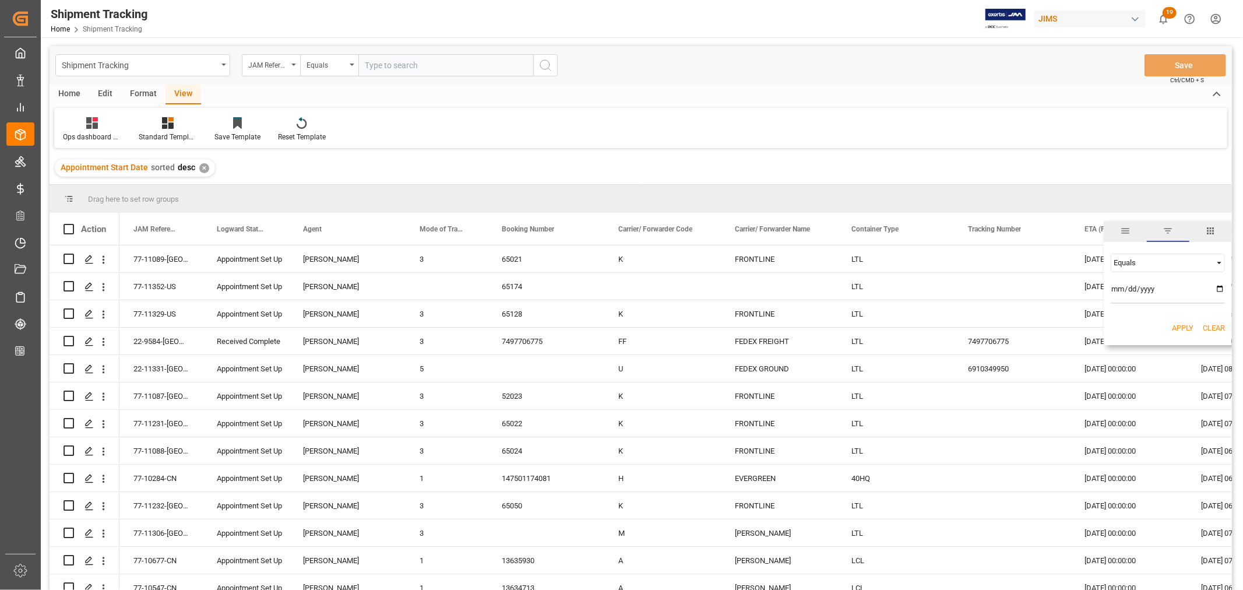
click at [1117, 259] on div "Equals" at bounding box center [1163, 262] width 98 height 9
click at [1129, 298] on span "Less than" at bounding box center [1129, 300] width 33 height 9
click at [1221, 286] on input "date" at bounding box center [1168, 291] width 114 height 23
type input "2025-10-06"
click at [1177, 325] on button "Apply" at bounding box center [1183, 328] width 22 height 12
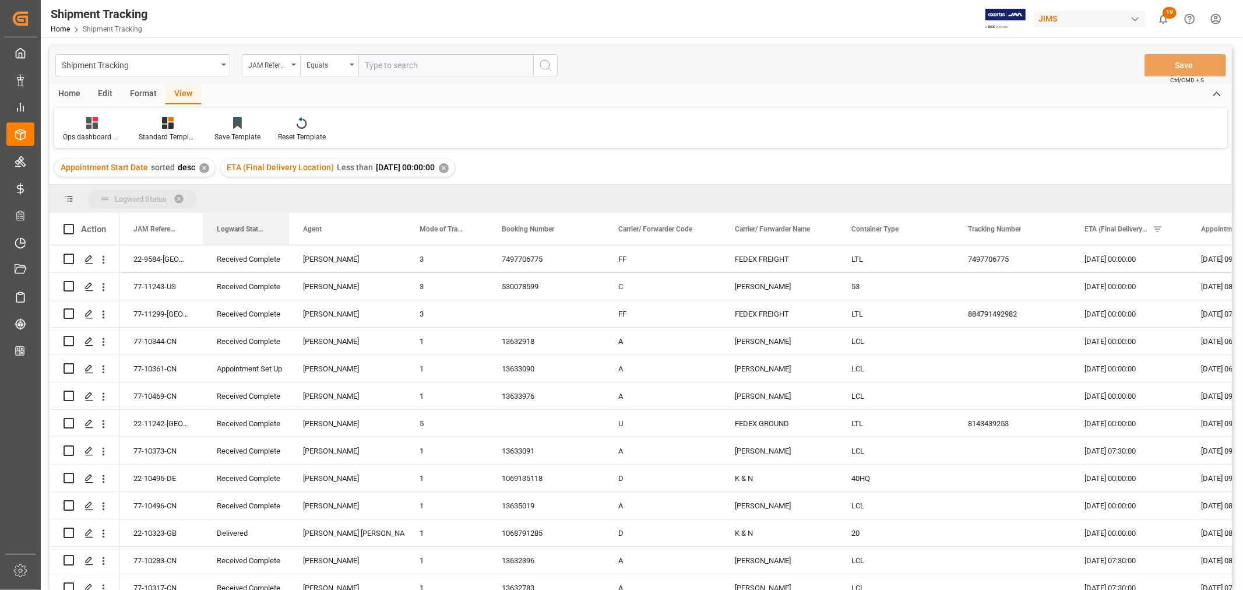
drag, startPoint x: 247, startPoint y: 226, endPoint x: 243, endPoint y: 196, distance: 29.9
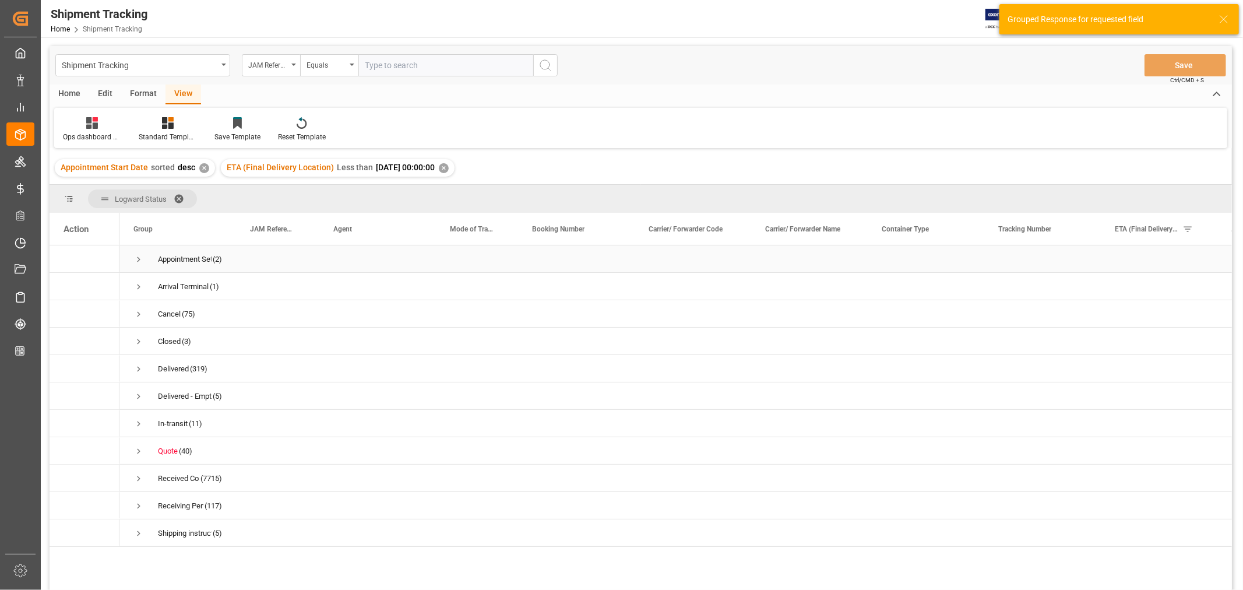
click at [137, 257] on span "Press SPACE to select this row." at bounding box center [138, 259] width 10 height 10
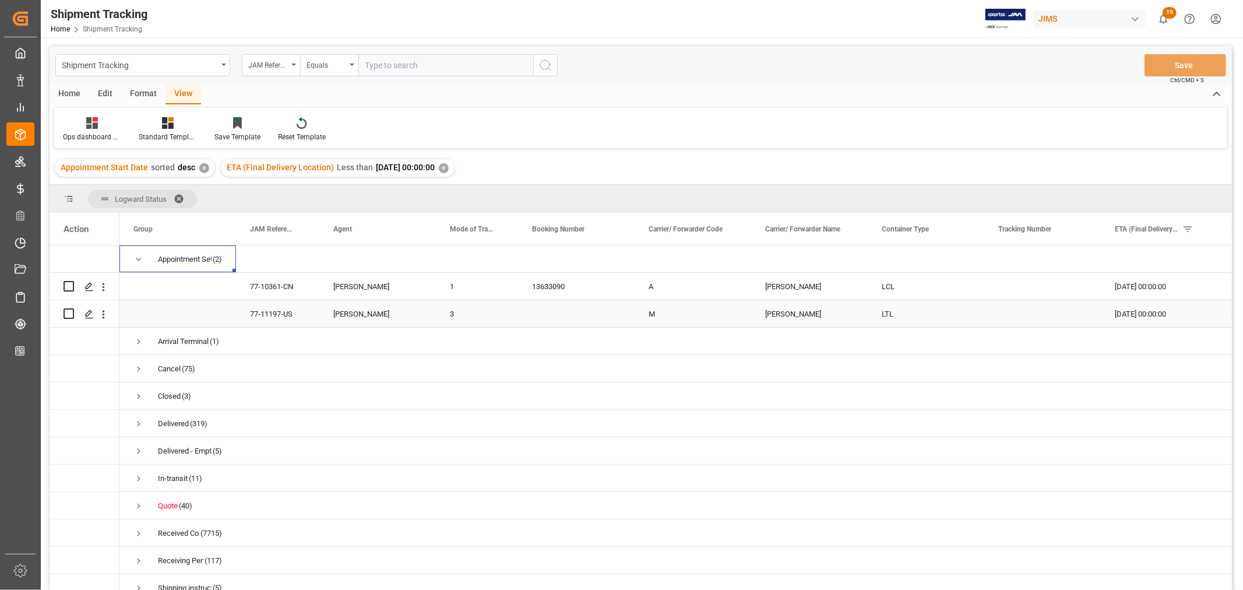
click at [1149, 319] on div "01-10-2025 00:00:00" at bounding box center [1159, 313] width 117 height 27
click at [103, 284] on icon "open menu" at bounding box center [104, 287] width 2 height 8
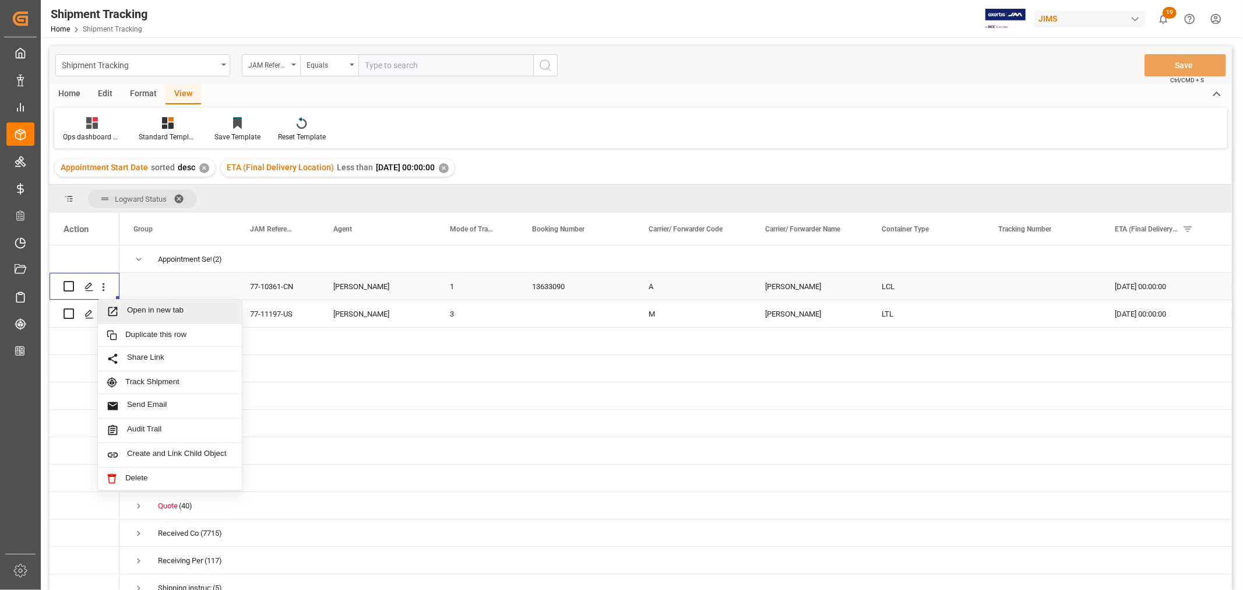
click at [137, 307] on span "Open in new tab" at bounding box center [180, 311] width 106 height 12
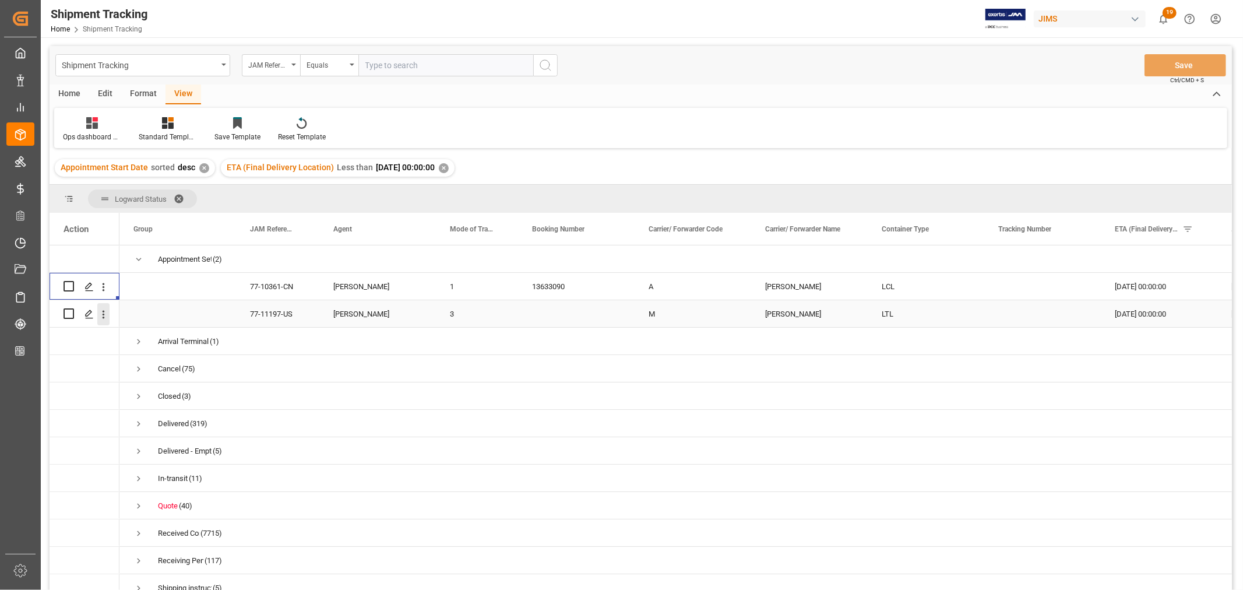
click at [105, 314] on icon "open menu" at bounding box center [103, 314] width 12 height 12
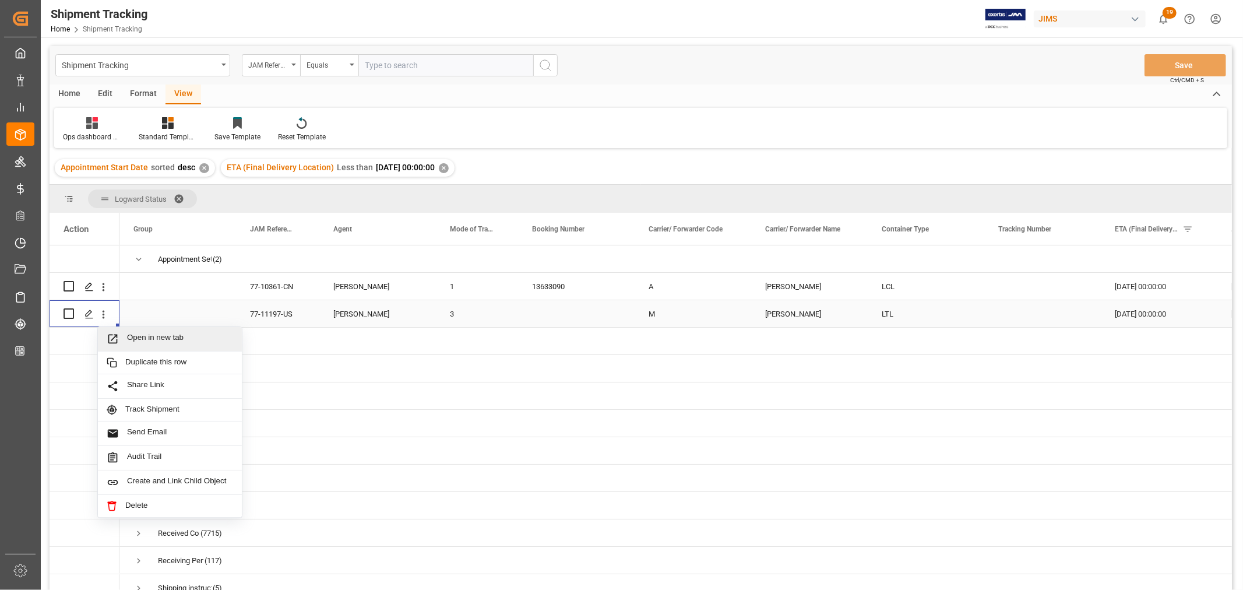
click at [140, 335] on span "Open in new tab" at bounding box center [180, 339] width 106 height 12
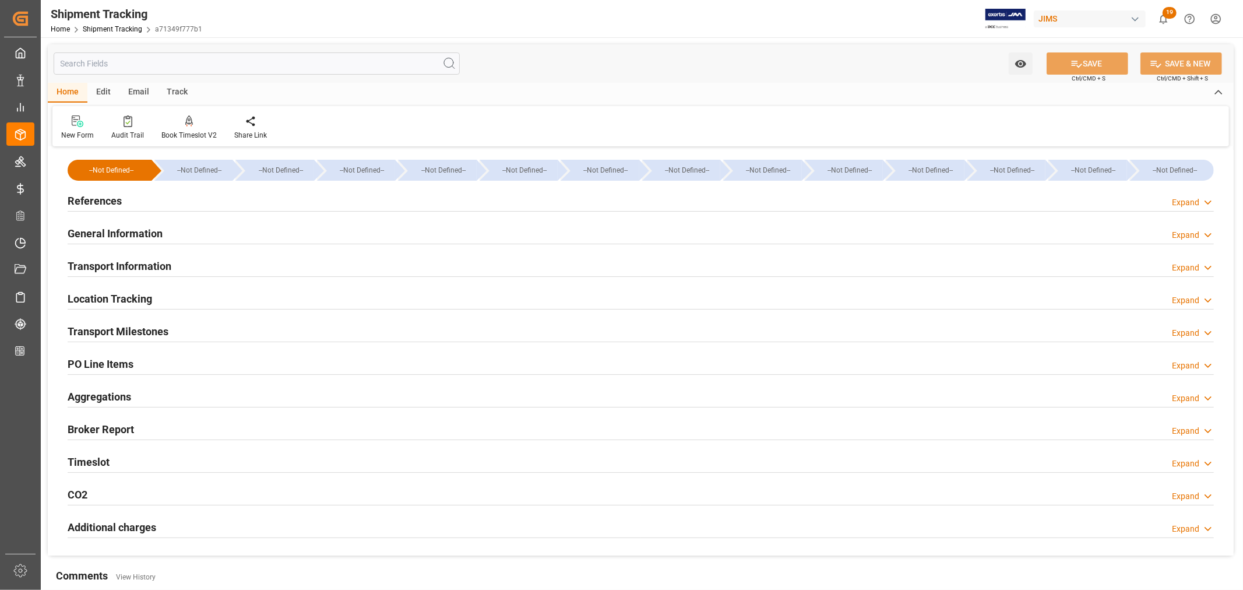
click at [103, 463] on h2 "Timeslot" at bounding box center [89, 462] width 42 height 16
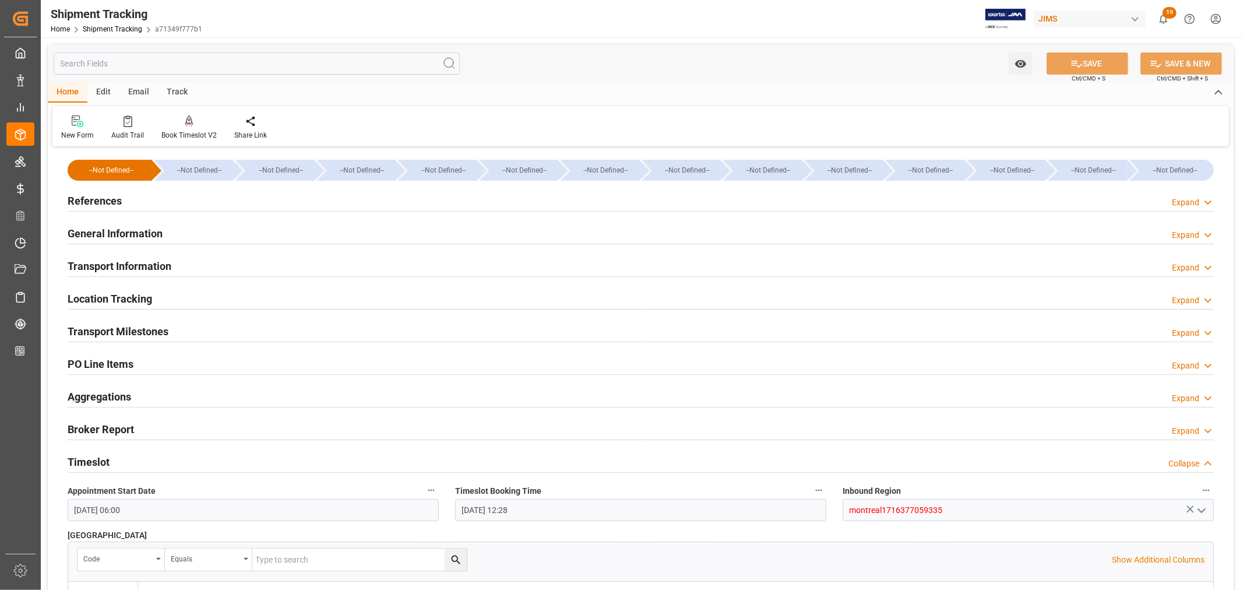
click at [114, 335] on h2 "Transport Milestones" at bounding box center [118, 331] width 101 height 16
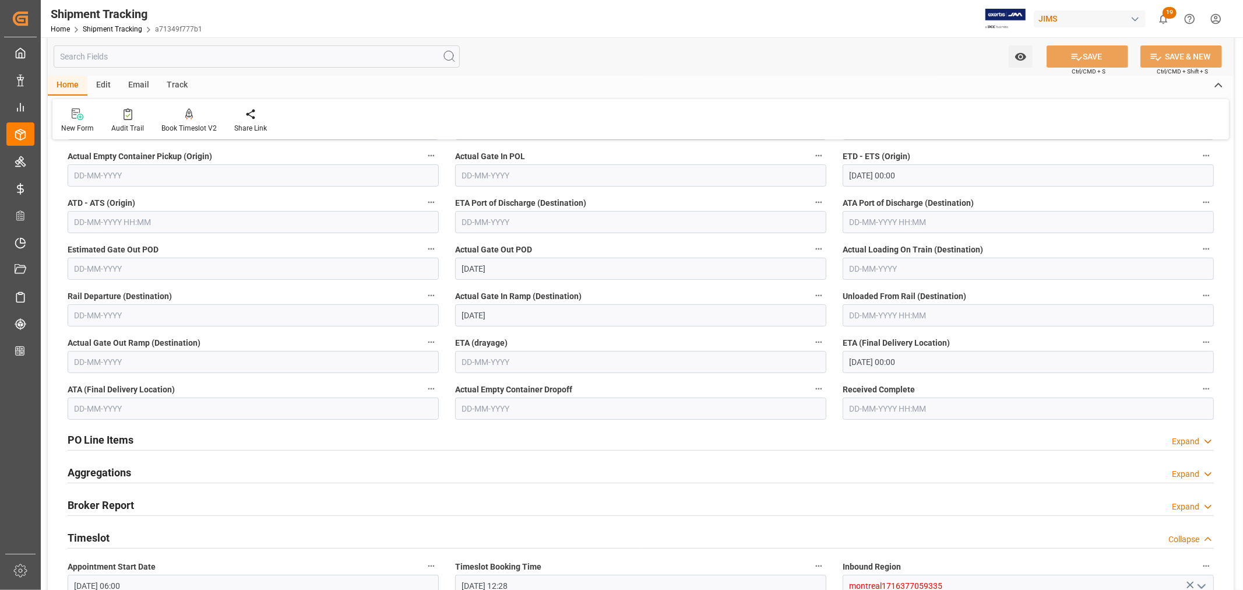
scroll to position [323, 0]
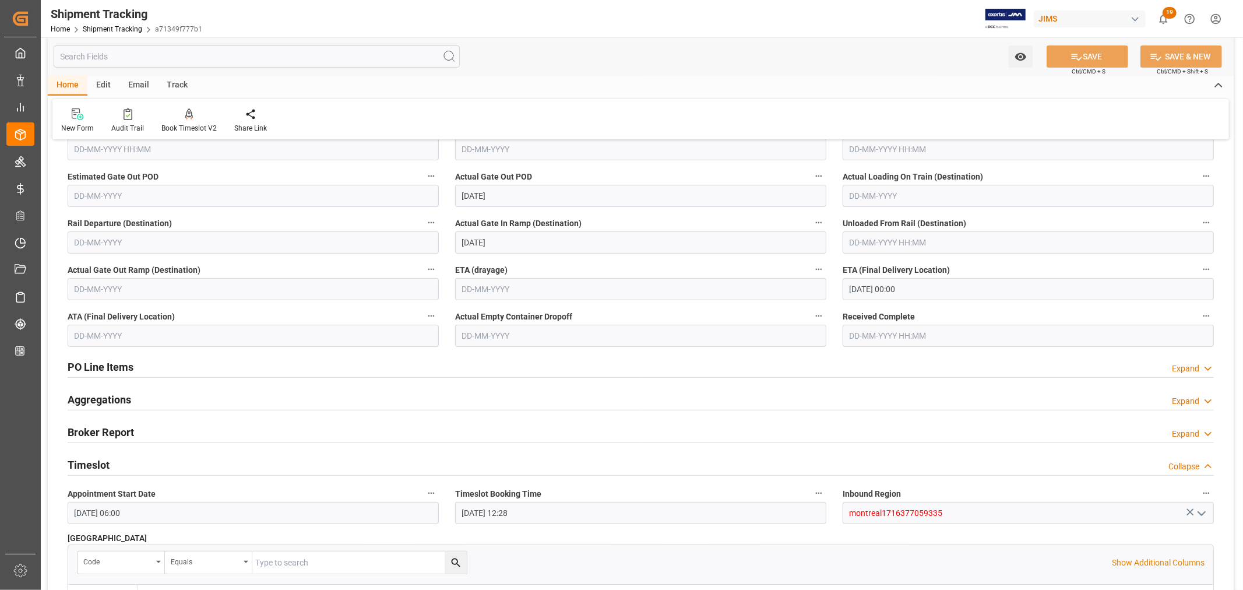
click at [97, 333] on input "text" at bounding box center [253, 336] width 371 height 22
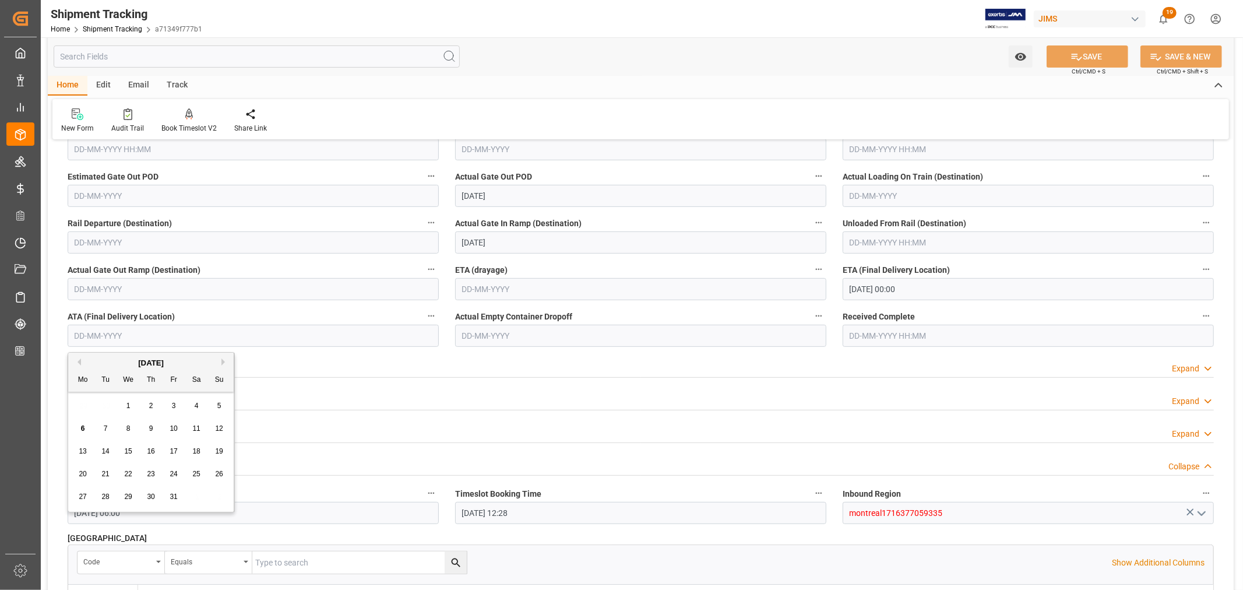
click at [108, 430] on div "7" at bounding box center [106, 429] width 15 height 14
click at [107, 333] on input "[DATE]" at bounding box center [253, 336] width 371 height 22
click at [177, 405] on div "3" at bounding box center [174, 406] width 15 height 14
type input "[DATE]"
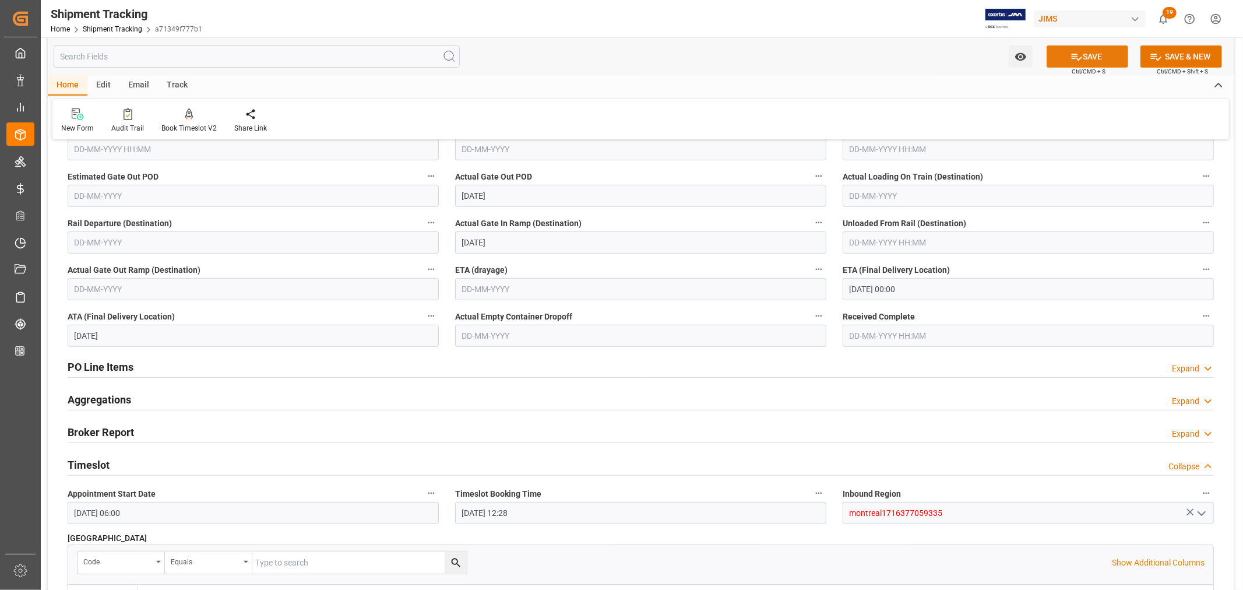
click at [1084, 50] on button "SAVE" at bounding box center [1088, 56] width 82 height 22
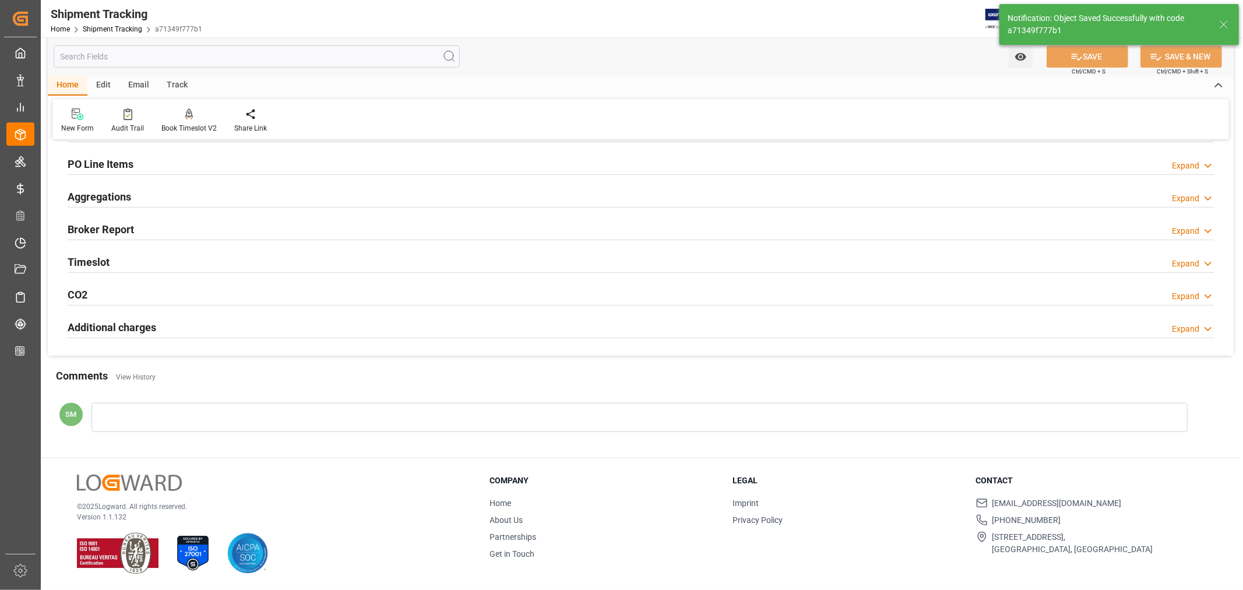
scroll to position [0, 0]
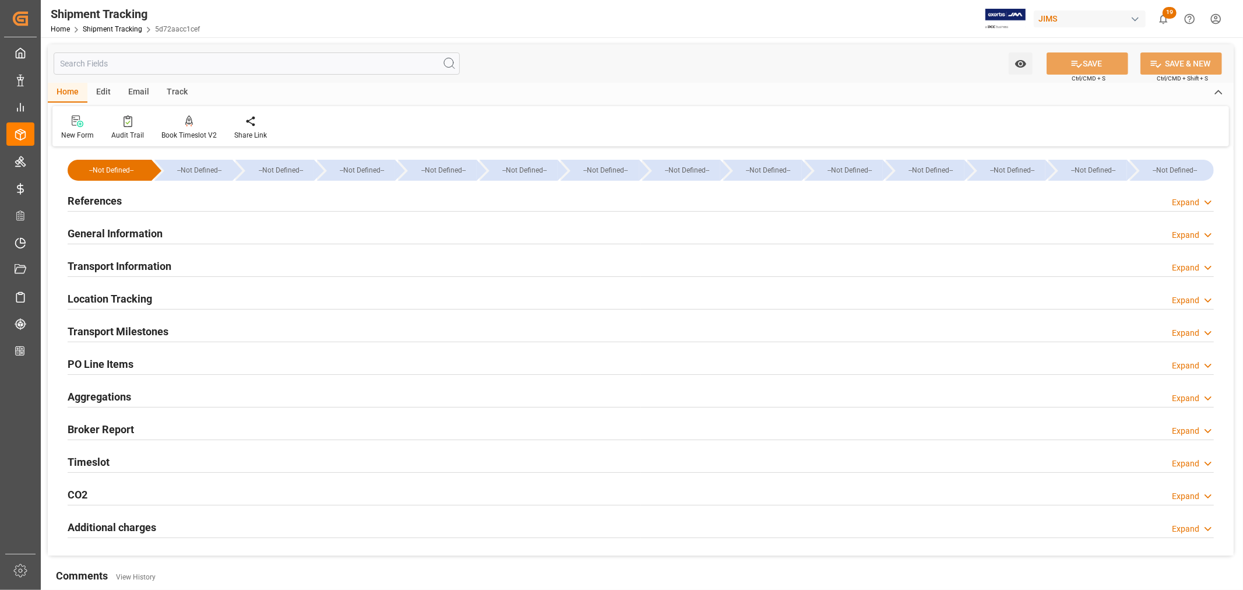
type input "[DATE] 00:00"
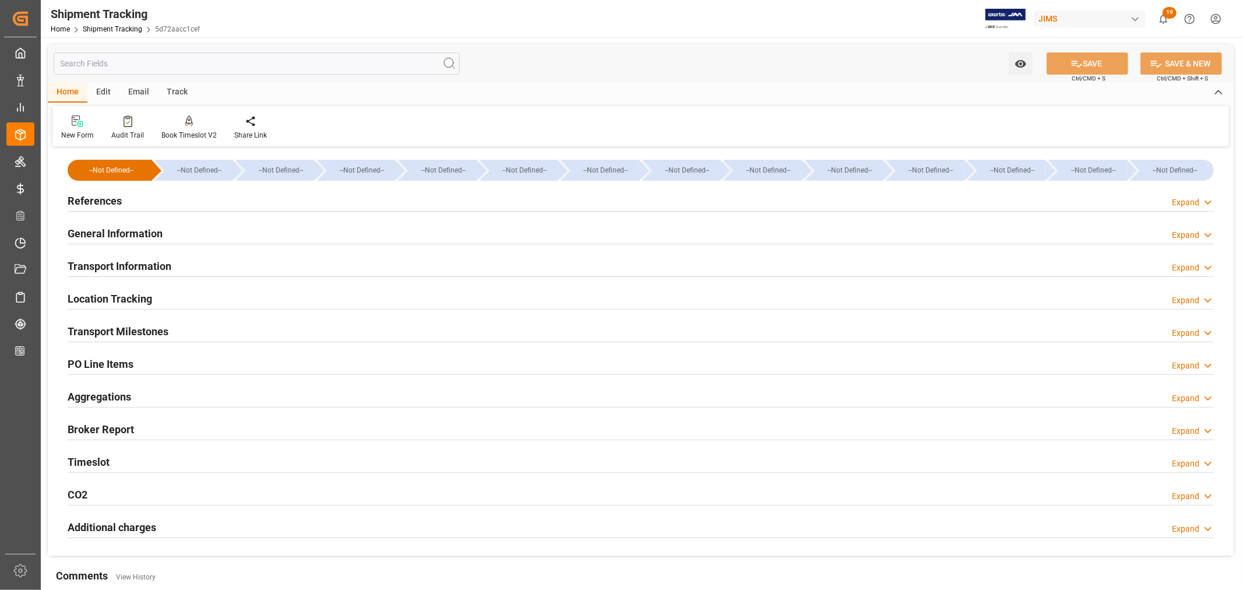
type input "[DATE] 10:30"
type input "[DATE] 14:27"
click at [144, 329] on h2 "Transport Milestones" at bounding box center [118, 331] width 101 height 16
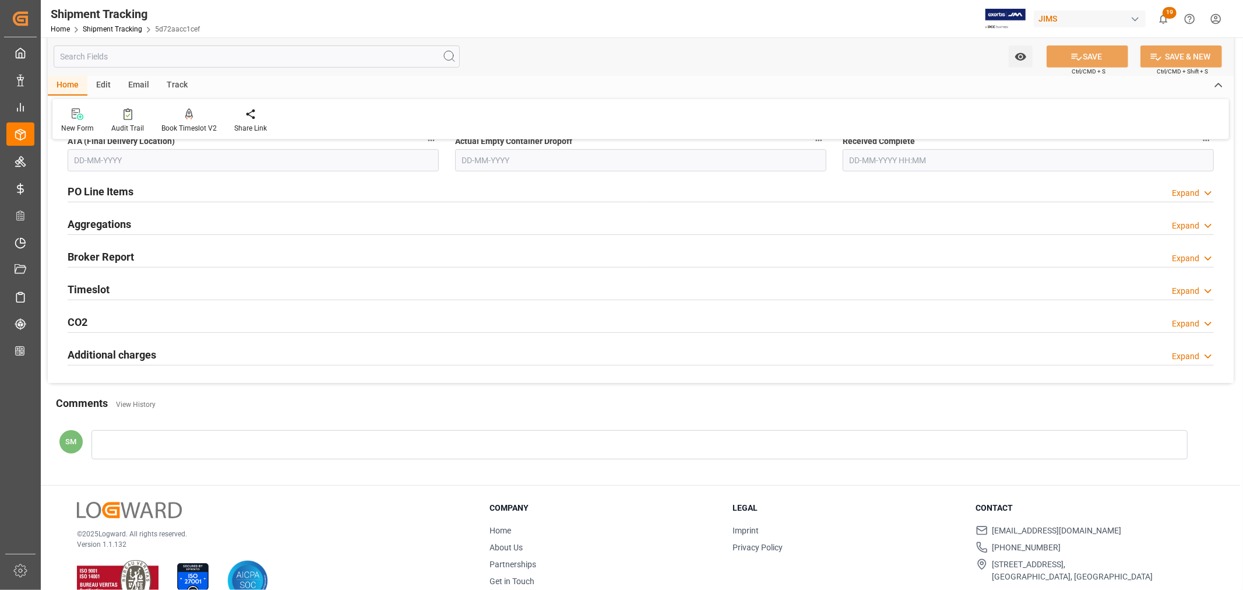
scroll to position [453, 0]
click at [85, 289] on h2 "Timeslot" at bounding box center [89, 289] width 42 height 16
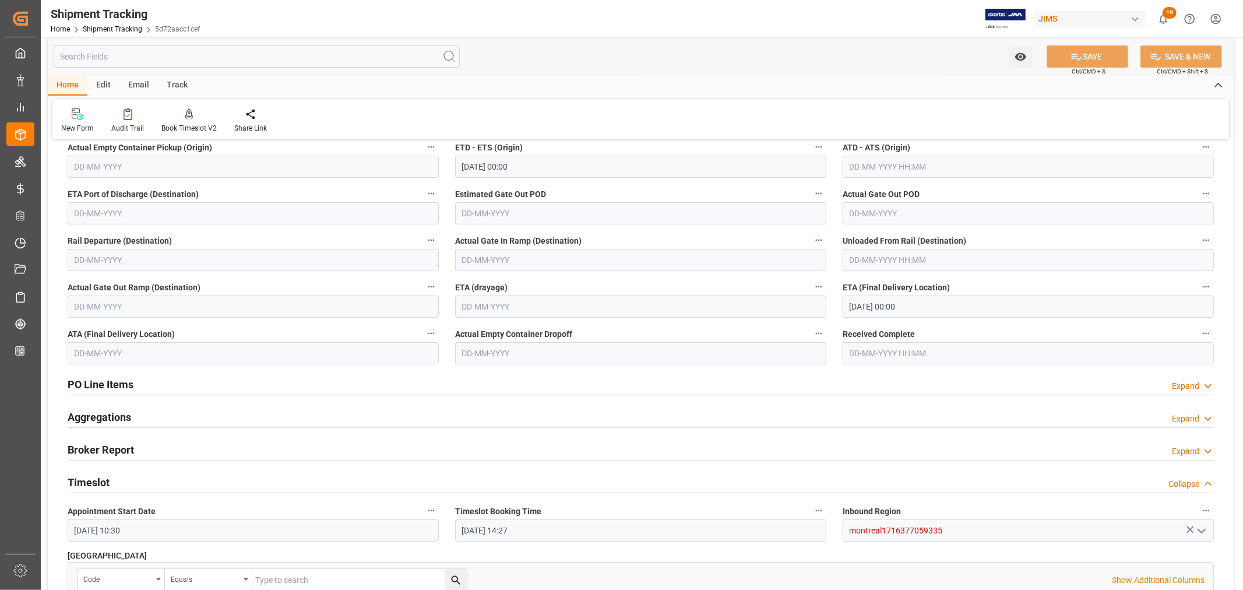
scroll to position [259, 0]
click at [103, 353] on input "text" at bounding box center [253, 354] width 371 height 22
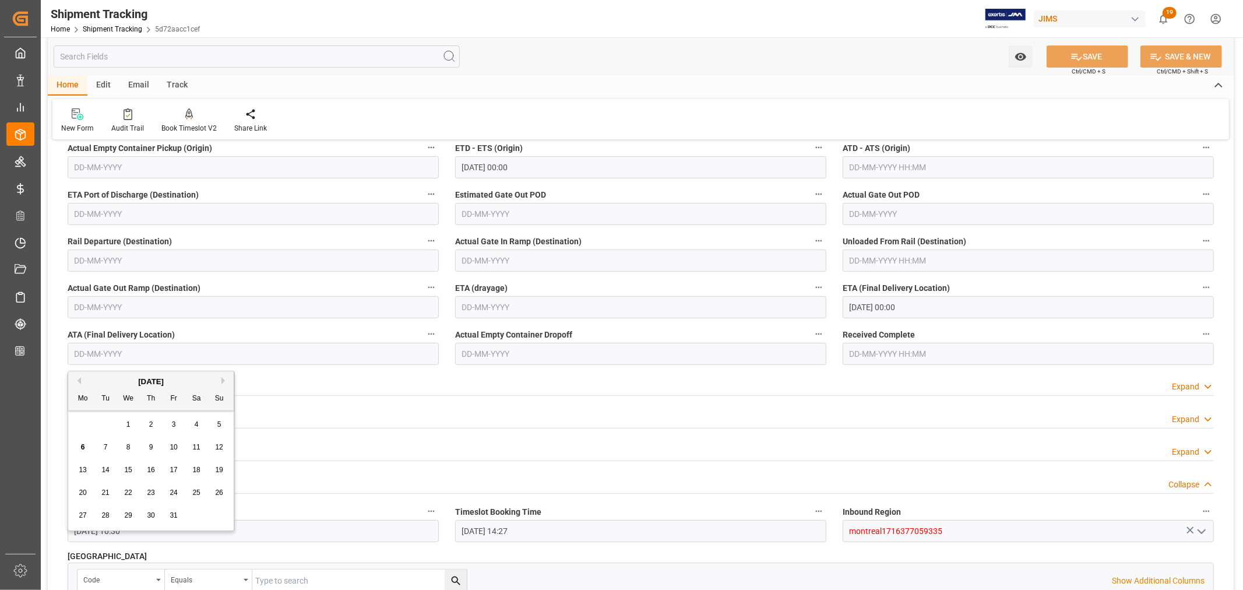
click at [96, 351] on input "text" at bounding box center [253, 354] width 371 height 22
click at [105, 451] on span "7" at bounding box center [106, 447] width 4 height 8
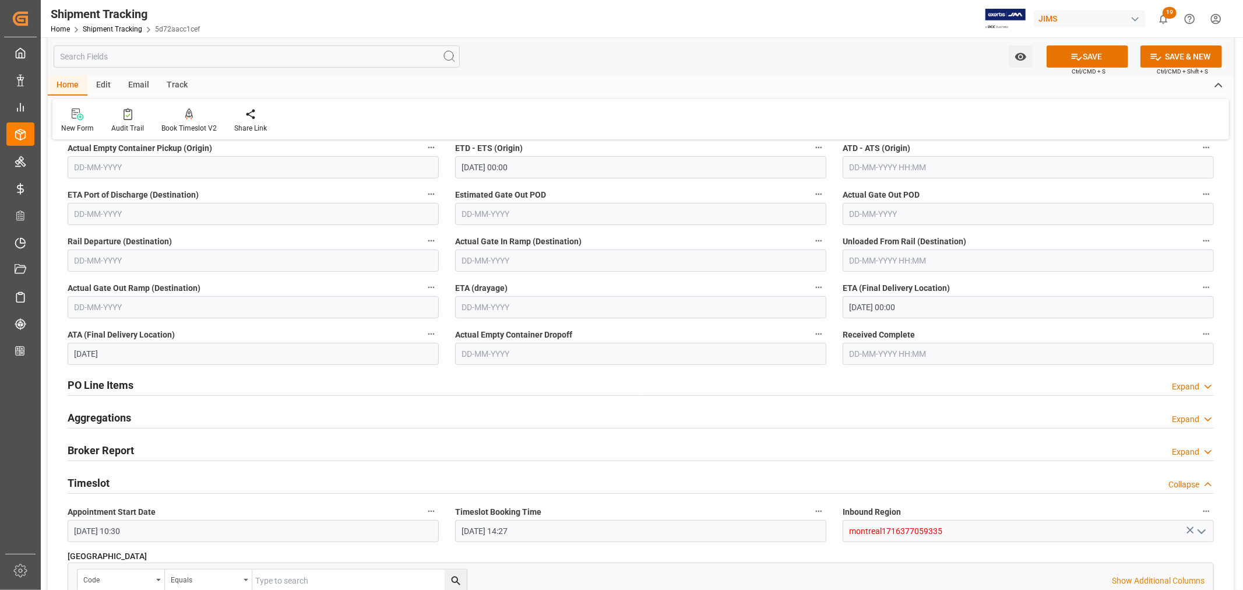
click at [91, 349] on input "[DATE]" at bounding box center [253, 354] width 371 height 22
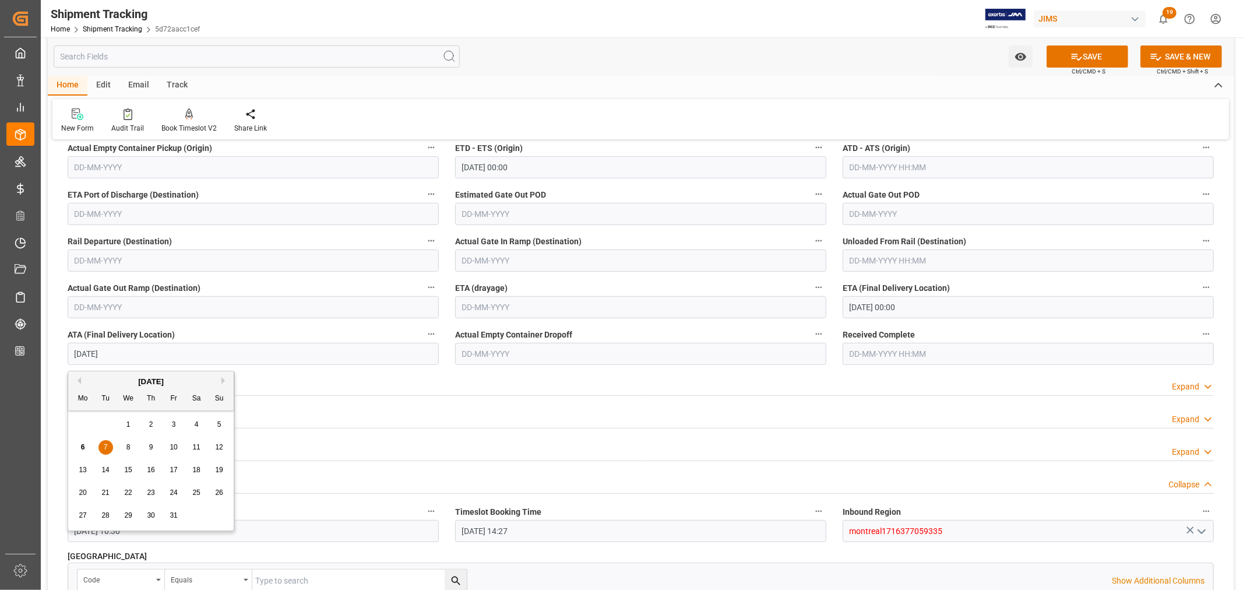
click at [130, 423] on span "1" at bounding box center [128, 424] width 4 height 8
type input "[DATE]"
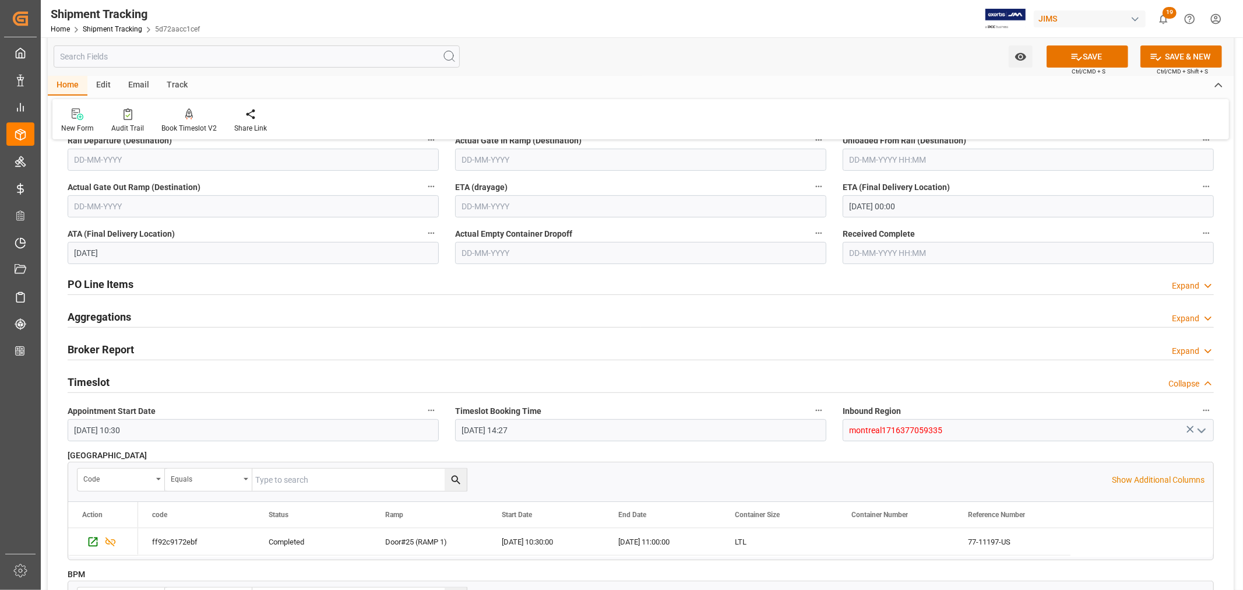
scroll to position [388, 0]
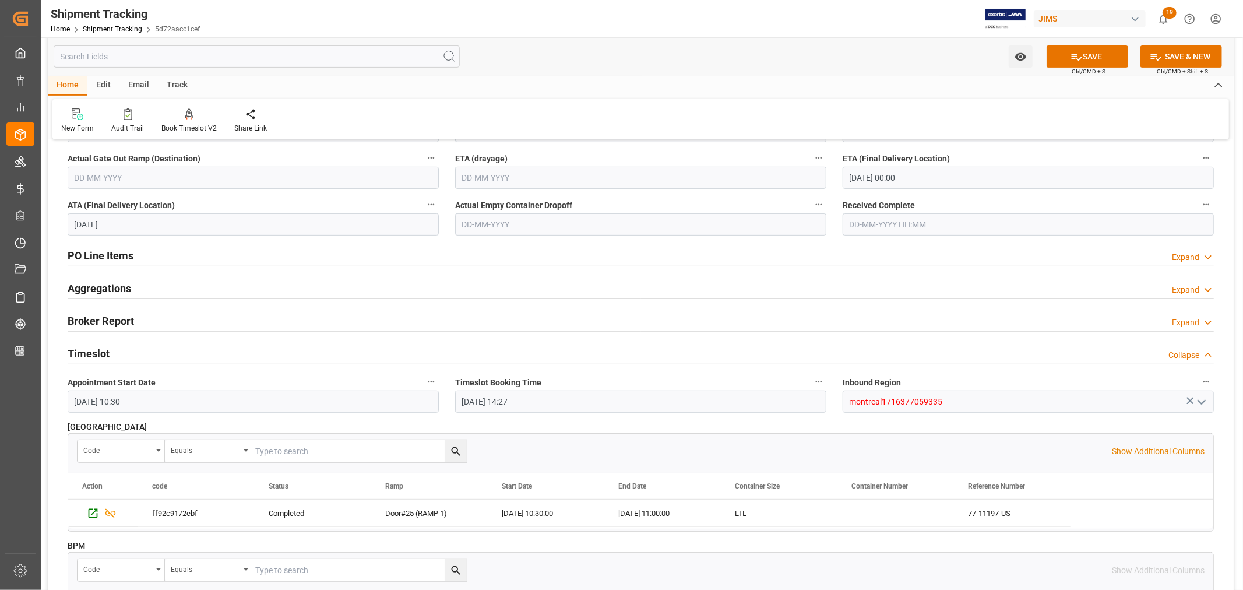
click at [93, 255] on h2 "PO Line Items" at bounding box center [101, 256] width 66 height 16
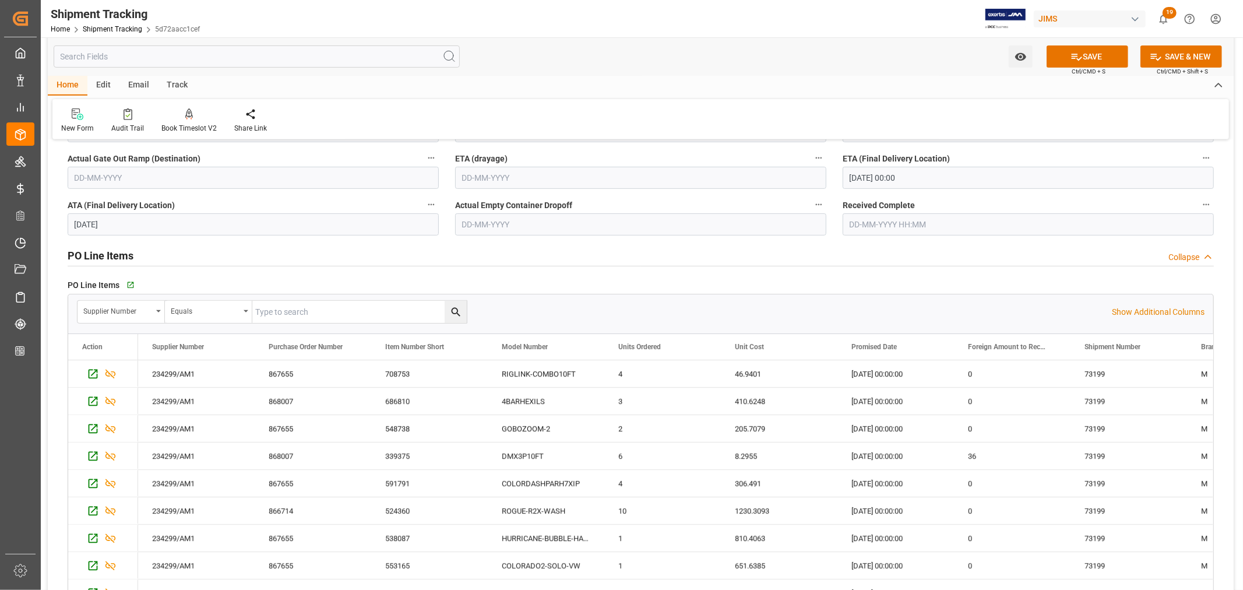
click at [94, 255] on h2 "PO Line Items" at bounding box center [101, 256] width 66 height 16
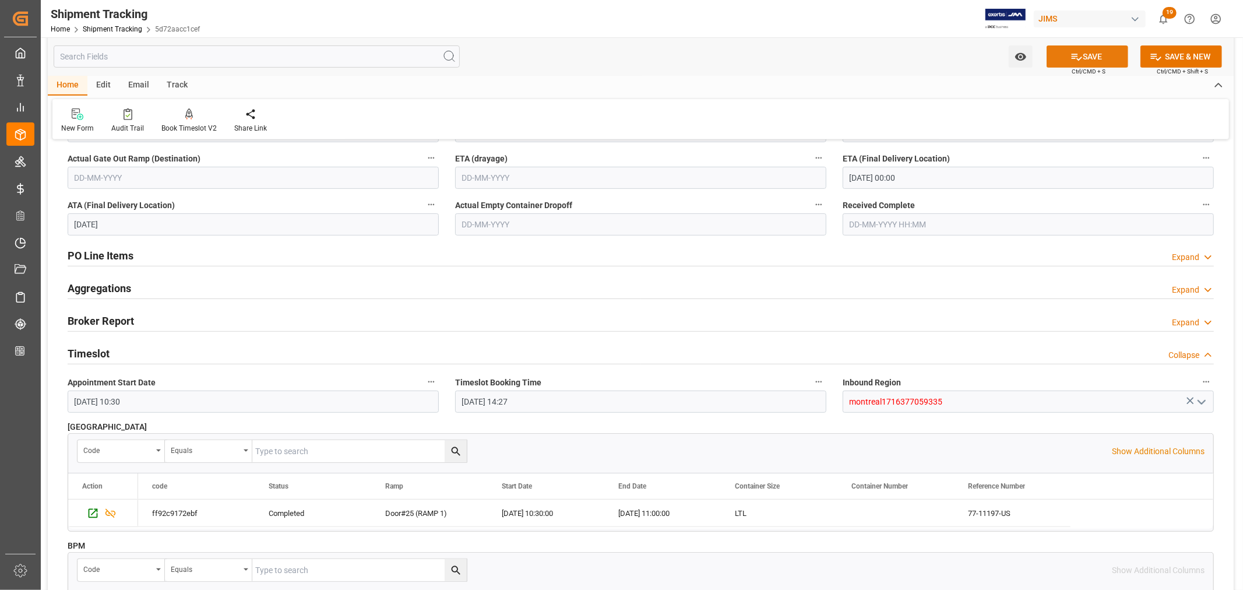
click at [1087, 54] on button "SAVE" at bounding box center [1088, 56] width 82 height 22
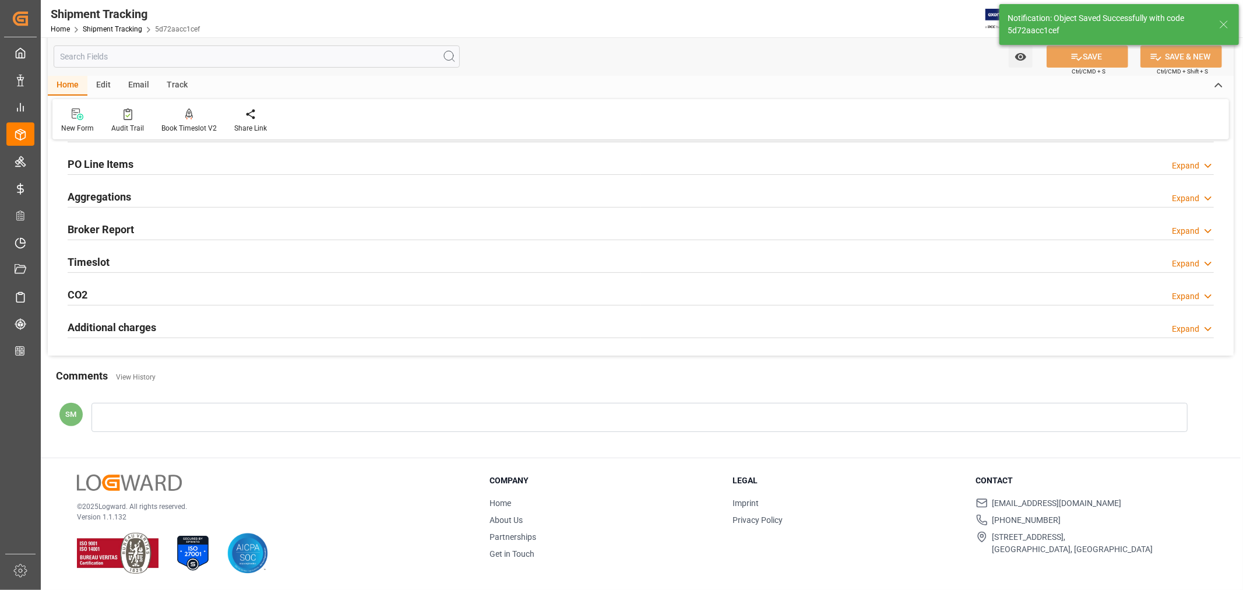
scroll to position [108, 0]
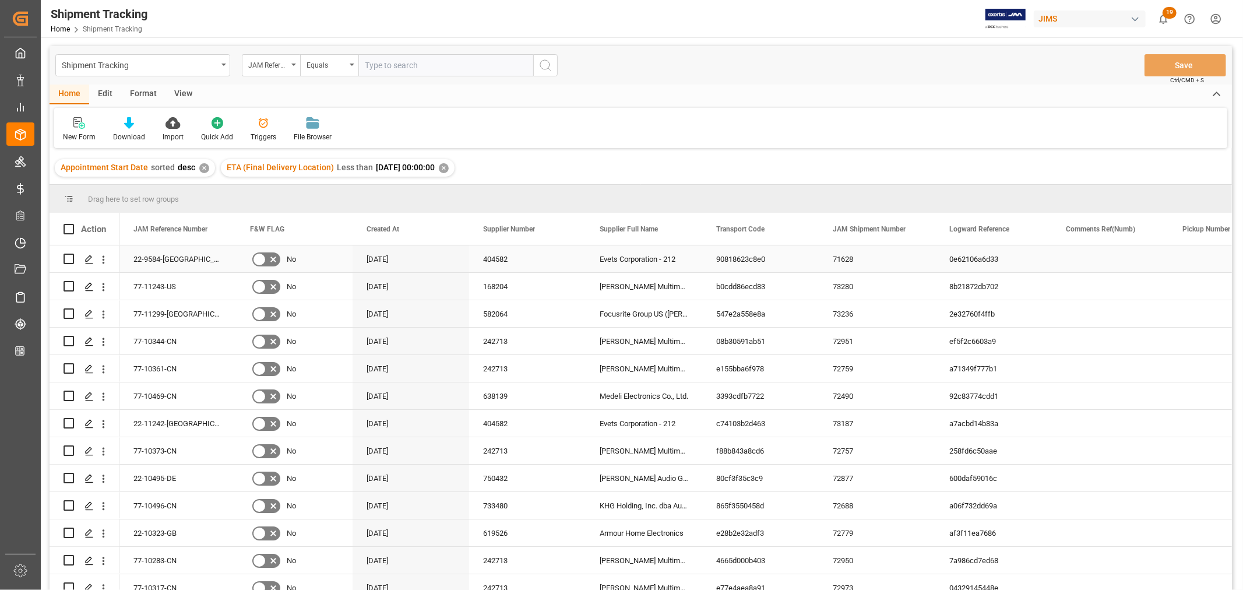
click at [613, 262] on div "Evets Corporation - 212" at bounding box center [644, 258] width 117 height 27
click at [184, 93] on div "View" at bounding box center [184, 95] width 36 height 20
click at [74, 132] on div "Default" at bounding box center [74, 137] width 23 height 10
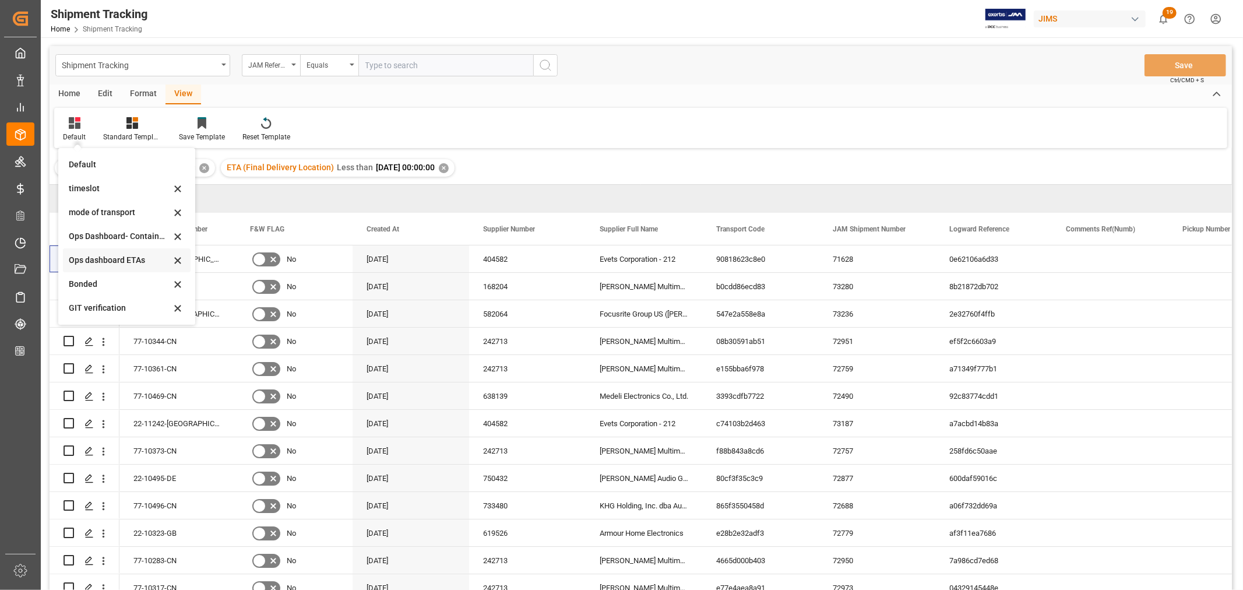
click at [109, 259] on div "Ops dashboard ETAs" at bounding box center [120, 260] width 102 height 12
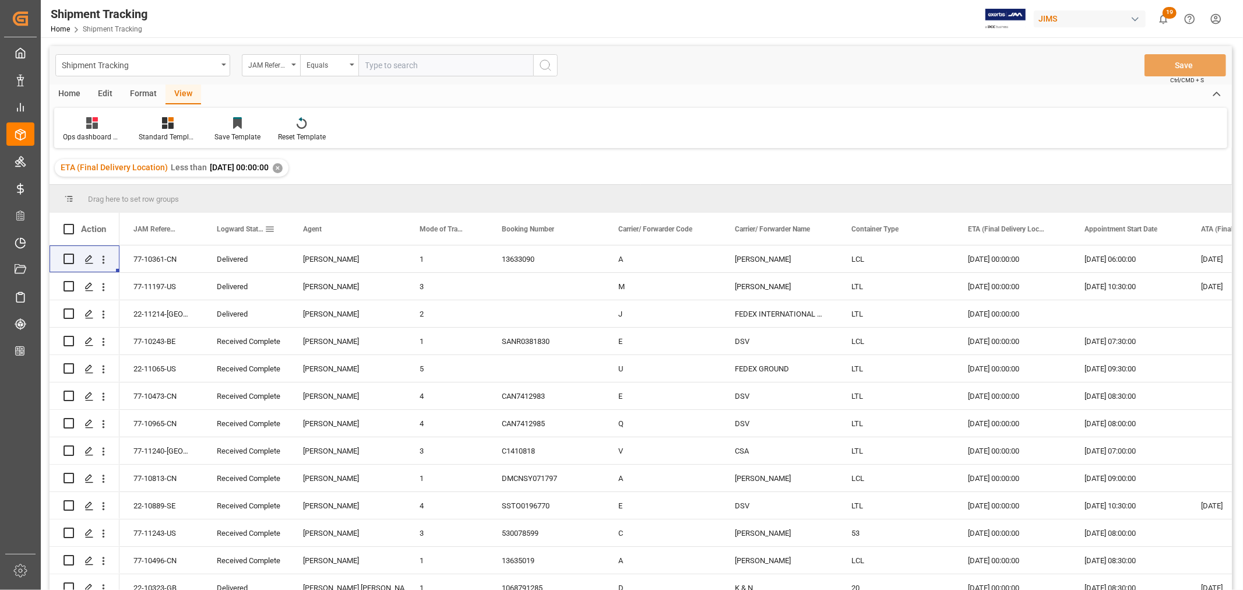
drag, startPoint x: 245, startPoint y: 226, endPoint x: 242, endPoint y: 196, distance: 29.3
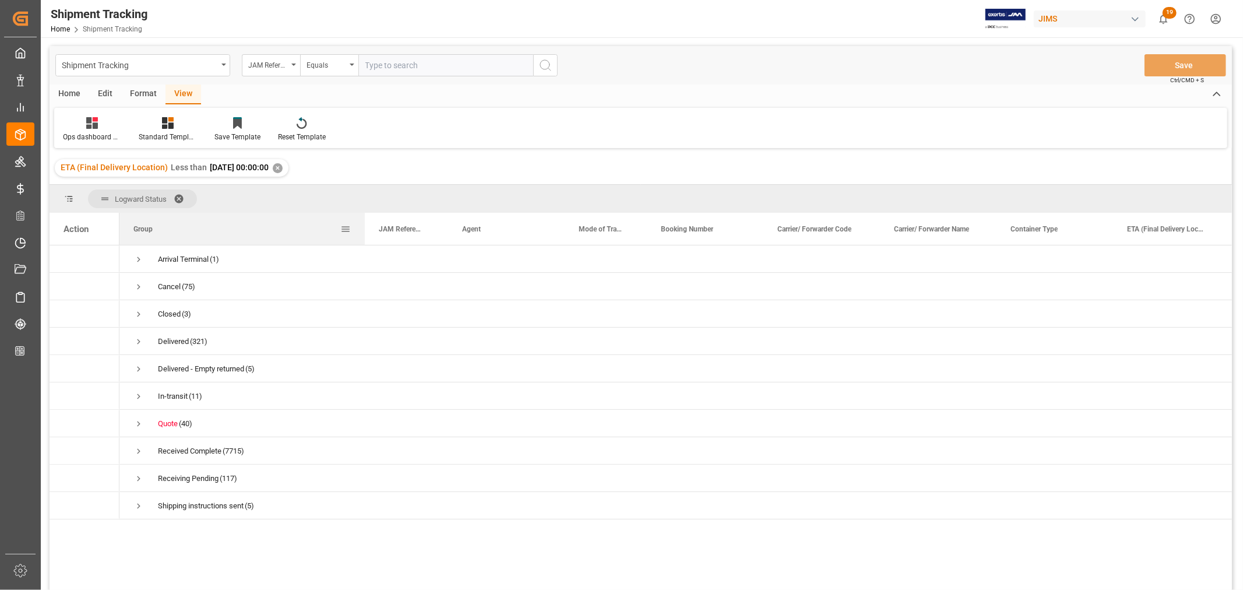
drag, startPoint x: 235, startPoint y: 229, endPoint x: 375, endPoint y: 228, distance: 139.9
click at [367, 228] on div at bounding box center [365, 229] width 5 height 32
click at [137, 479] on span "Press SPACE to select this row." at bounding box center [138, 478] width 10 height 10
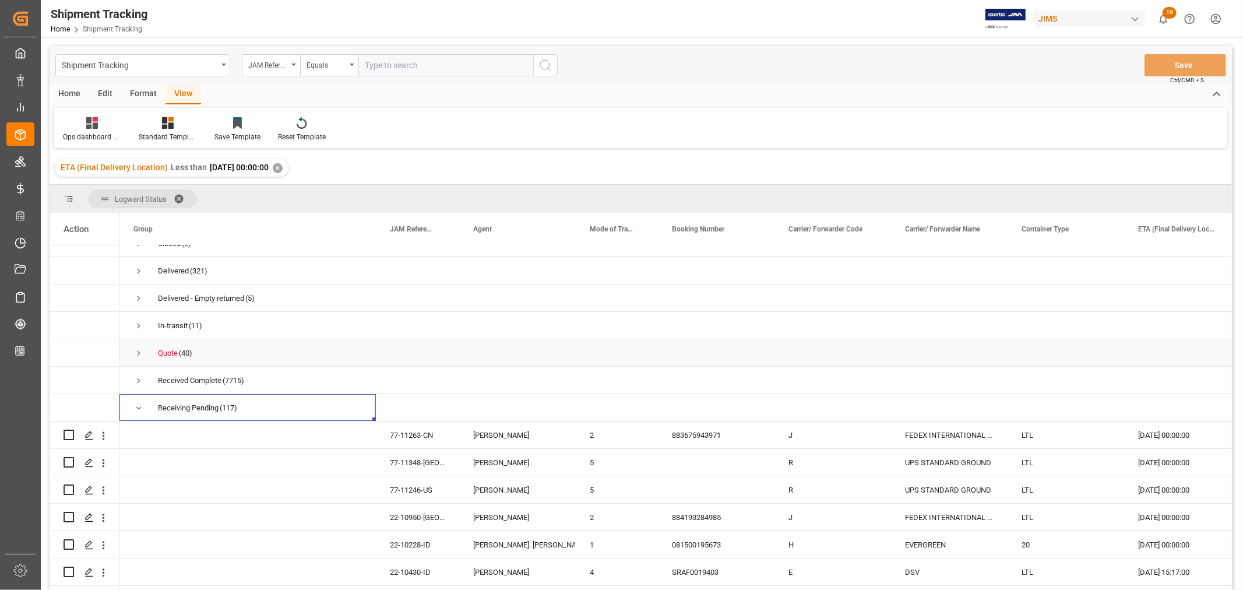
scroll to position [194, 0]
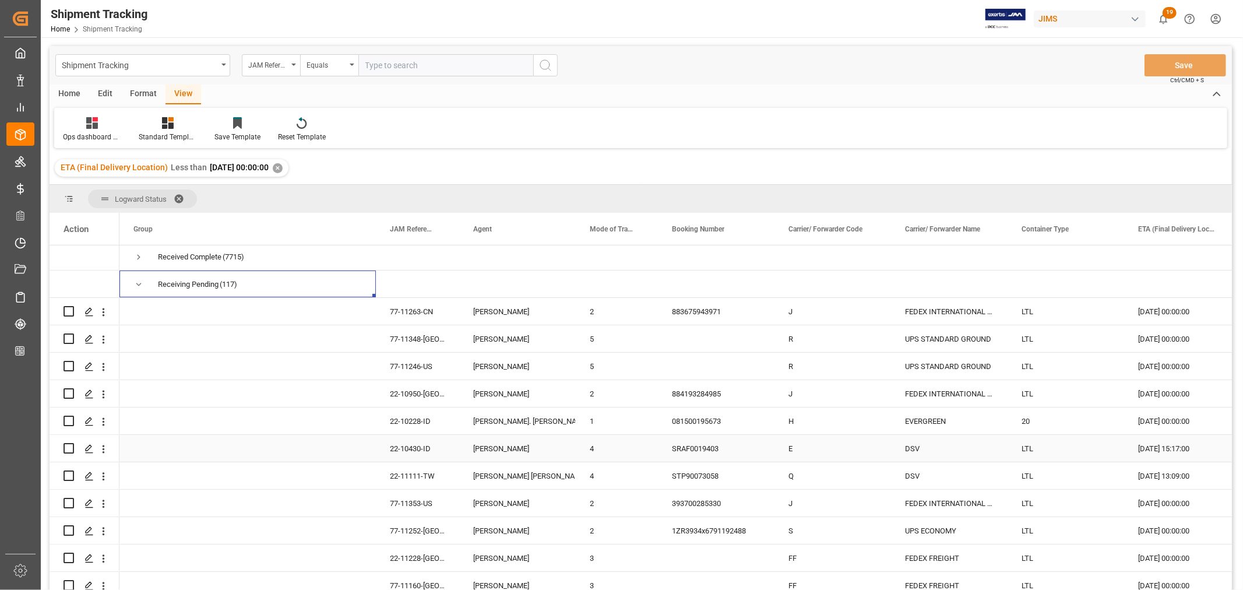
click at [1172, 451] on div "[DATE] 15:17:00" at bounding box center [1182, 448] width 117 height 27
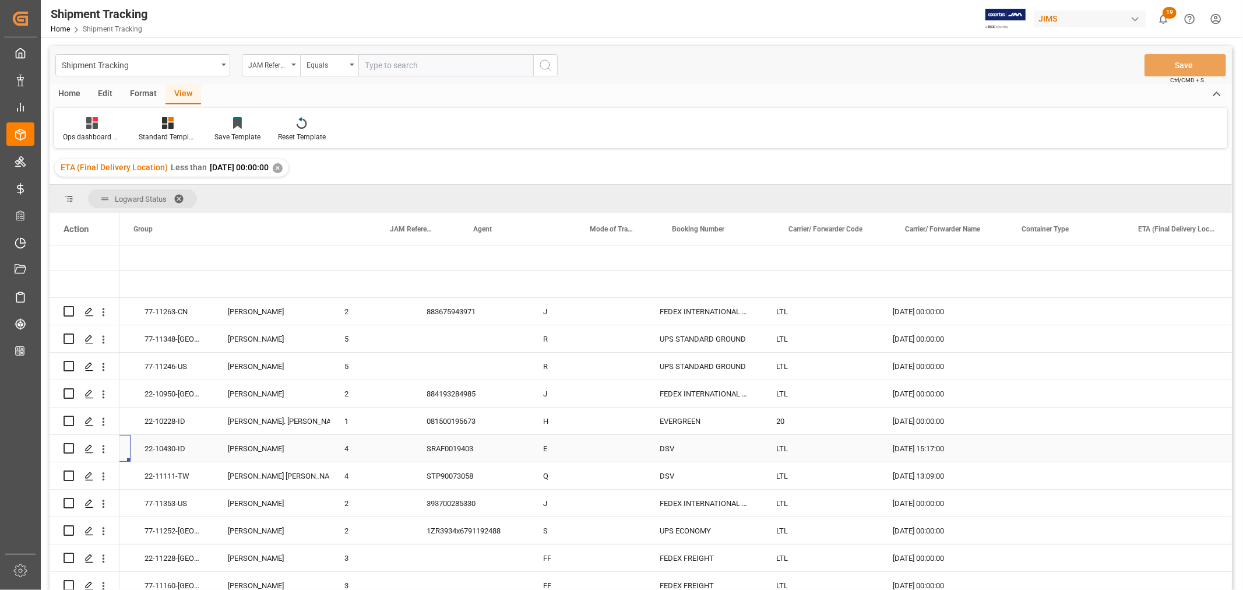
scroll to position [0, 0]
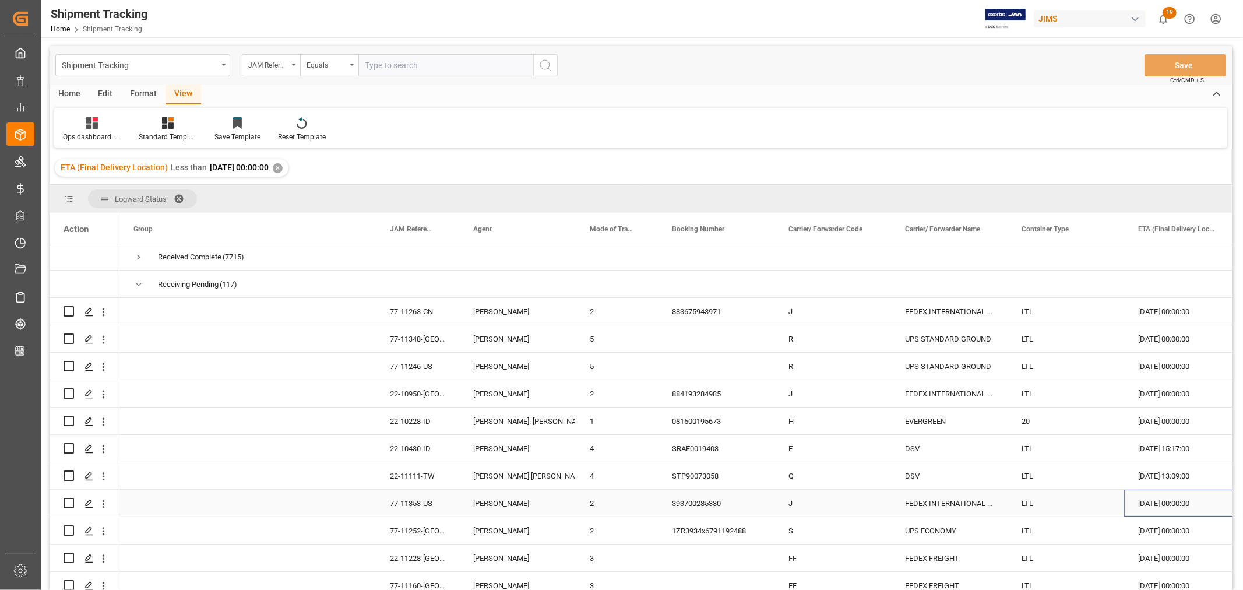
click at [1151, 507] on div "[DATE] 00:00:00" at bounding box center [1182, 503] width 117 height 27
click at [1163, 476] on div "[DATE] 13:09:00" at bounding box center [1182, 475] width 117 height 27
